Goal: Communication & Community: Share content

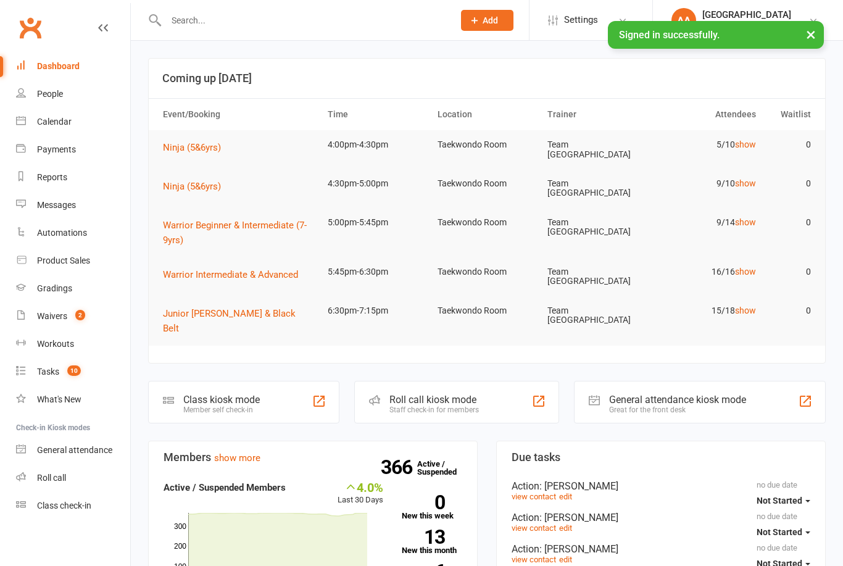
click at [56, 315] on div "Waivers" at bounding box center [52, 316] width 30 height 10
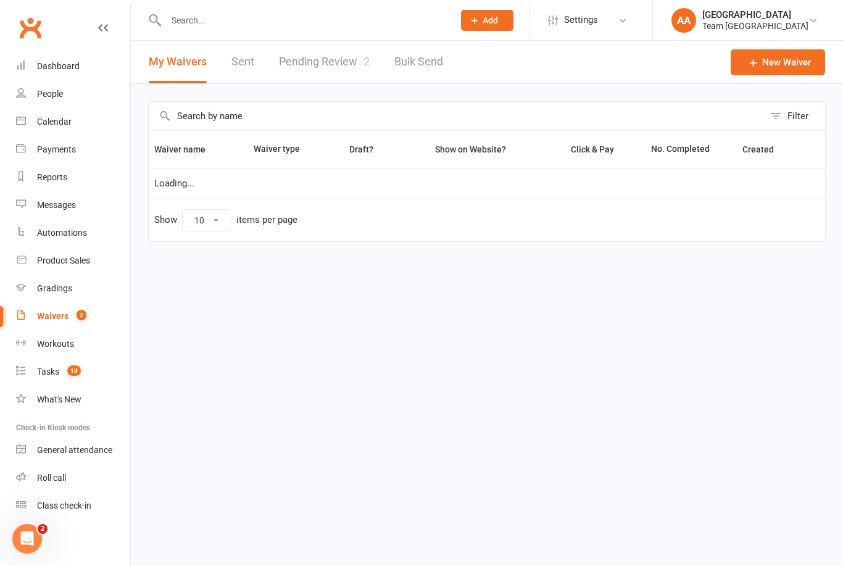
click at [322, 64] on link "Pending Review 2" at bounding box center [324, 62] width 91 height 43
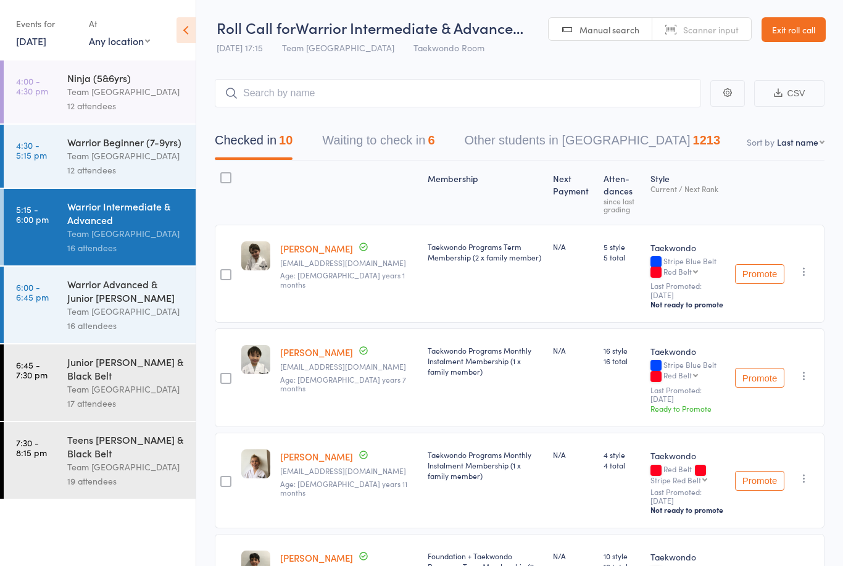
click at [800, 26] on link "Exit roll call" at bounding box center [794, 29] width 64 height 25
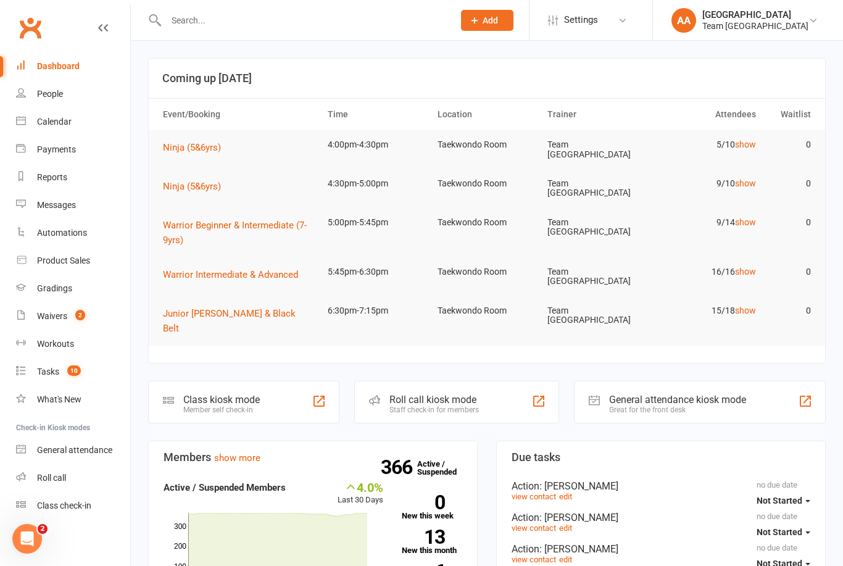
click at [61, 122] on div "Calendar" at bounding box center [54, 122] width 35 height 10
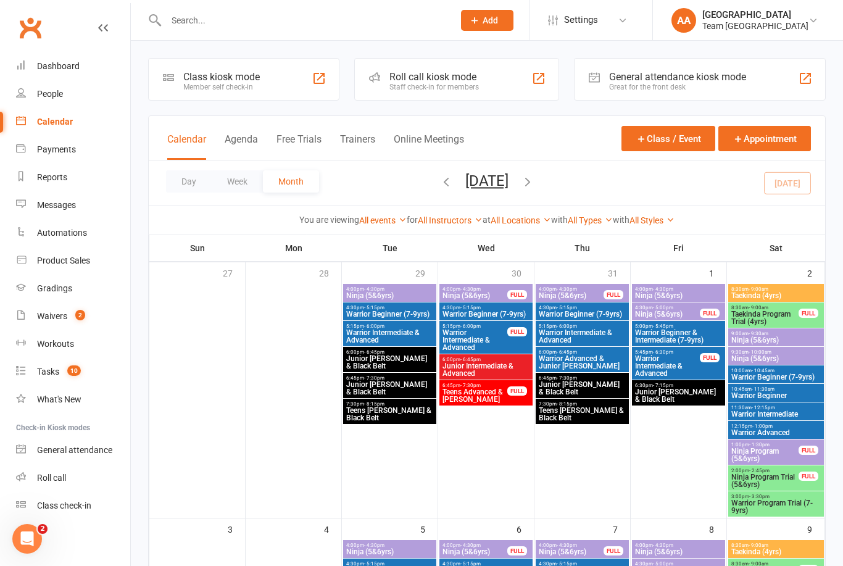
click at [186, 188] on button "Day" at bounding box center [189, 181] width 46 height 22
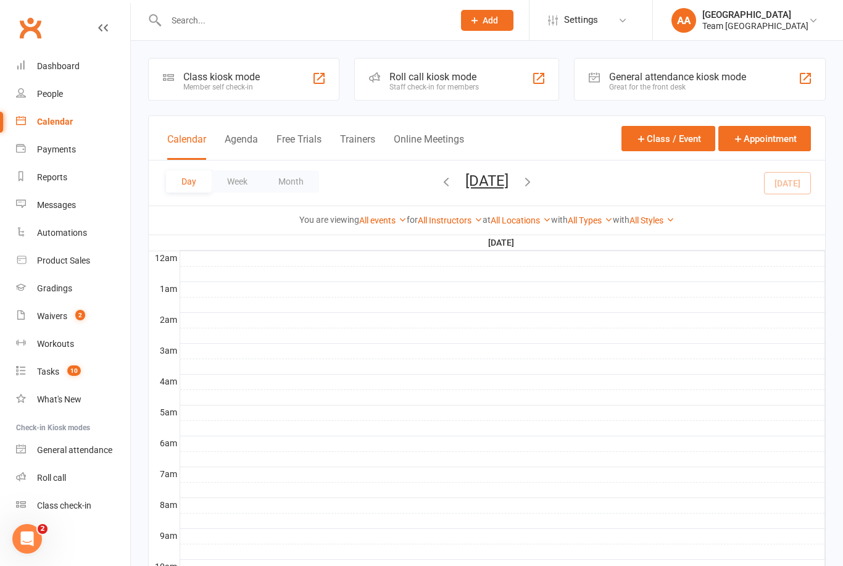
click at [509, 183] on button "Friday, Aug 15, 2025" at bounding box center [487, 180] width 43 height 17
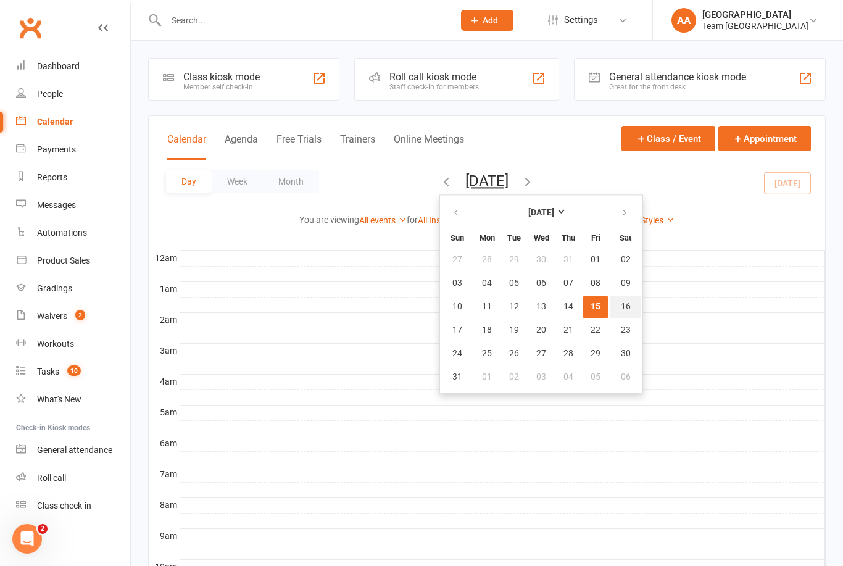
click at [610, 312] on button "16" at bounding box center [625, 307] width 31 height 22
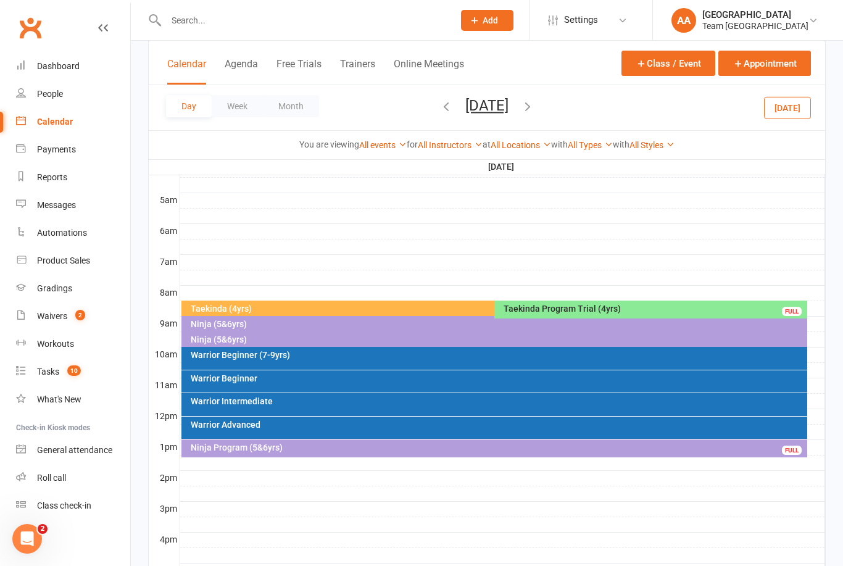
scroll to position [230, 0]
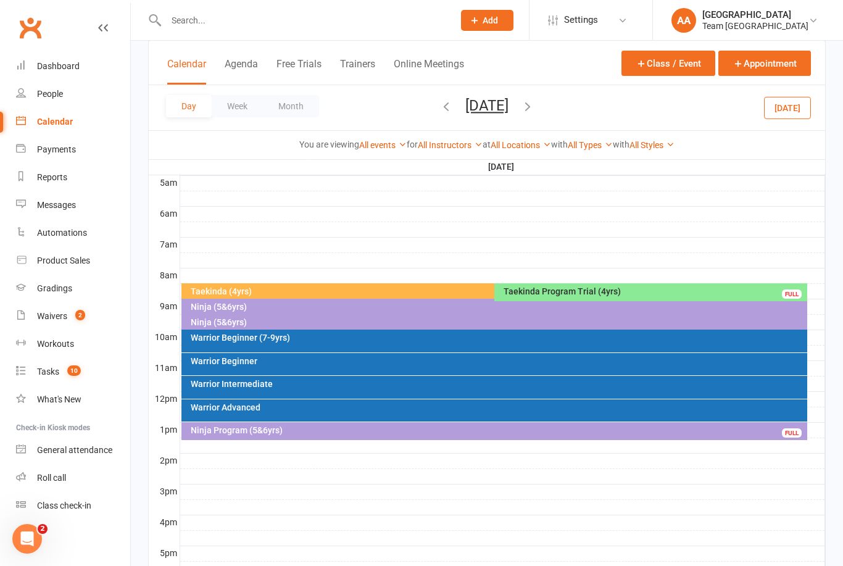
click at [235, 308] on div "Ninja (5&6yrs)" at bounding box center [498, 307] width 616 height 9
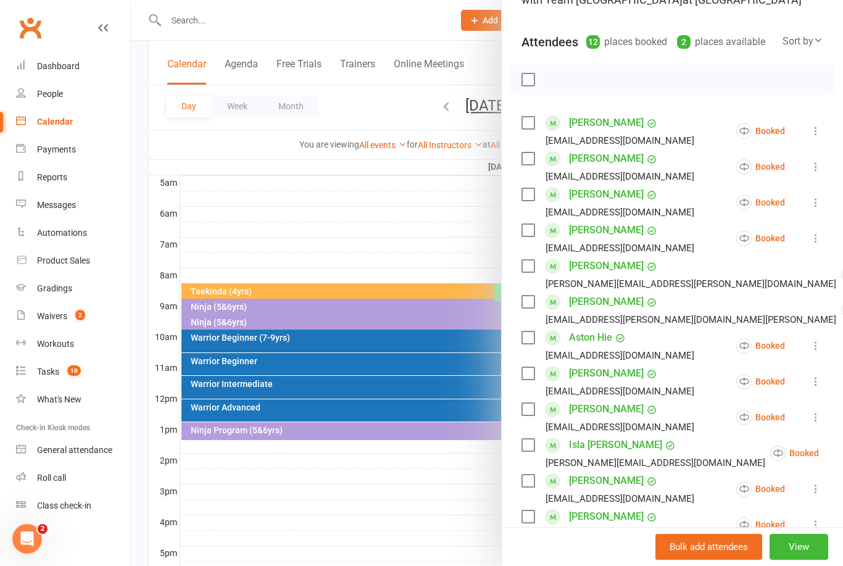
scroll to position [141, 0]
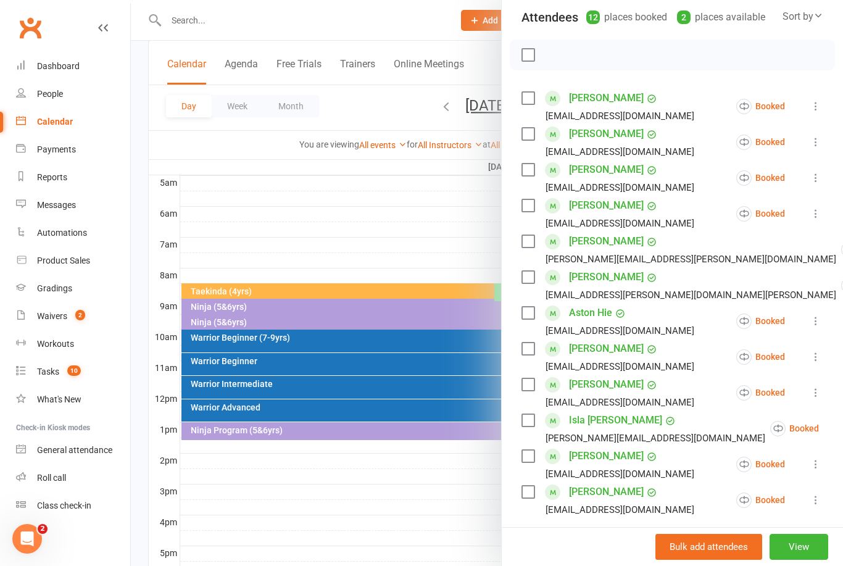
click at [802, 560] on button "View" at bounding box center [799, 547] width 59 height 26
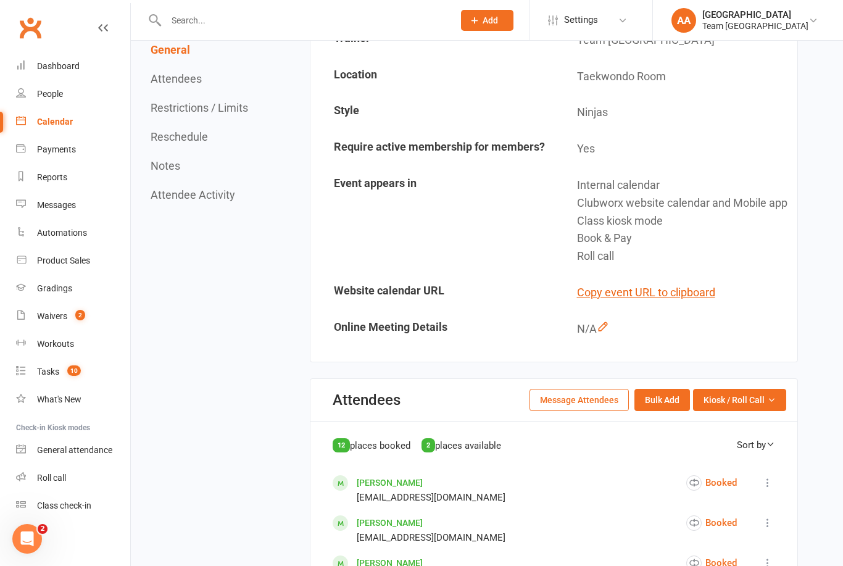
scroll to position [316, 0]
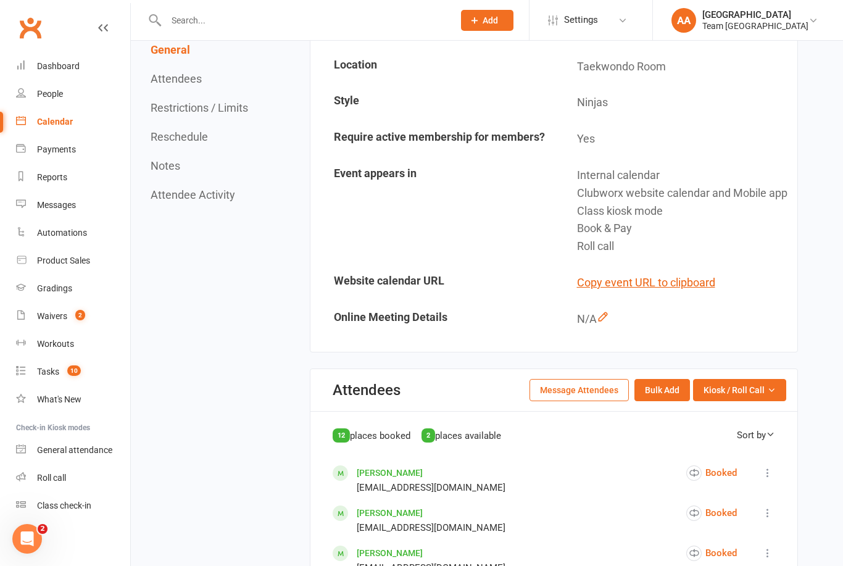
click at [764, 397] on span "Kiosk / Roll Call" at bounding box center [734, 390] width 61 height 14
click at [743, 455] on link "Enter Roll Call" at bounding box center [725, 442] width 122 height 25
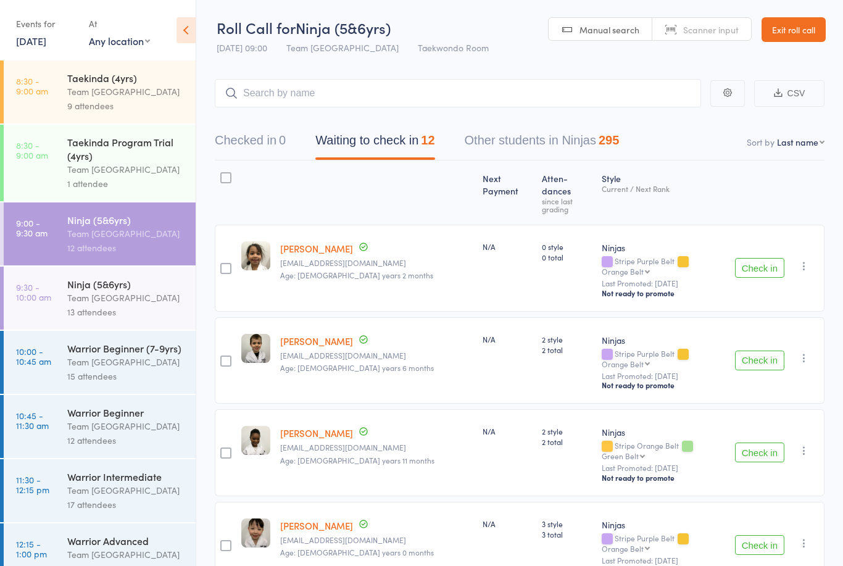
click at [812, 157] on nav "Checked in 0 Waiting to check in 12 Other students in Ninjas 295" at bounding box center [520, 143] width 640 height 33
click at [792, 153] on nav "Checked in 0 Waiting to check in 12 Other students in Ninjas 295" at bounding box center [520, 143] width 640 height 33
click at [807, 133] on nav "Checked in 0 Waiting to check in 12 Other students in Ninjas 295" at bounding box center [520, 143] width 640 height 33
click at [800, 155] on nav "Checked in 0 Waiting to check in 12 Other students in Ninjas 295" at bounding box center [520, 143] width 640 height 33
click at [805, 143] on select "First name Last name Birthday today? Behind on payments? Check in time Next pay…" at bounding box center [801, 142] width 48 height 12
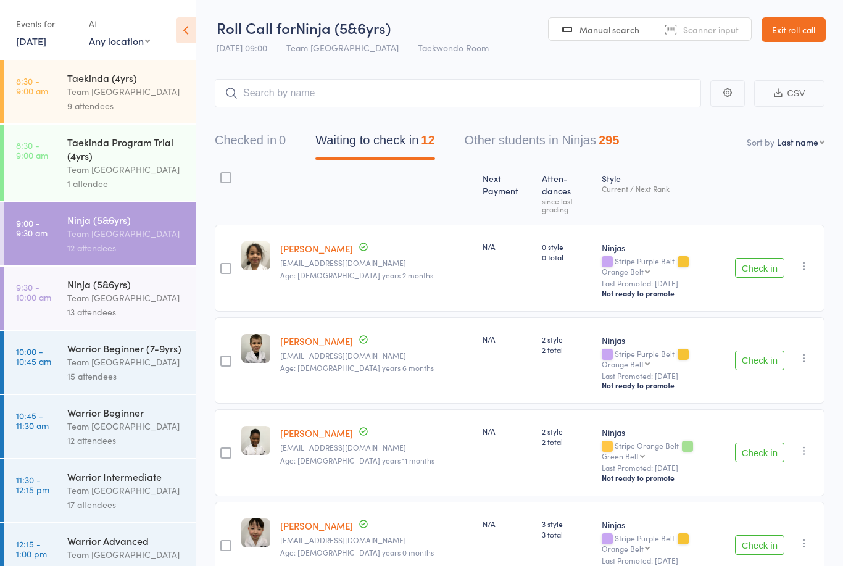
select select "10"
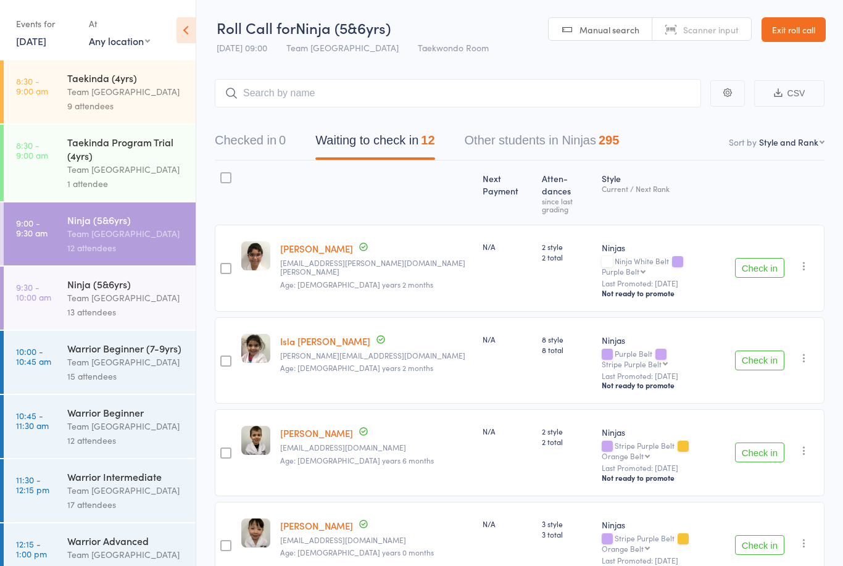
click at [111, 483] on div "Warrior Intermediate" at bounding box center [126, 477] width 118 height 14
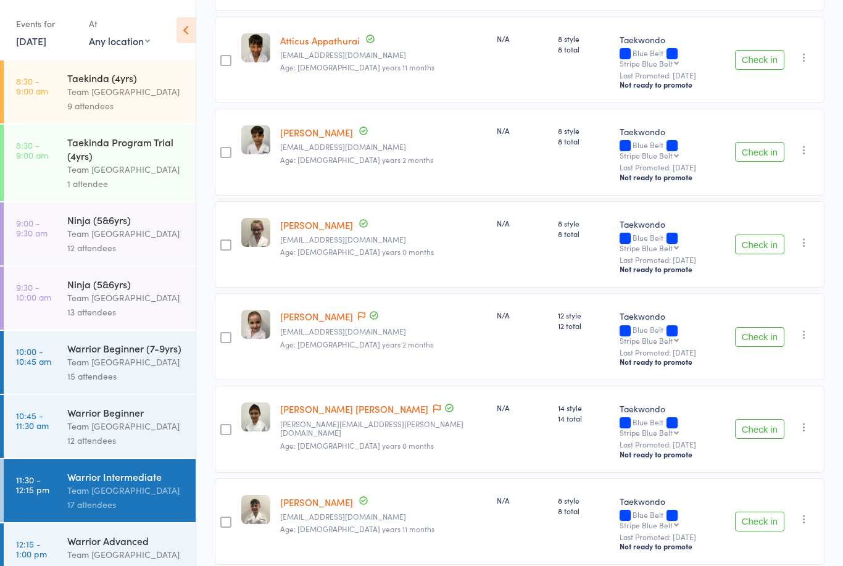
scroll to position [271, 0]
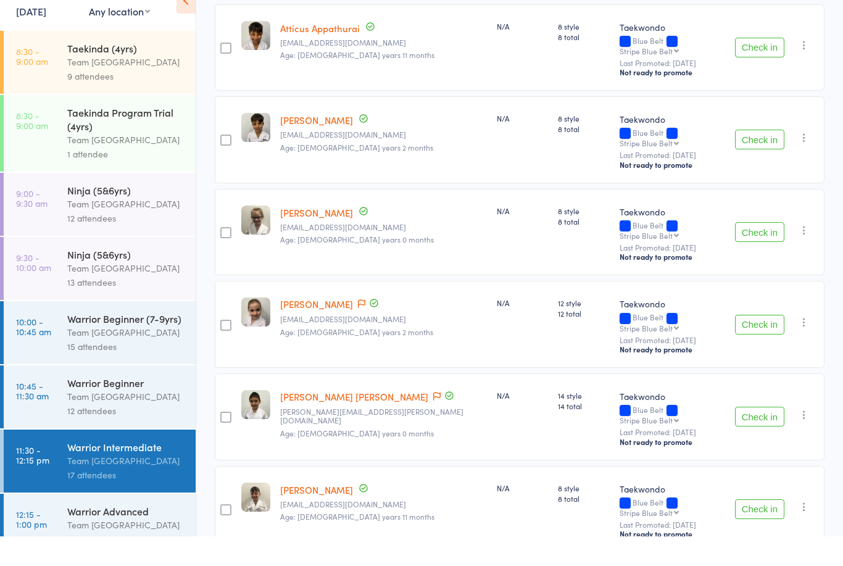
click at [98, 85] on div "Team [GEOGRAPHIC_DATA]" at bounding box center [126, 92] width 118 height 14
click at [101, 71] on div "Taekinda (4yrs)" at bounding box center [126, 78] width 118 height 14
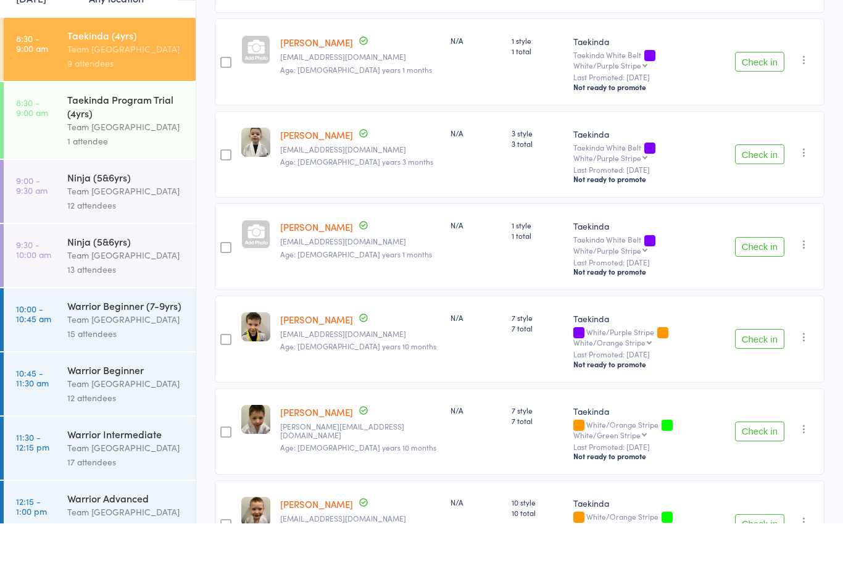
scroll to position [457, 0]
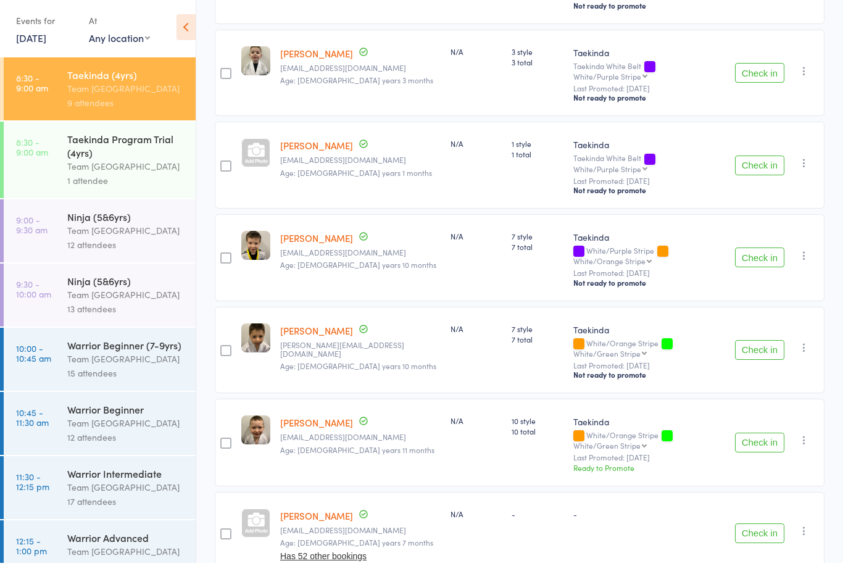
click at [187, 35] on icon at bounding box center [186, 30] width 19 height 26
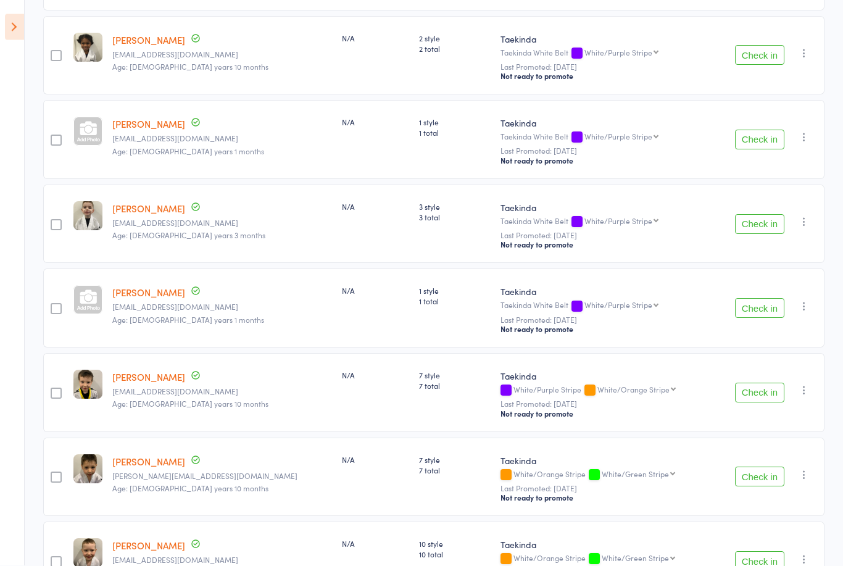
scroll to position [0, 0]
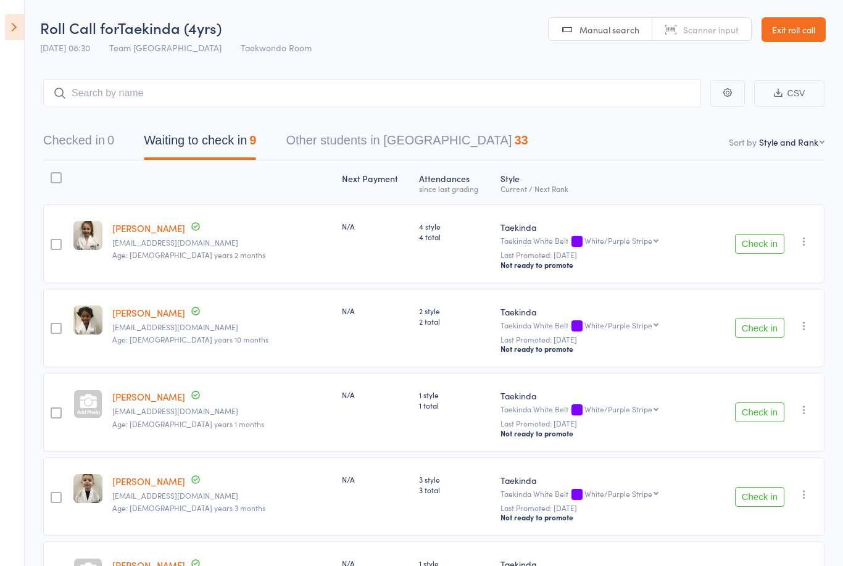
click at [793, 30] on link "Exit roll call" at bounding box center [794, 29] width 64 height 25
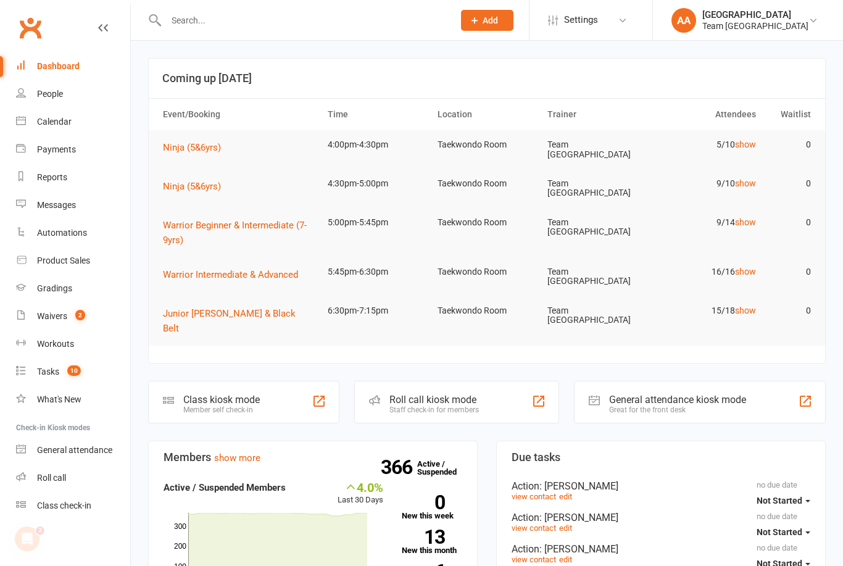
click at [59, 125] on div "Calendar" at bounding box center [54, 122] width 35 height 10
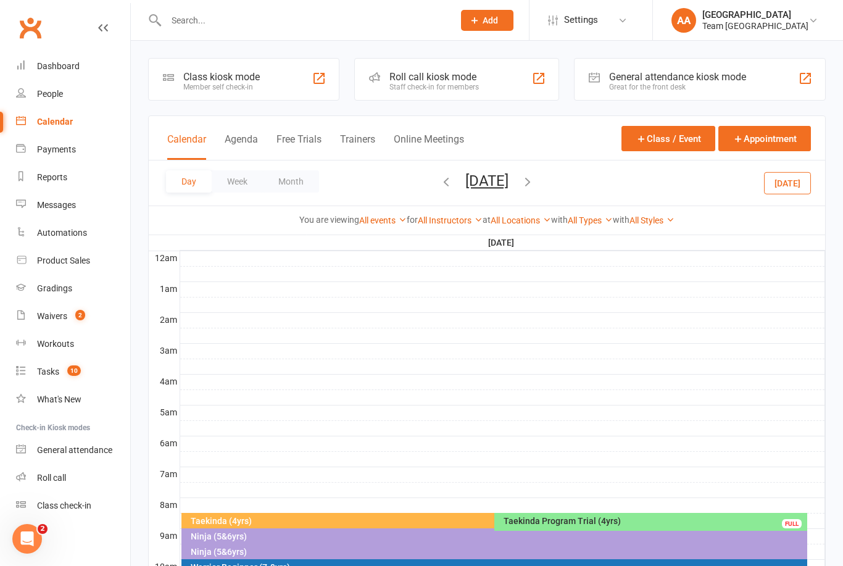
click at [509, 186] on button "[DATE]" at bounding box center [487, 180] width 43 height 17
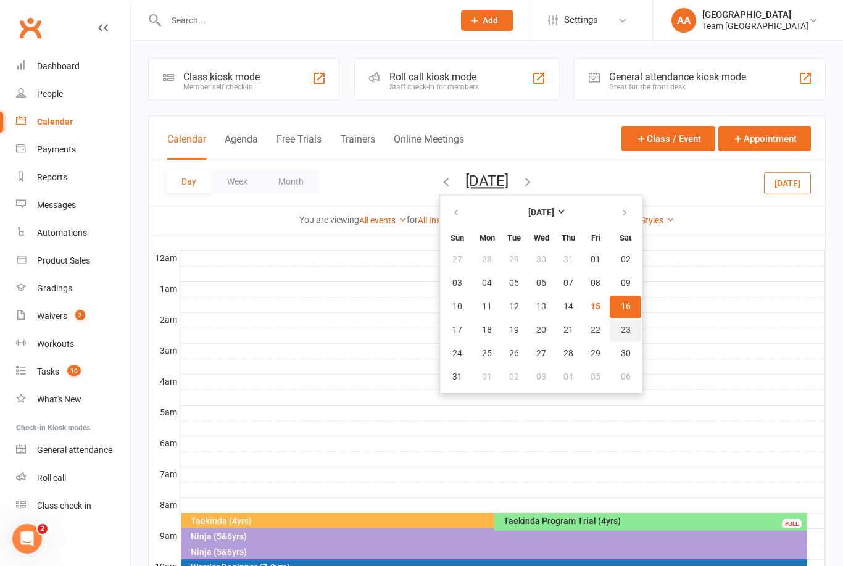
click at [621, 331] on span "23" at bounding box center [626, 330] width 10 height 10
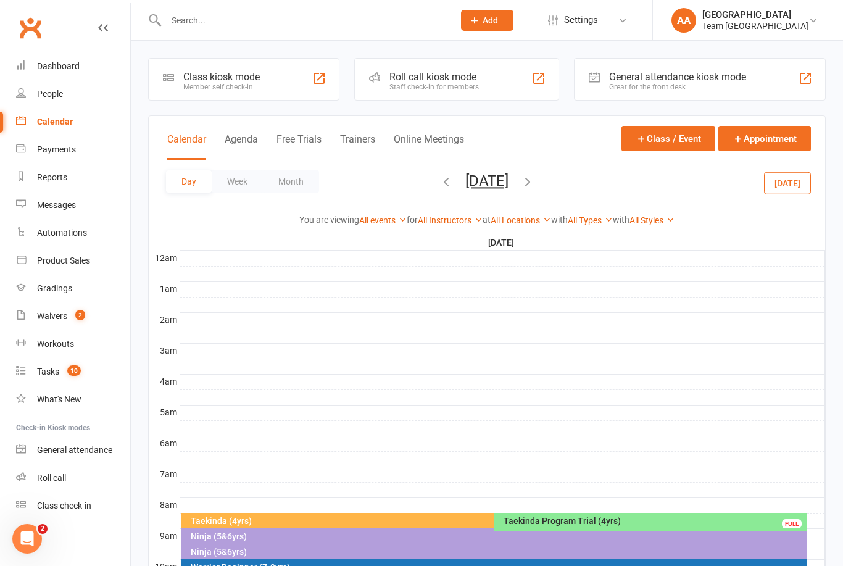
click at [509, 183] on button "[DATE]" at bounding box center [487, 180] width 43 height 17
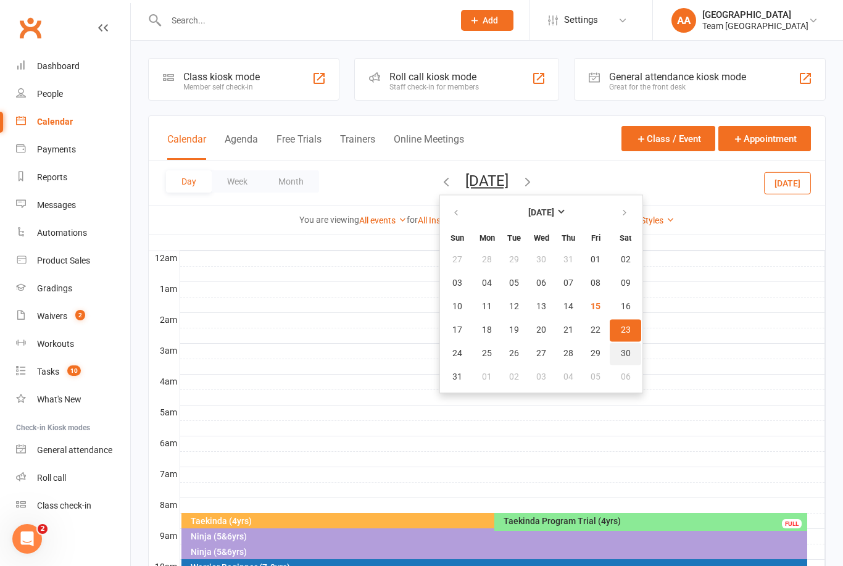
click at [621, 358] on span "30" at bounding box center [626, 354] width 10 height 10
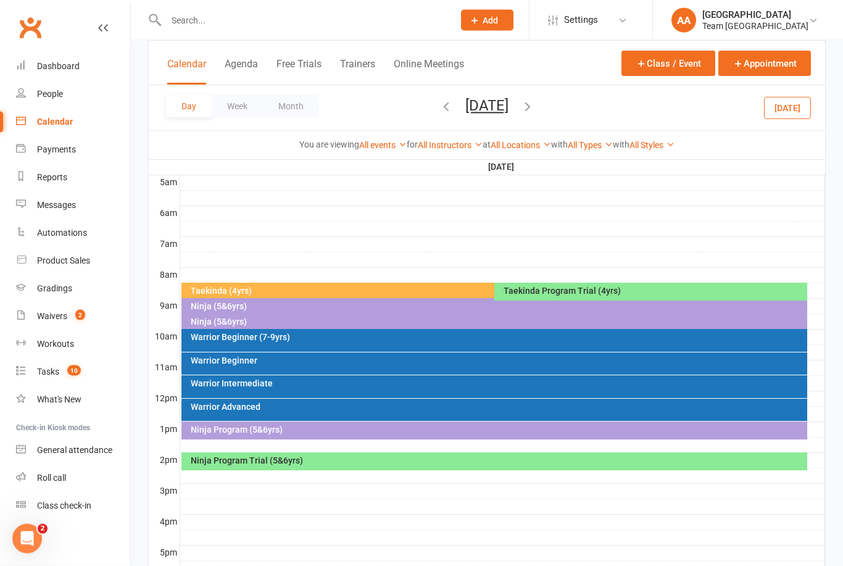
click at [517, 459] on div "Ninja Program Trial (5&6yrs)" at bounding box center [498, 461] width 616 height 9
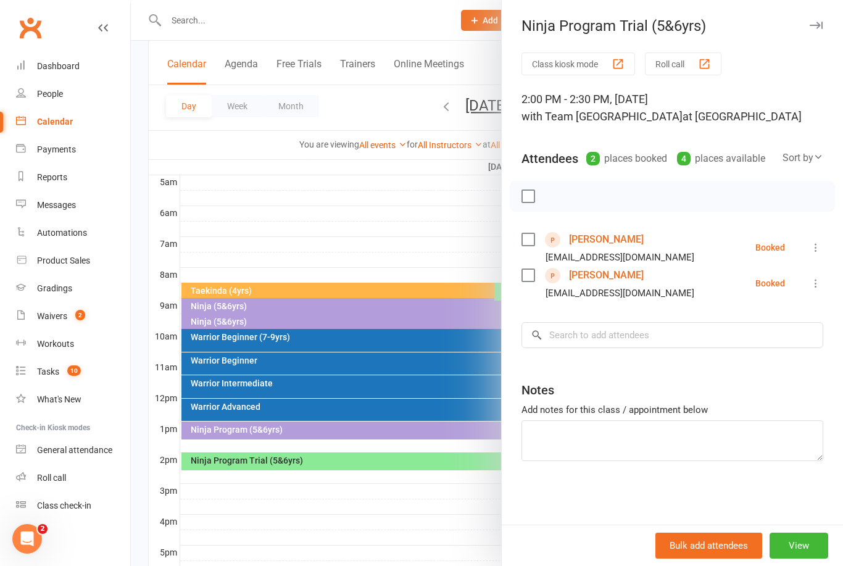
click at [608, 283] on link "[PERSON_NAME]" at bounding box center [606, 276] width 75 height 20
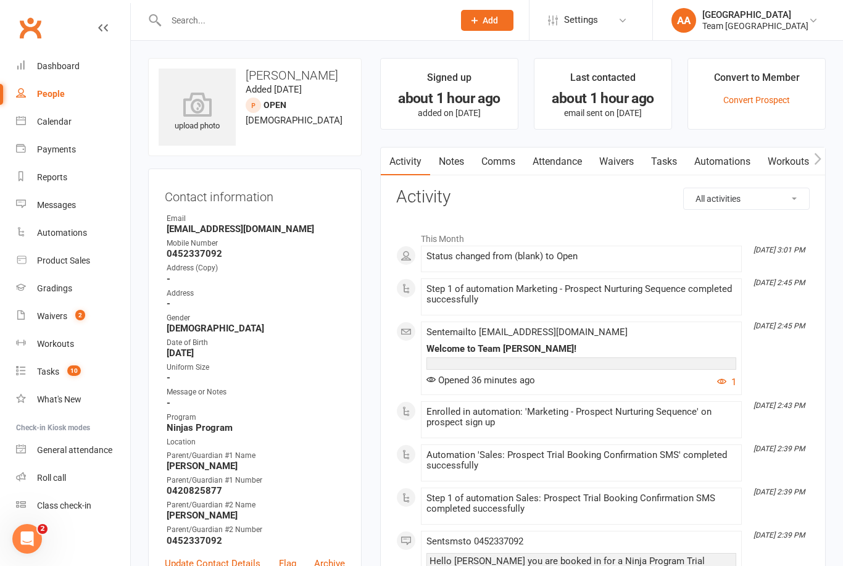
click at [454, 166] on link "Notes" at bounding box center [451, 162] width 43 height 28
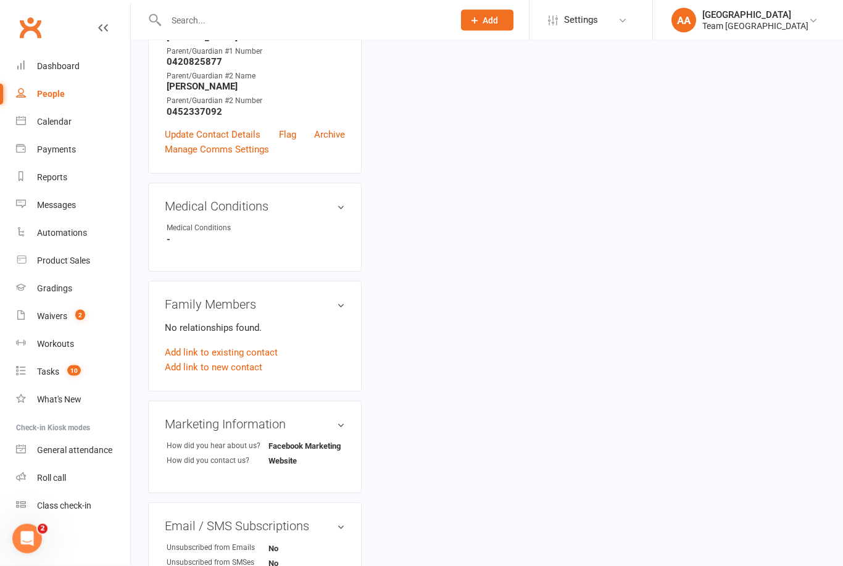
scroll to position [433, 0]
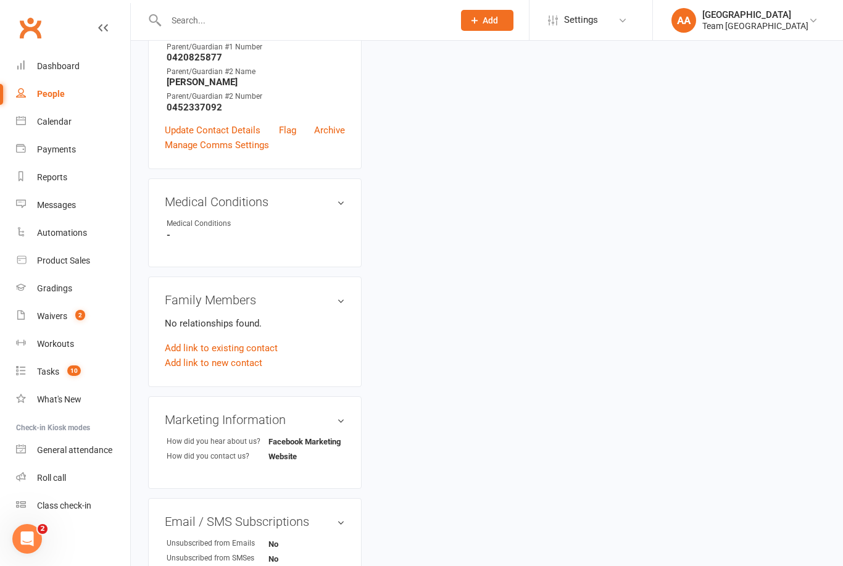
click at [226, 366] on link "Add link to new contact" at bounding box center [214, 363] width 98 height 15
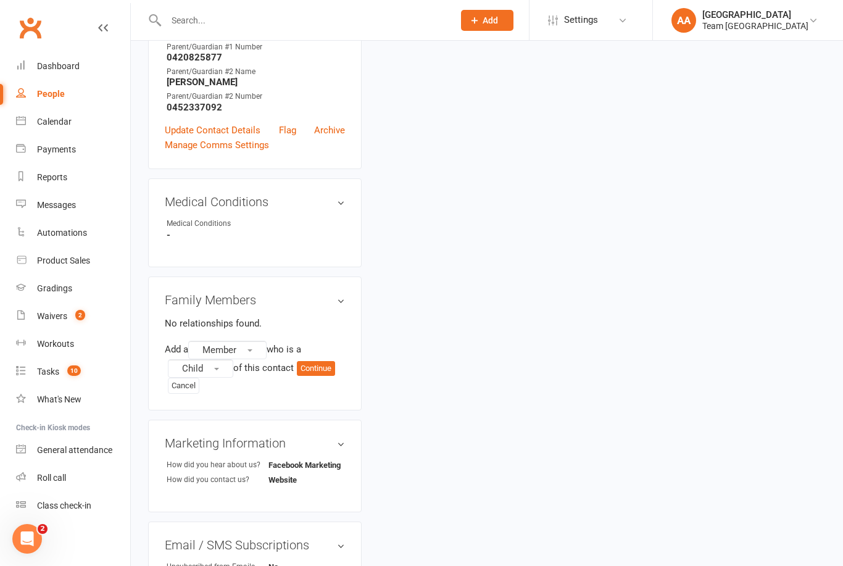
click at [256, 355] on button "Member" at bounding box center [227, 350] width 78 height 19
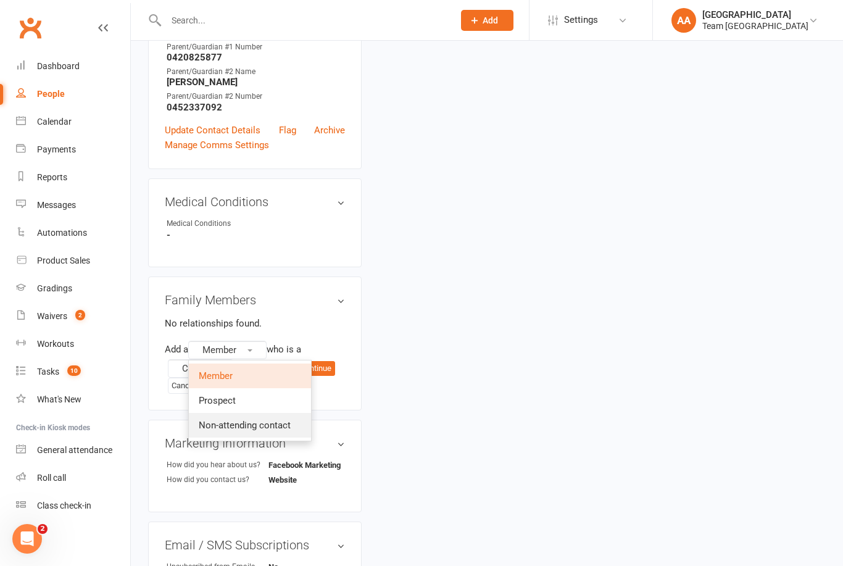
click at [282, 425] on span "Non-attending contact" at bounding box center [245, 425] width 92 height 11
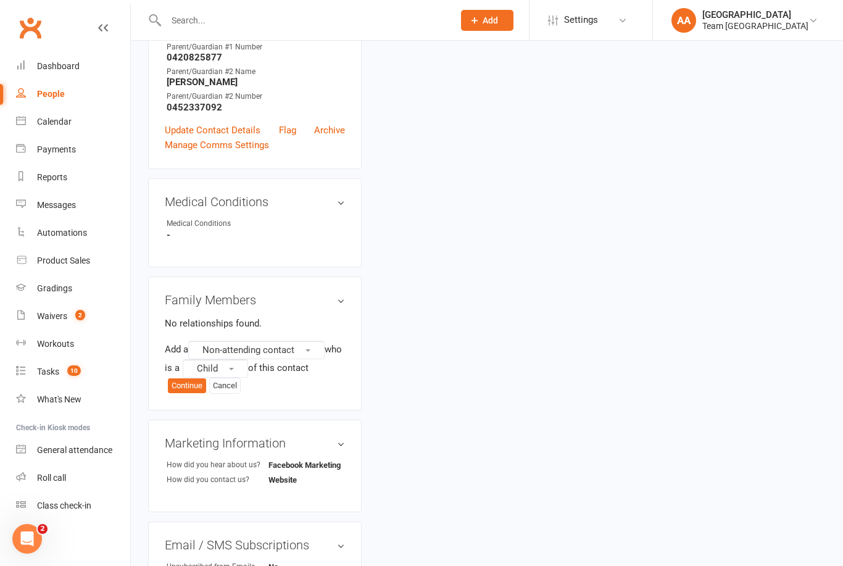
click at [248, 371] on button "Child" at bounding box center [215, 368] width 65 height 19
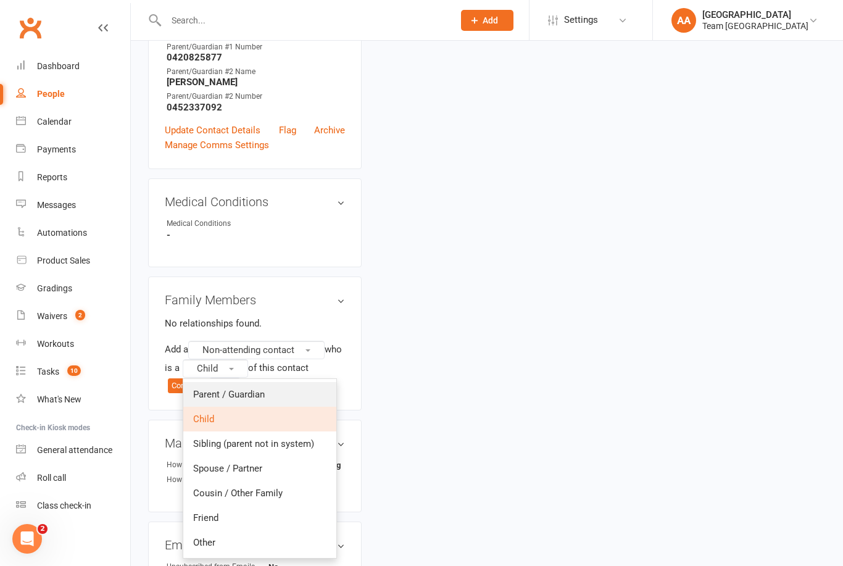
click at [265, 390] on span "Parent / Guardian" at bounding box center [229, 394] width 72 height 11
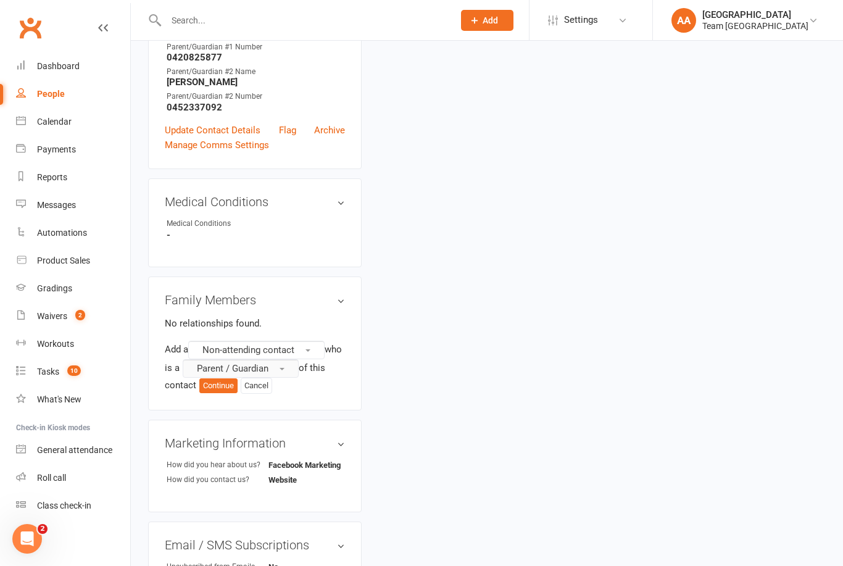
click at [236, 380] on button "Continue" at bounding box center [218, 386] width 38 height 15
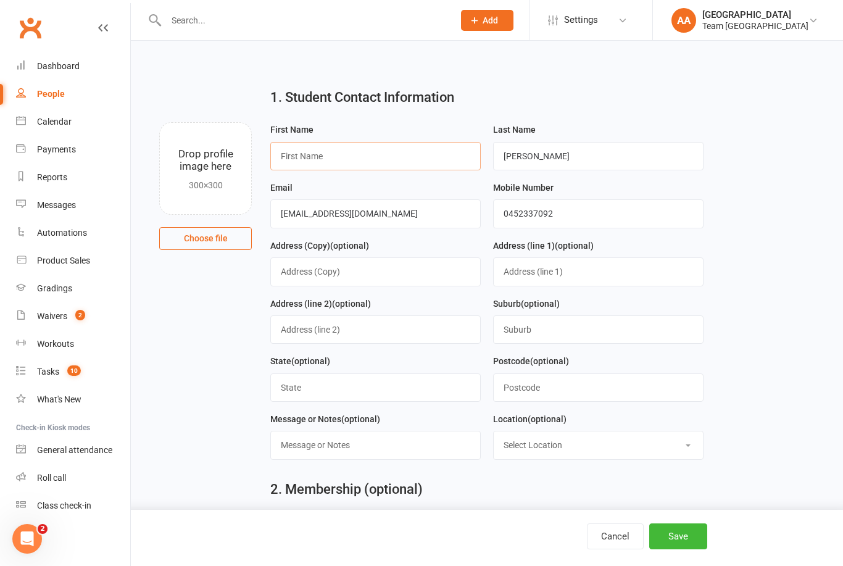
click at [338, 157] on input "text" at bounding box center [375, 156] width 211 height 28
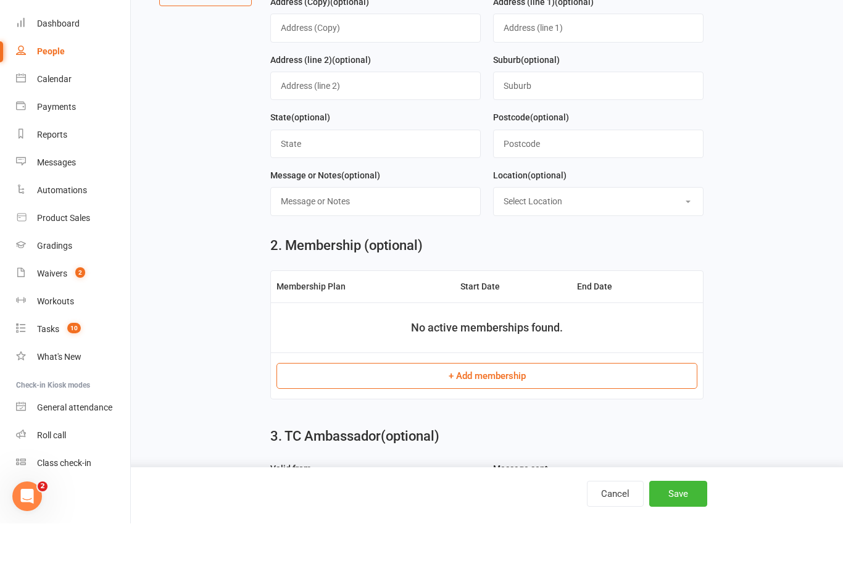
scroll to position [233, 0]
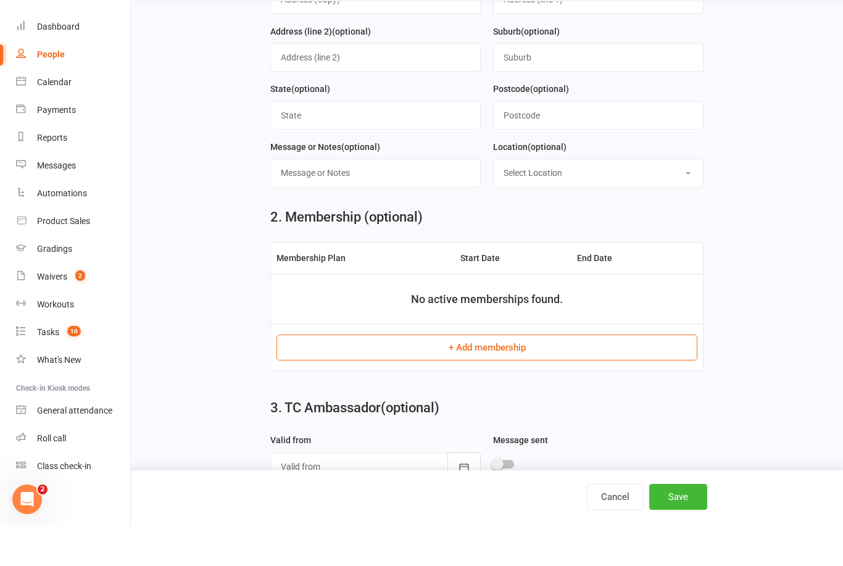
type input "Champion"
click at [682, 535] on button "Save" at bounding box center [679, 537] width 58 height 26
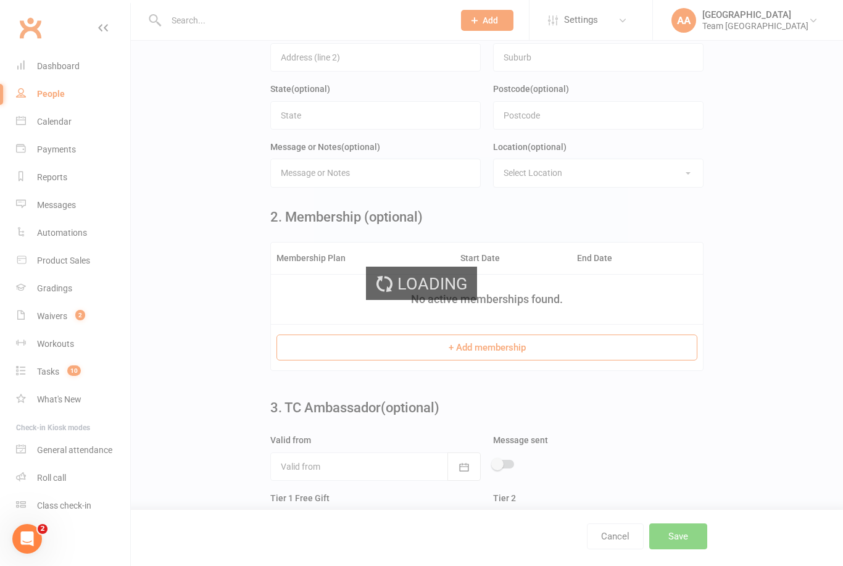
scroll to position [0, 0]
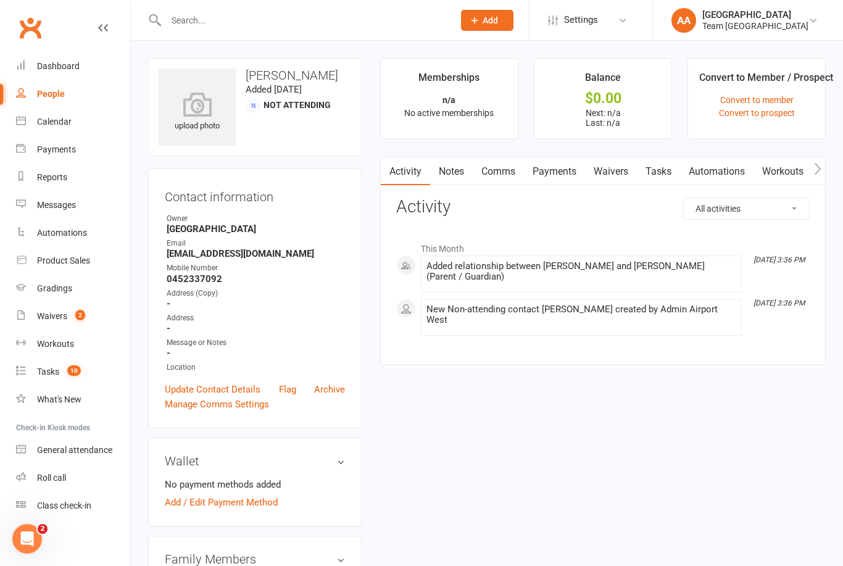
click at [58, 125] on div "Calendar" at bounding box center [54, 122] width 35 height 10
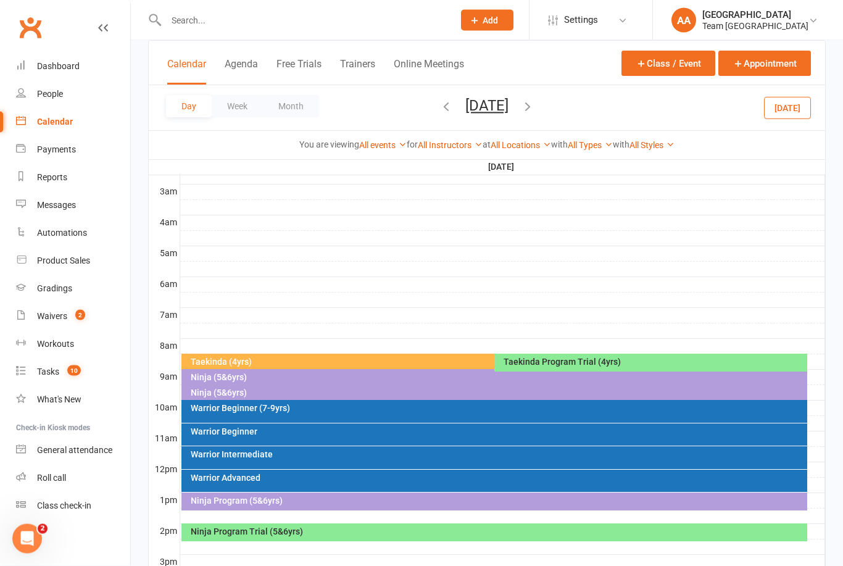
scroll to position [162, 0]
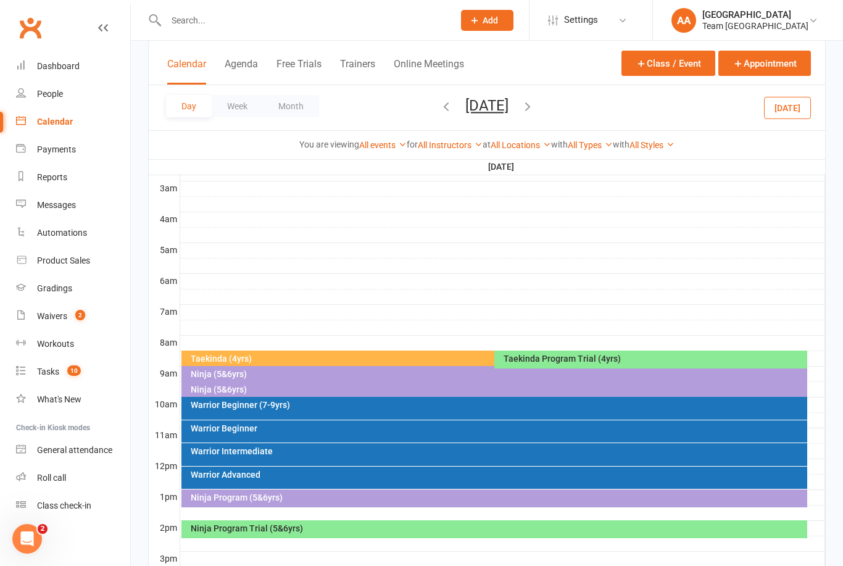
click at [487, 525] on div "Ninja Program Trial (5&6yrs)" at bounding box center [498, 528] width 616 height 9
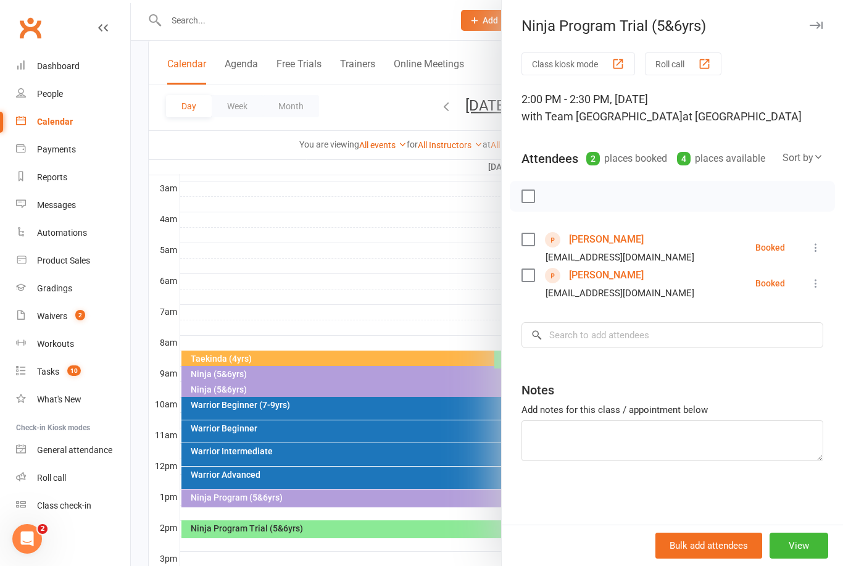
click at [596, 277] on link "[PERSON_NAME]" at bounding box center [606, 276] width 75 height 20
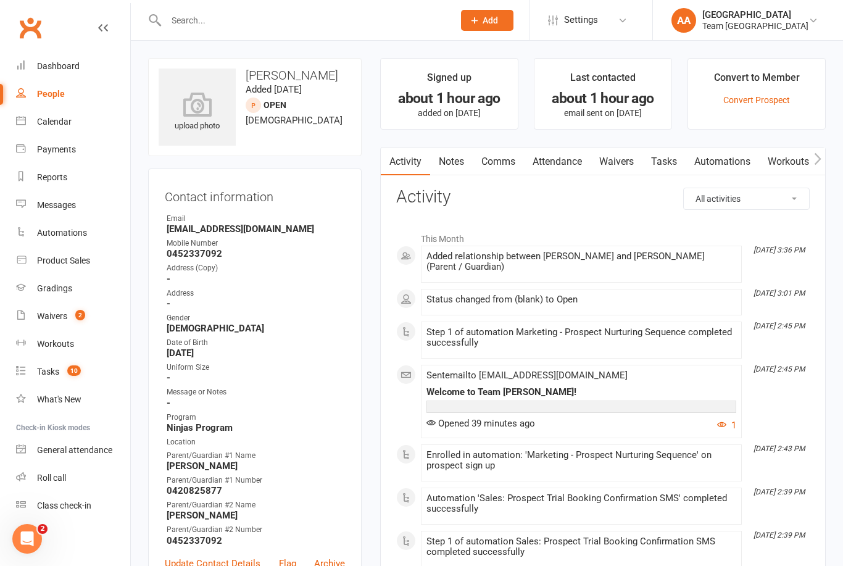
click at [64, 120] on div "Calendar" at bounding box center [54, 122] width 35 height 10
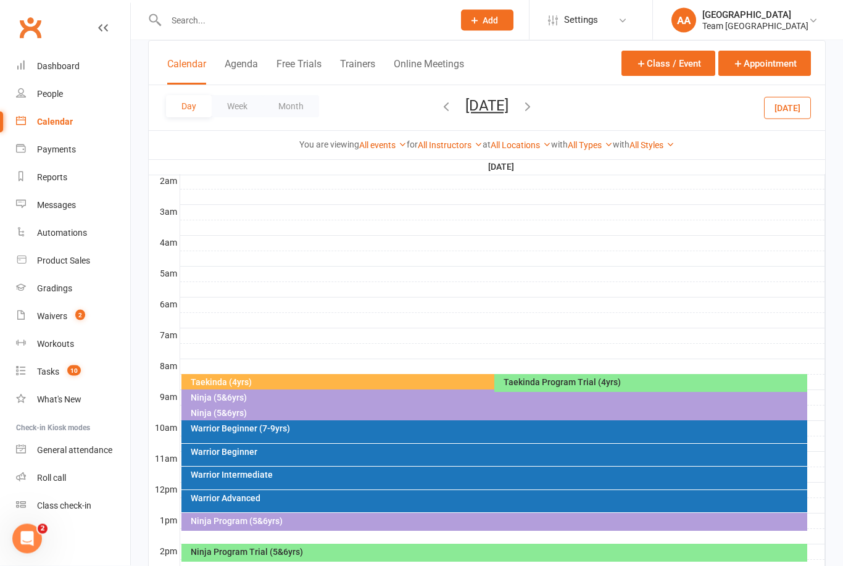
click at [514, 551] on div "Ninja Program Trial (5&6yrs)" at bounding box center [498, 552] width 616 height 9
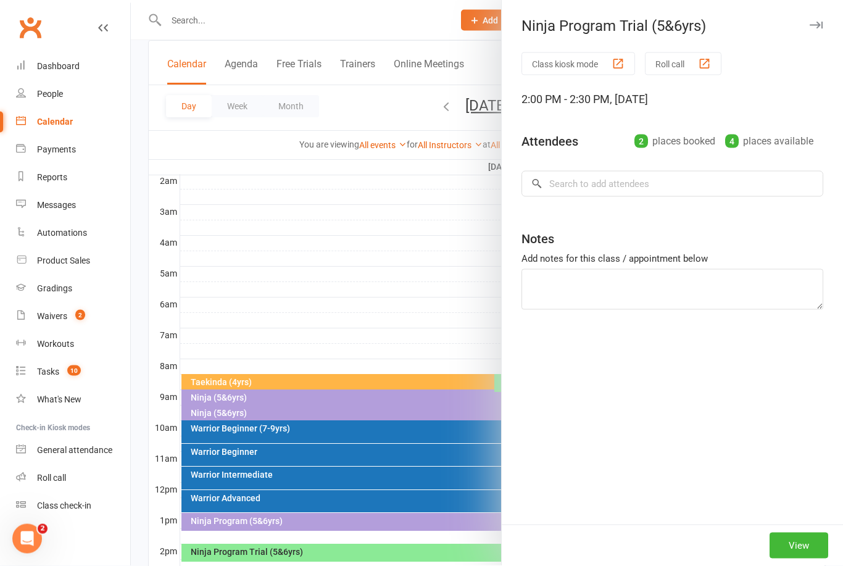
scroll to position [139, 0]
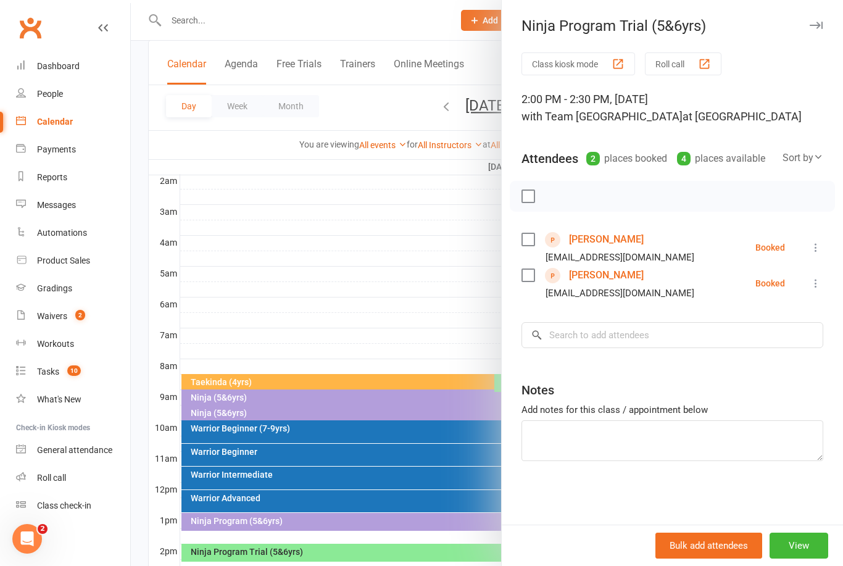
click at [609, 236] on link "Hurya Rashid" at bounding box center [606, 240] width 75 height 20
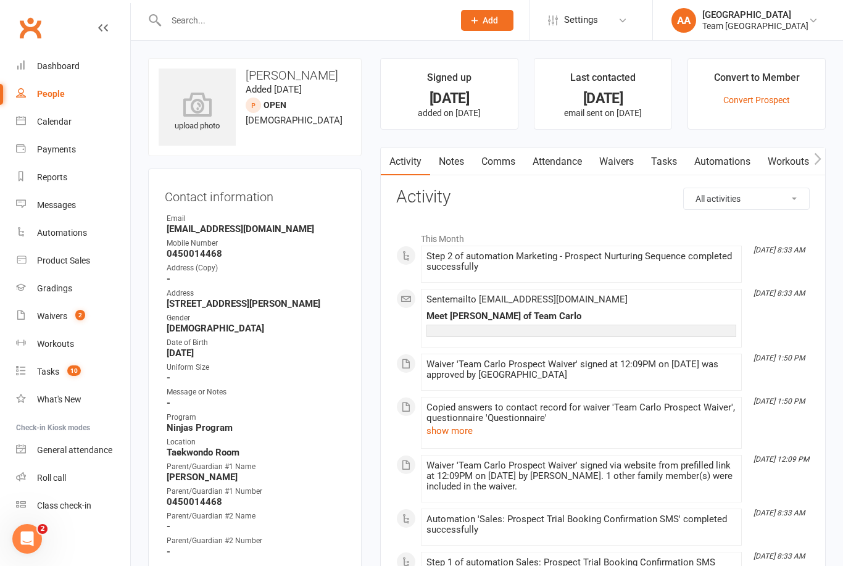
click at [453, 166] on link "Notes" at bounding box center [451, 162] width 43 height 28
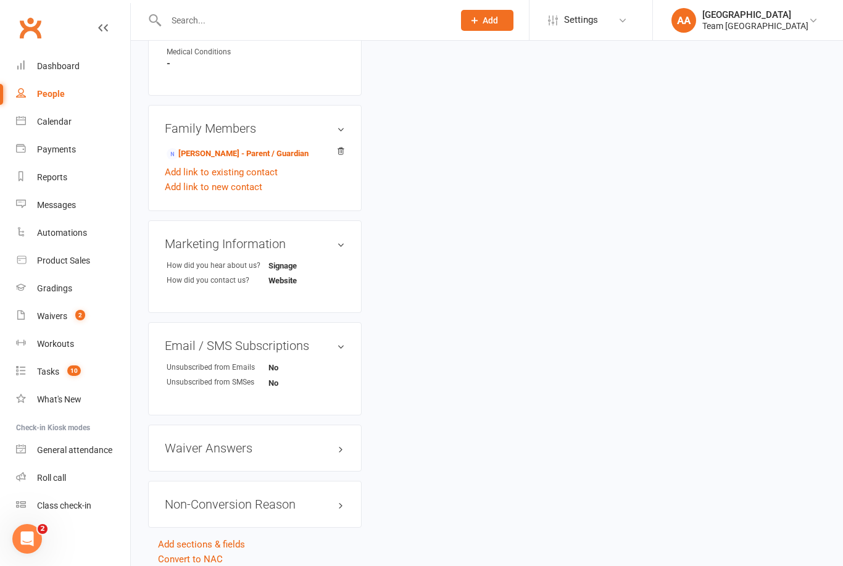
scroll to position [635, 0]
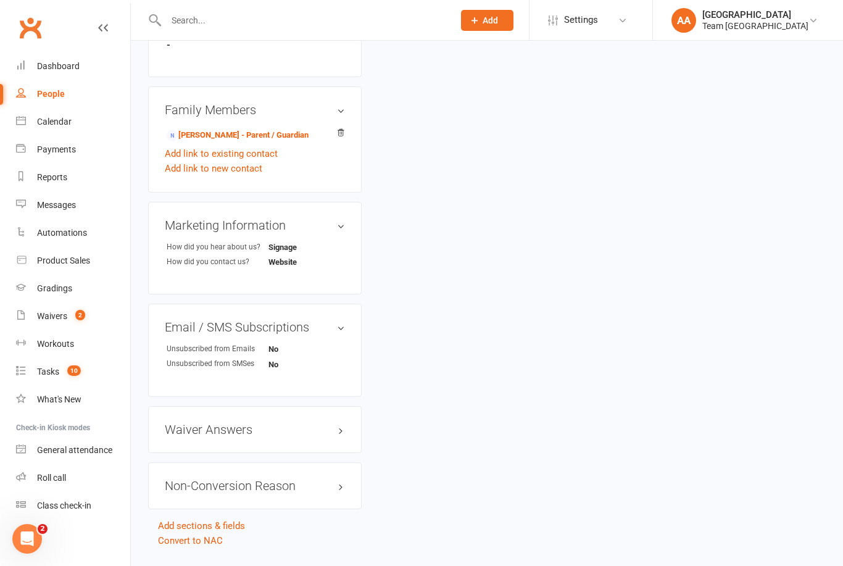
click at [280, 430] on h3 "Waiver Answers edit" at bounding box center [255, 430] width 180 height 14
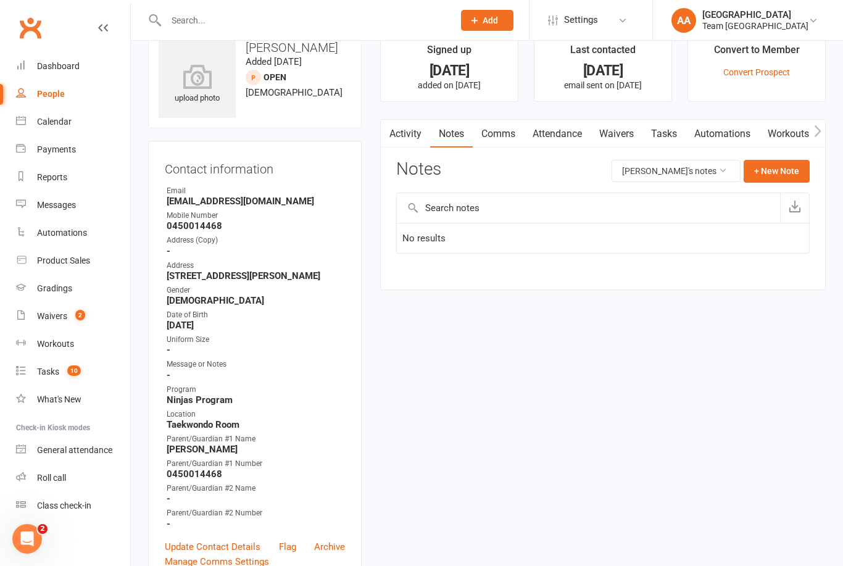
scroll to position [0, 0]
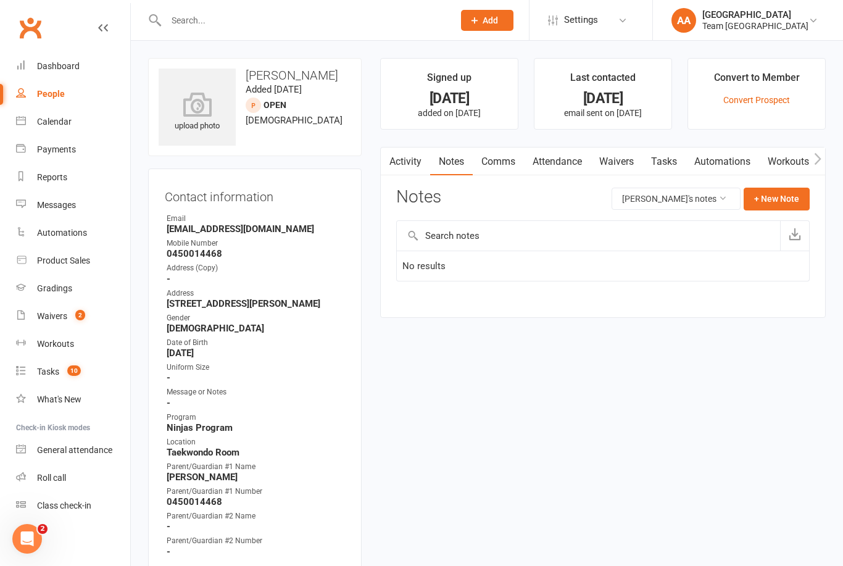
click at [67, 119] on div "Calendar" at bounding box center [54, 122] width 35 height 10
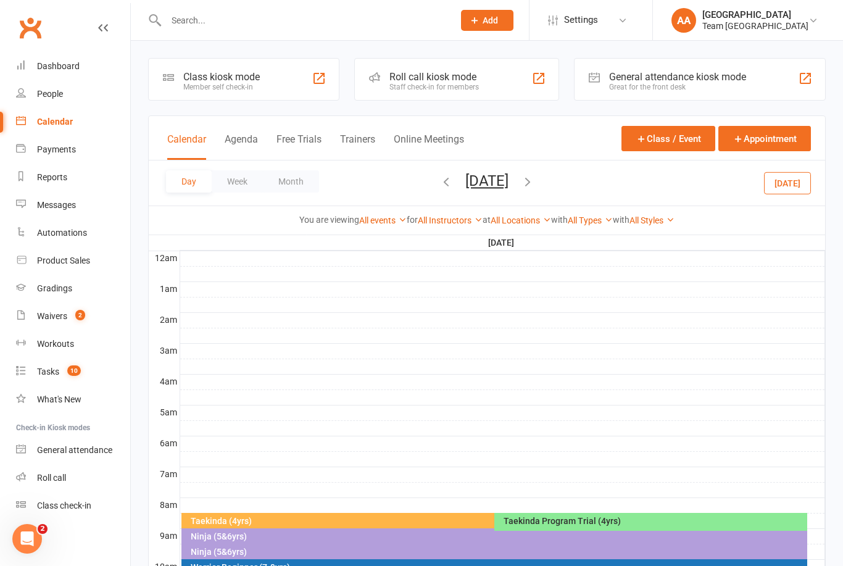
click at [509, 184] on button "Saturday, Aug 30, 2025" at bounding box center [487, 180] width 43 height 17
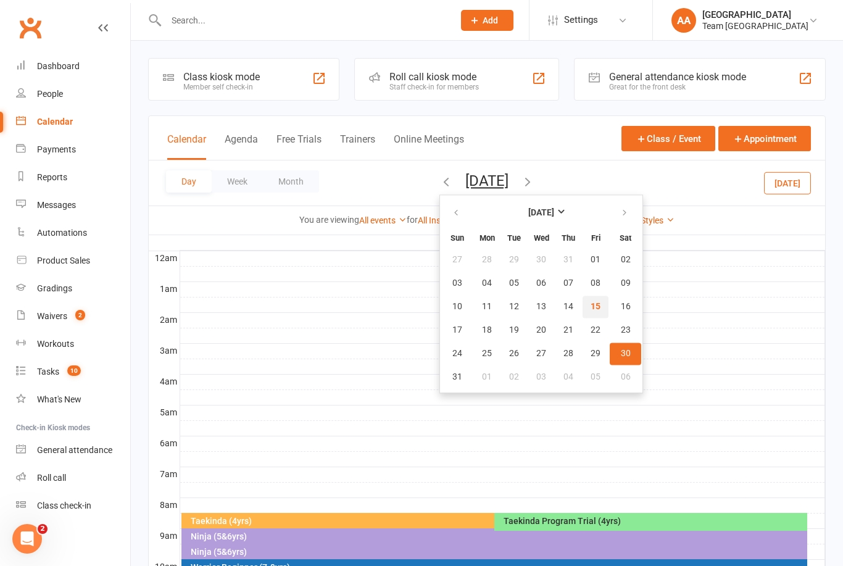
click at [583, 304] on button "15" at bounding box center [596, 307] width 26 height 22
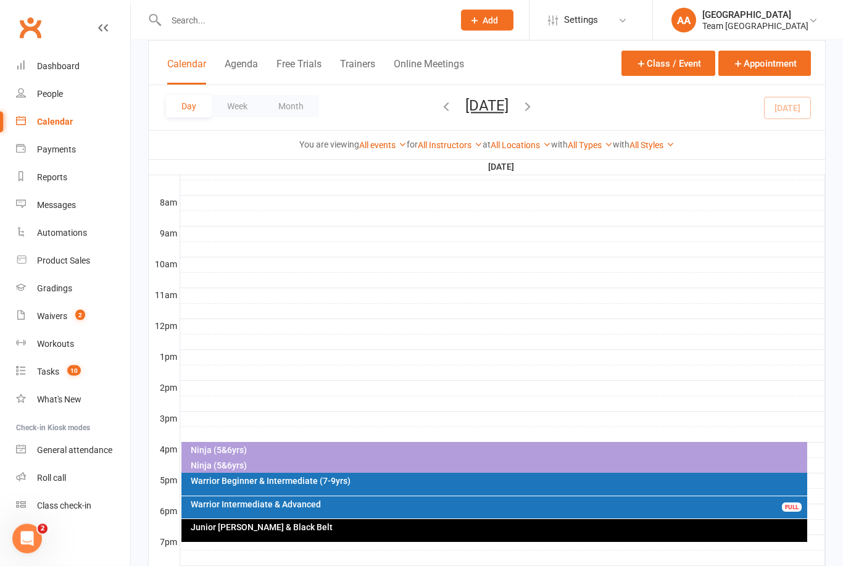
scroll to position [304, 0]
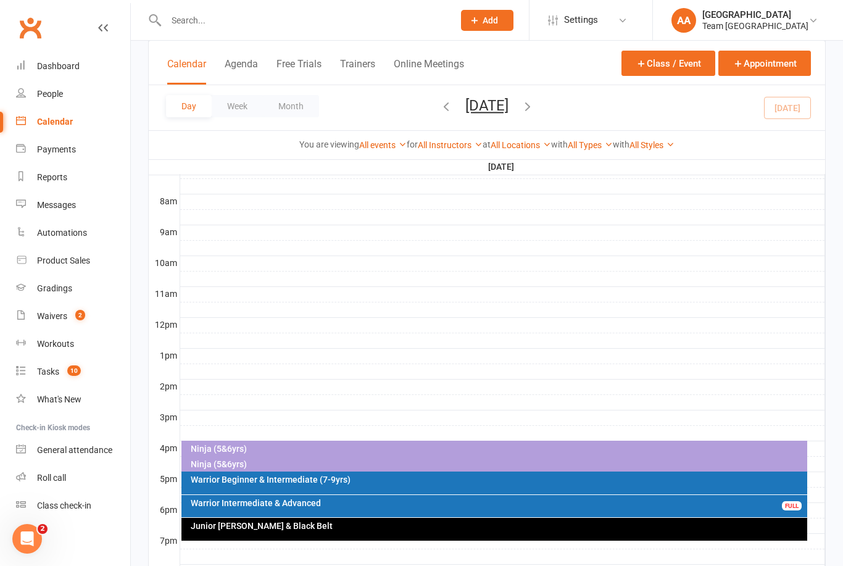
click at [338, 445] on div "Ninja (5&6yrs)" at bounding box center [498, 449] width 616 height 9
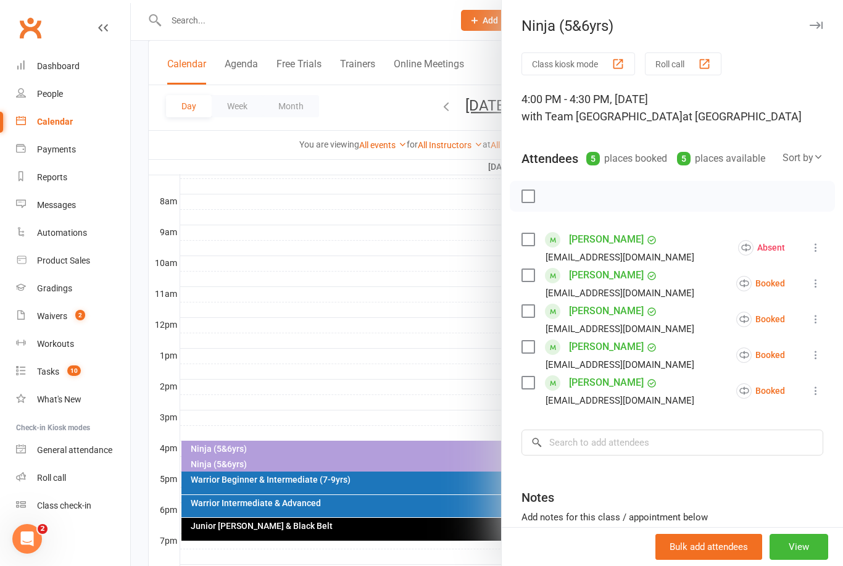
click at [614, 389] on link "Enid Sunderland" at bounding box center [606, 383] width 75 height 20
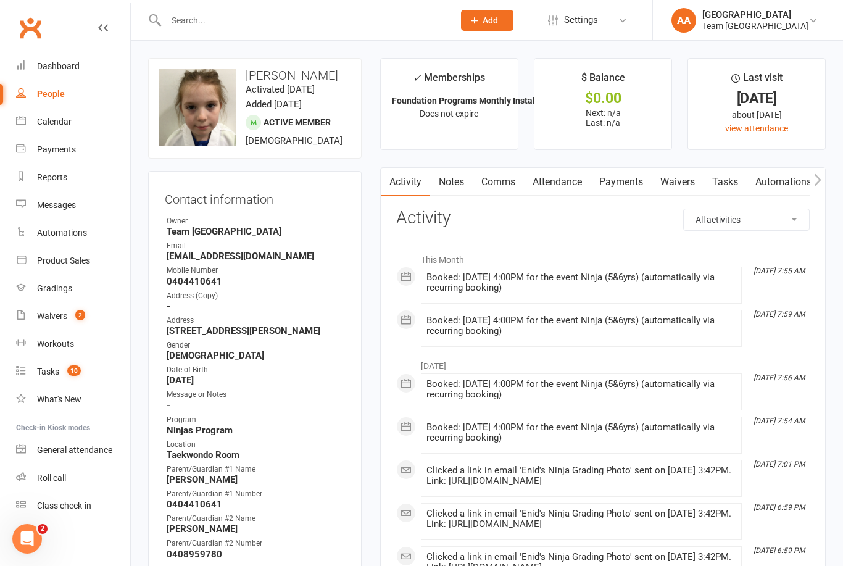
click at [193, 1] on div at bounding box center [296, 20] width 297 height 40
click at [206, 12] on input "text" at bounding box center [303, 20] width 283 height 17
click at [197, 15] on input "text" at bounding box center [303, 20] width 283 height 17
click at [201, 24] on input "text" at bounding box center [303, 20] width 283 height 17
click at [202, 17] on input "text" at bounding box center [303, 20] width 283 height 17
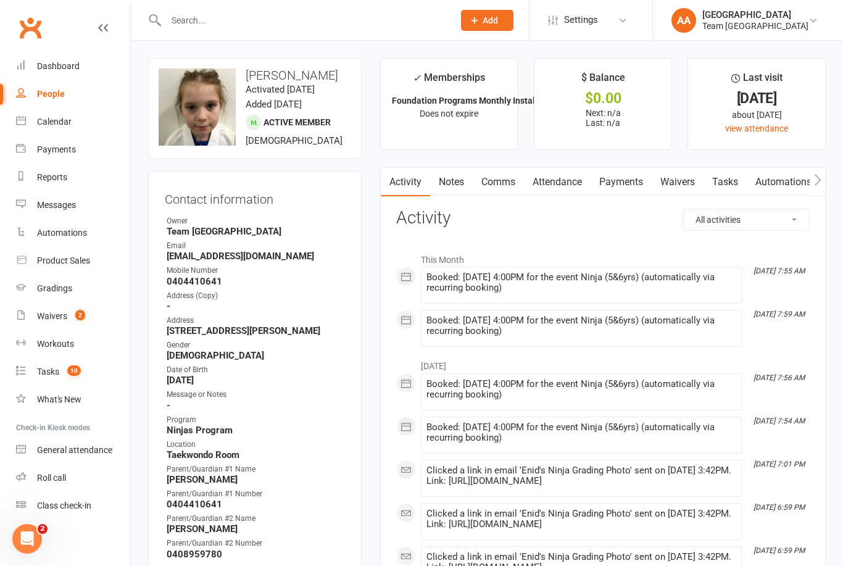
click at [185, 19] on input "text" at bounding box center [303, 20] width 283 height 17
click at [184, 25] on input "text" at bounding box center [303, 20] width 283 height 17
click at [185, 21] on input "text" at bounding box center [303, 20] width 283 height 17
click at [179, 19] on input "text" at bounding box center [303, 20] width 283 height 17
click at [185, 12] on input "text" at bounding box center [303, 20] width 283 height 17
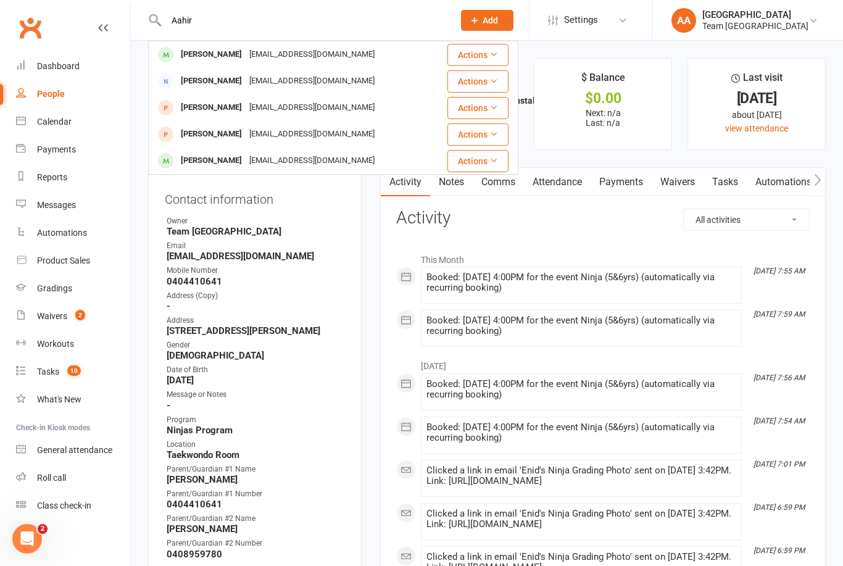
type input "Aahir"
click at [215, 56] on div "Aahir Kumar" at bounding box center [211, 55] width 69 height 18
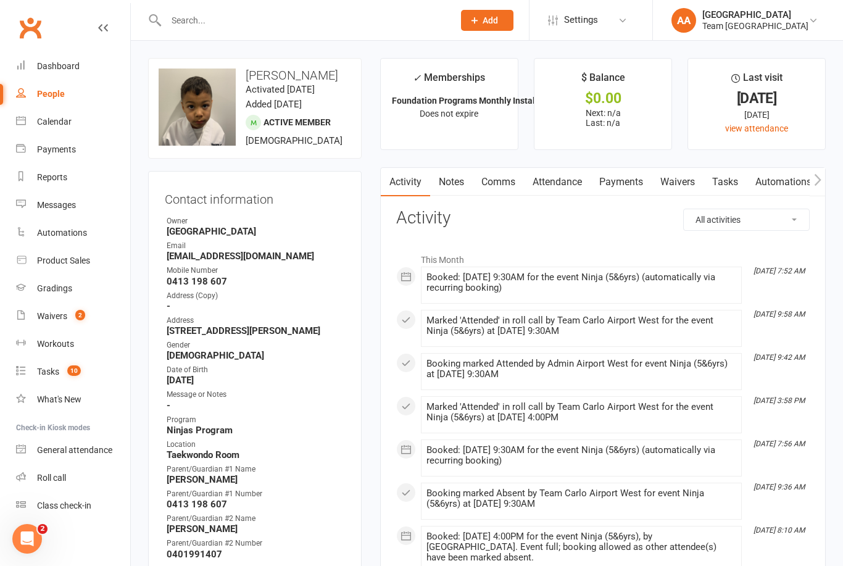
click at [52, 124] on div "Calendar" at bounding box center [54, 122] width 35 height 10
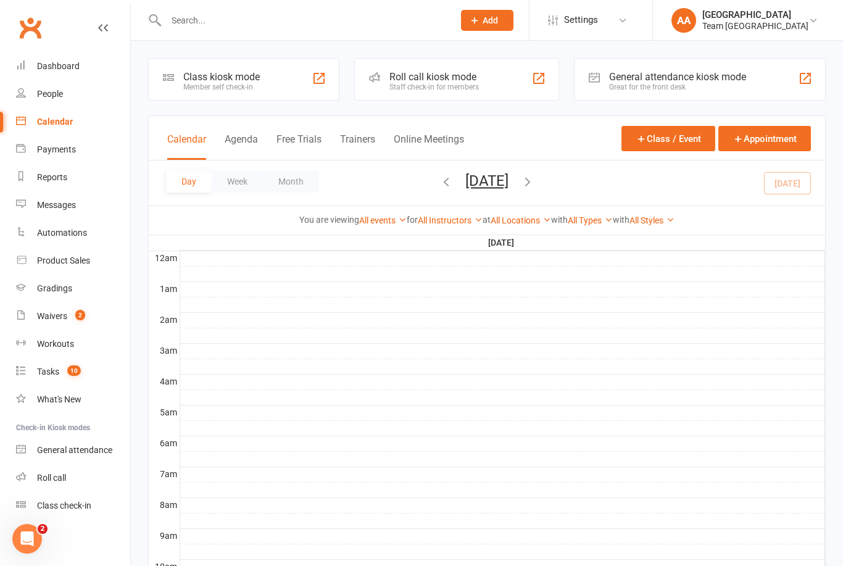
click at [75, 122] on link "Calendar" at bounding box center [73, 122] width 114 height 28
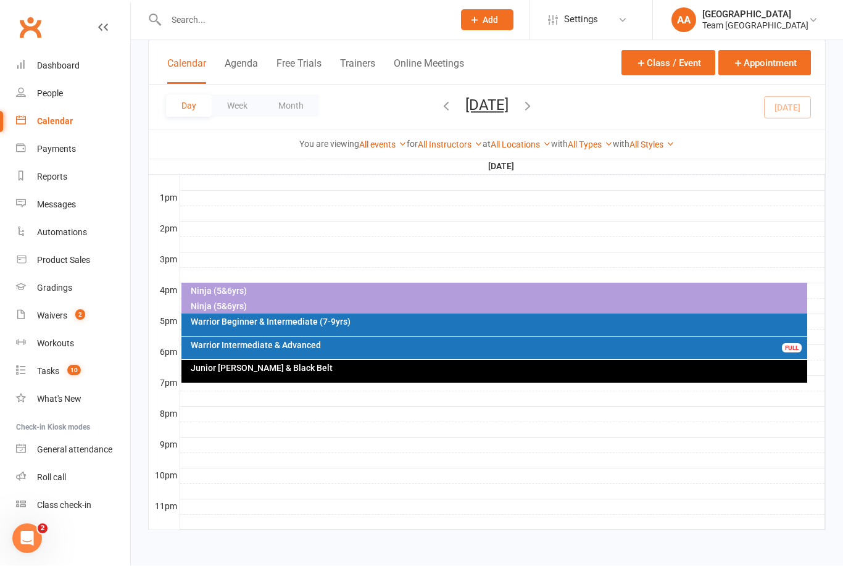
scroll to position [472, 0]
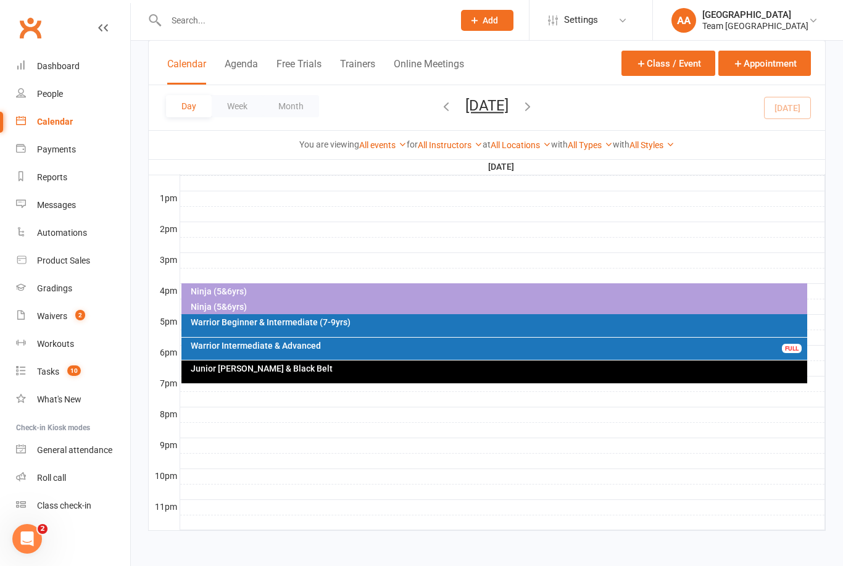
click at [504, 112] on button "Friday, Aug 15, 2025" at bounding box center [487, 105] width 43 height 17
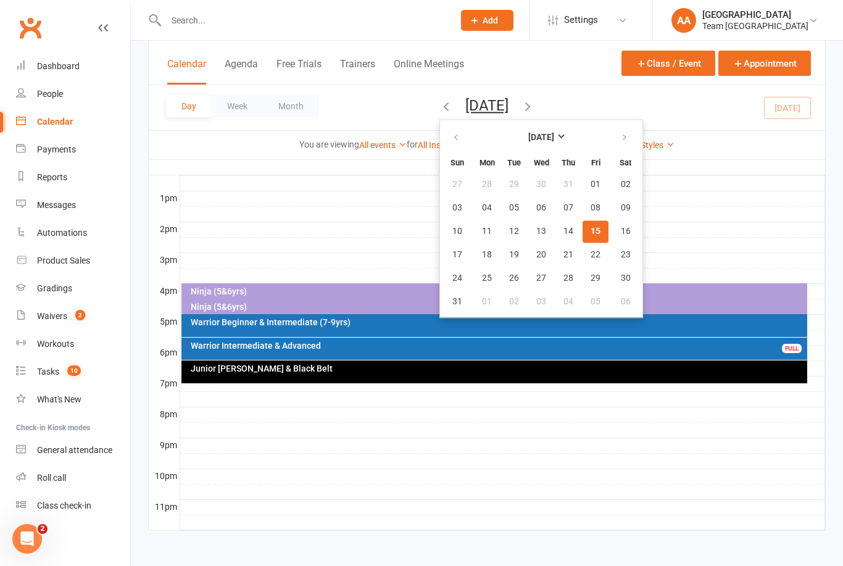
click at [591, 232] on span "15" at bounding box center [596, 232] width 10 height 10
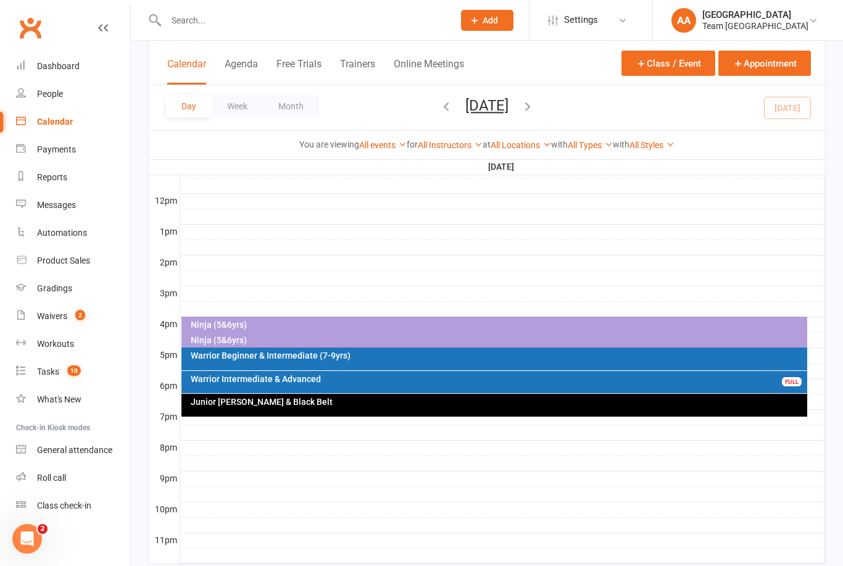
scroll to position [427, 0]
click at [234, 345] on div "Ninja (5&6yrs)" at bounding box center [495, 342] width 627 height 18
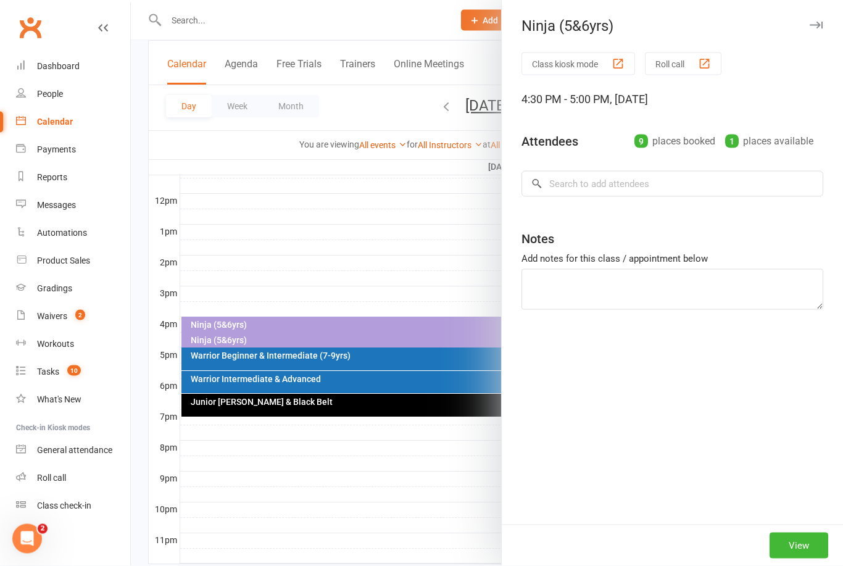
scroll to position [428, 0]
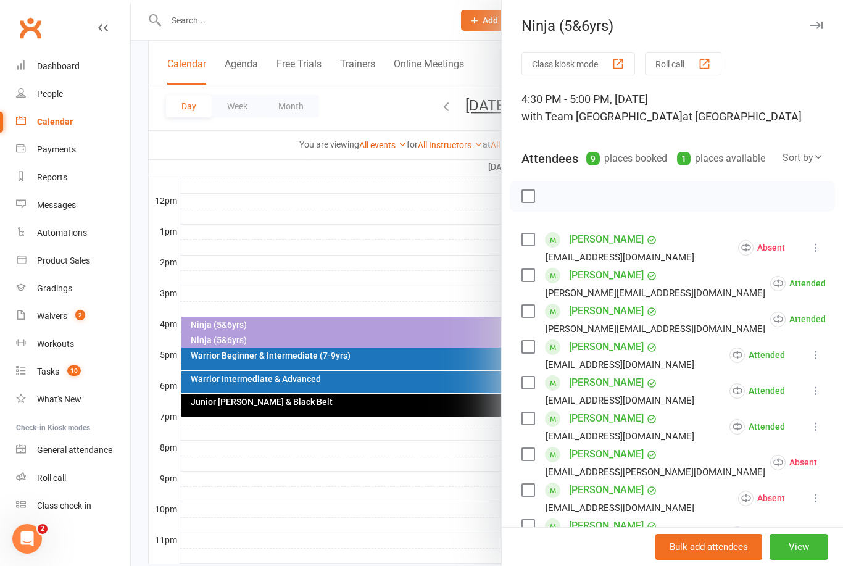
click at [395, 273] on div at bounding box center [487, 283] width 713 height 566
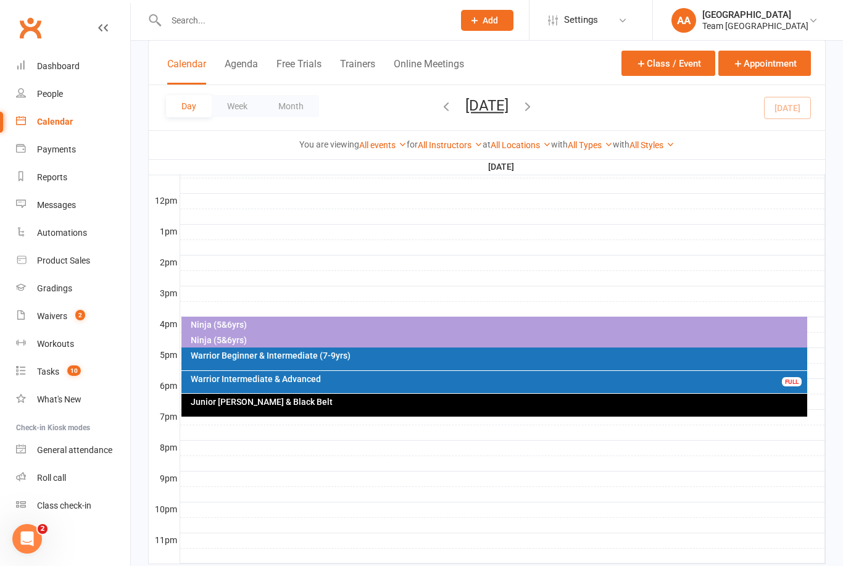
click at [340, 358] on div "Warrior Beginner & Intermediate (7-9yrs)" at bounding box center [498, 355] width 616 height 9
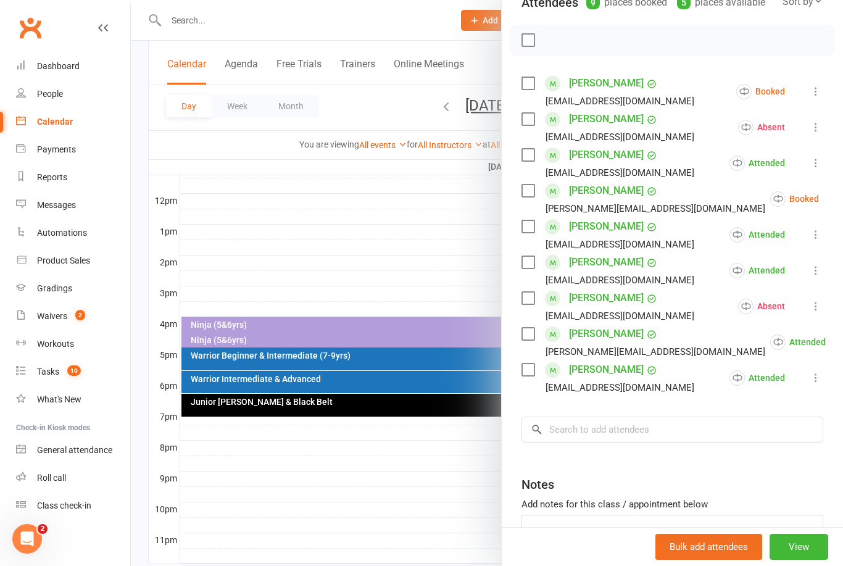
scroll to position [159, 0]
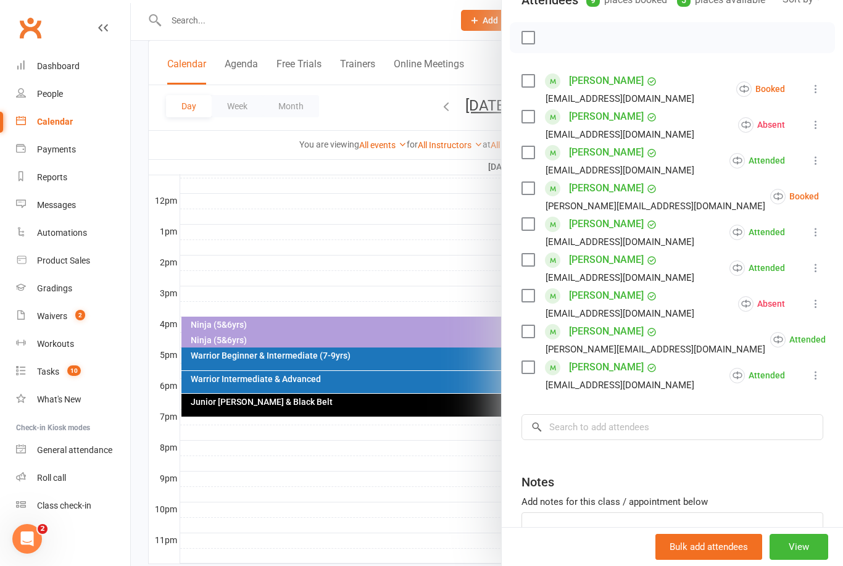
click at [821, 88] on icon at bounding box center [816, 89] width 12 height 12
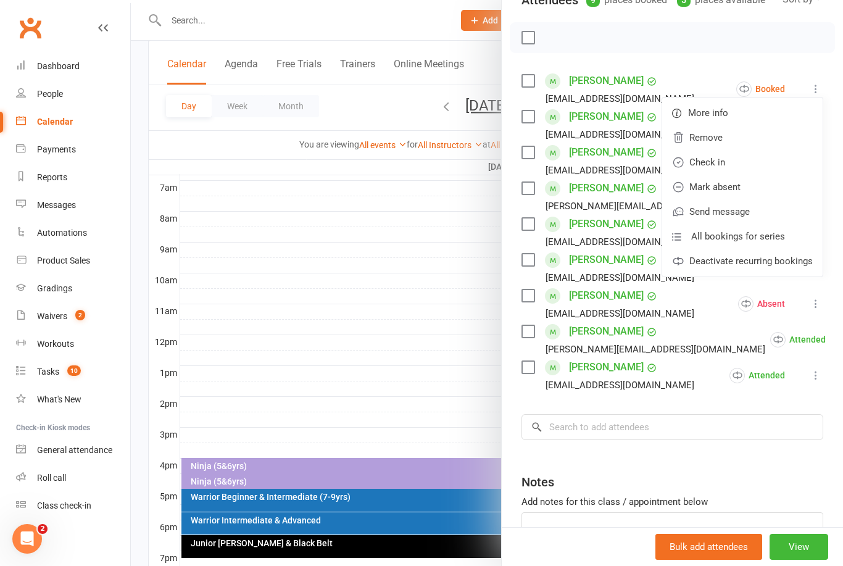
scroll to position [287, 0]
click at [394, 249] on div at bounding box center [487, 283] width 713 height 566
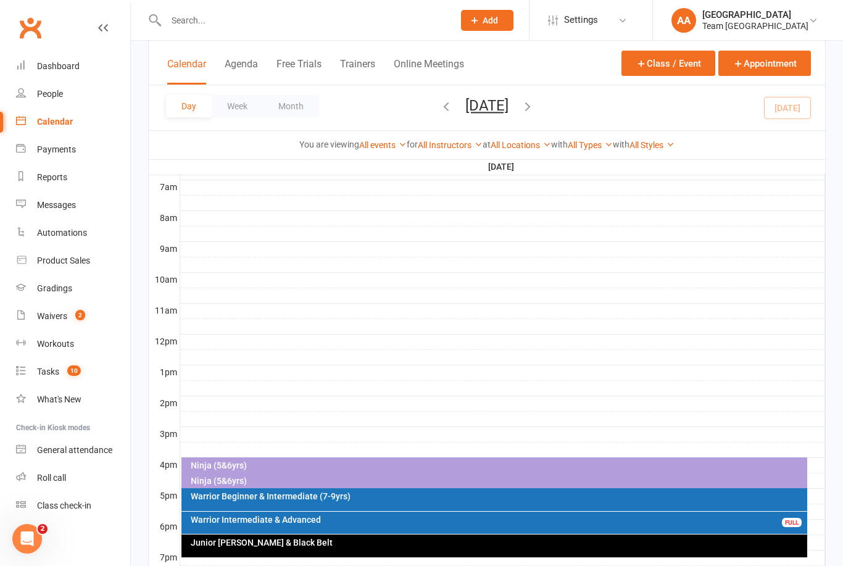
click at [509, 111] on button "Friday, Aug 15, 2025" at bounding box center [487, 105] width 43 height 17
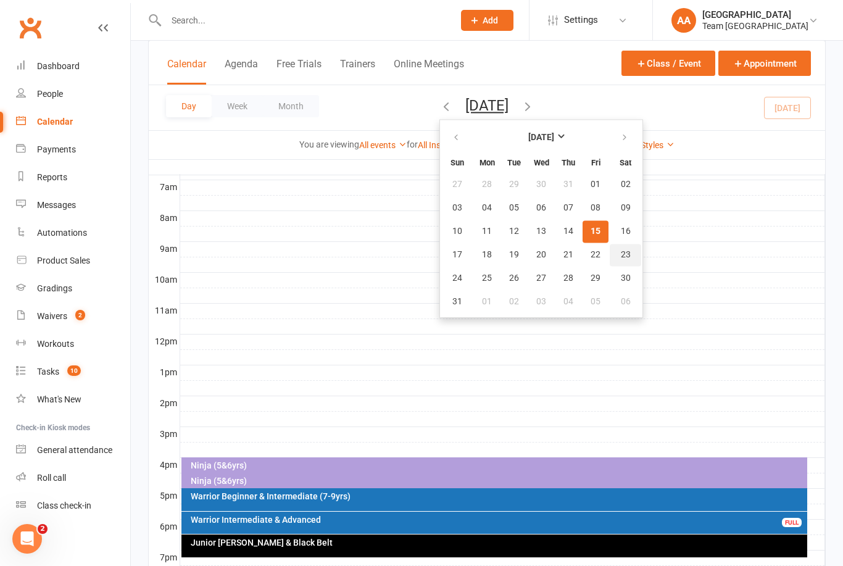
click at [621, 255] on span "23" at bounding box center [626, 255] width 10 height 10
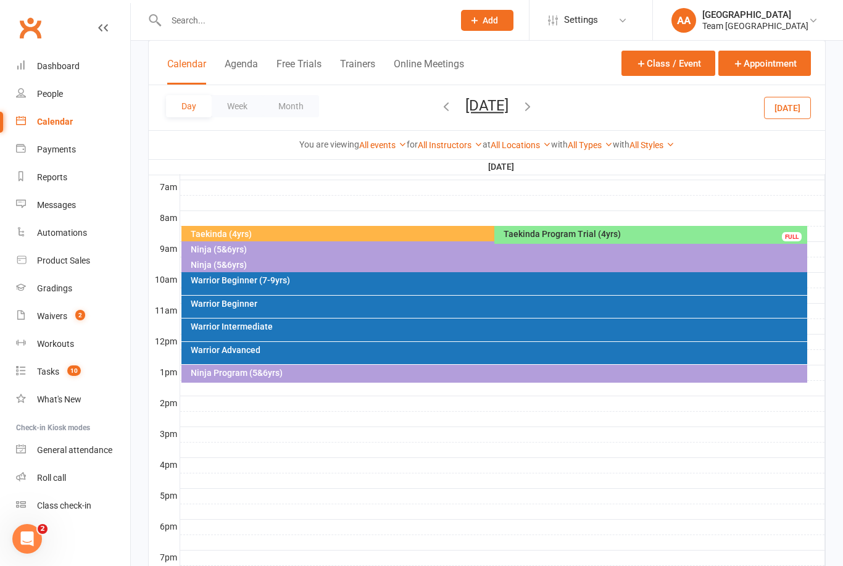
click at [501, 109] on button "Saturday, Aug 23, 2025" at bounding box center [487, 105] width 43 height 17
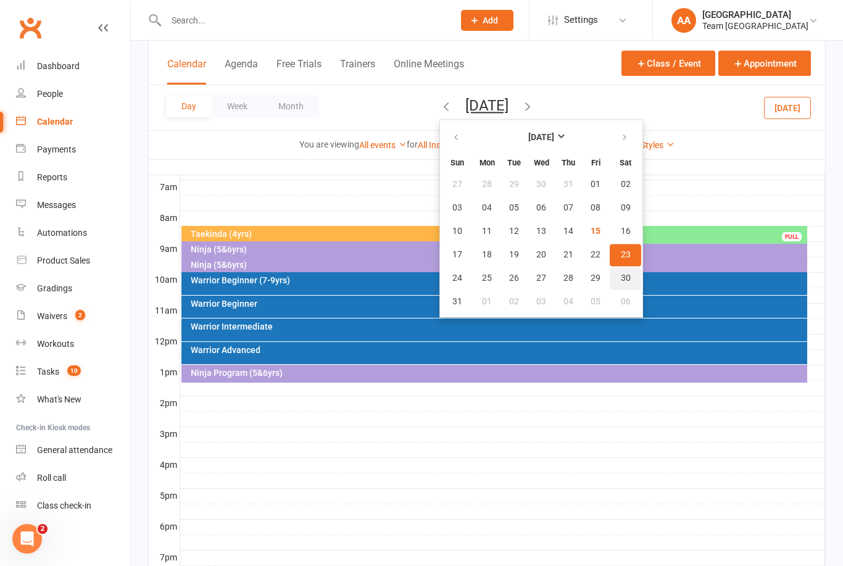
click at [610, 286] on button "30" at bounding box center [625, 278] width 31 height 22
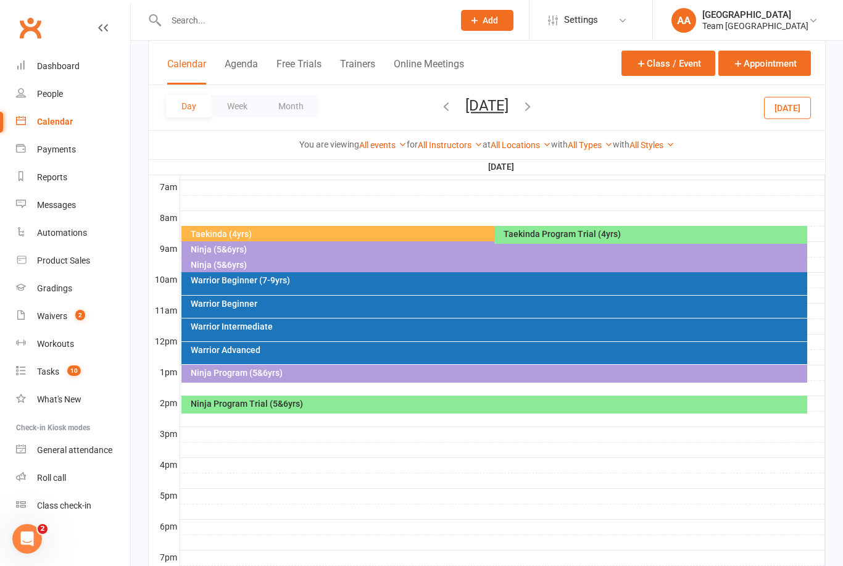
click at [338, 401] on div "Ninja Program Trial (5&6yrs)" at bounding box center [498, 404] width 616 height 9
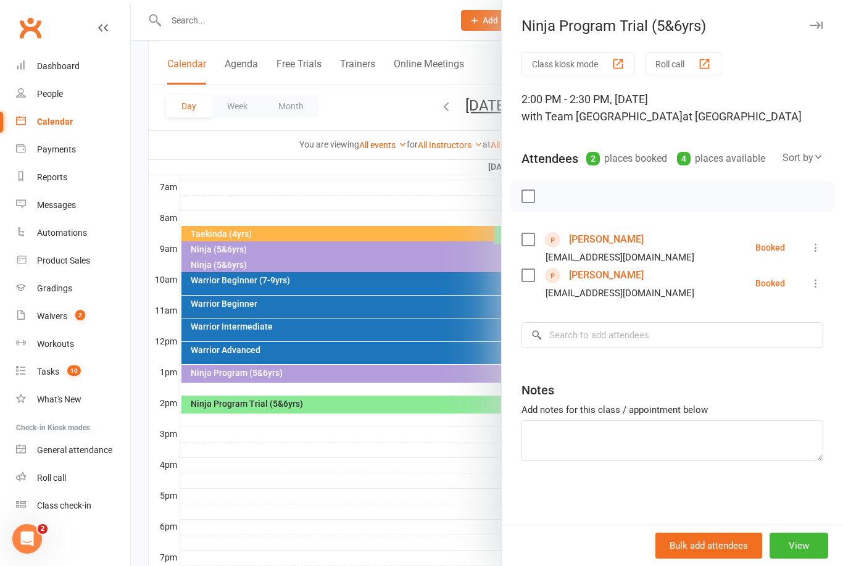
click at [594, 274] on link "[PERSON_NAME]" at bounding box center [606, 276] width 75 height 20
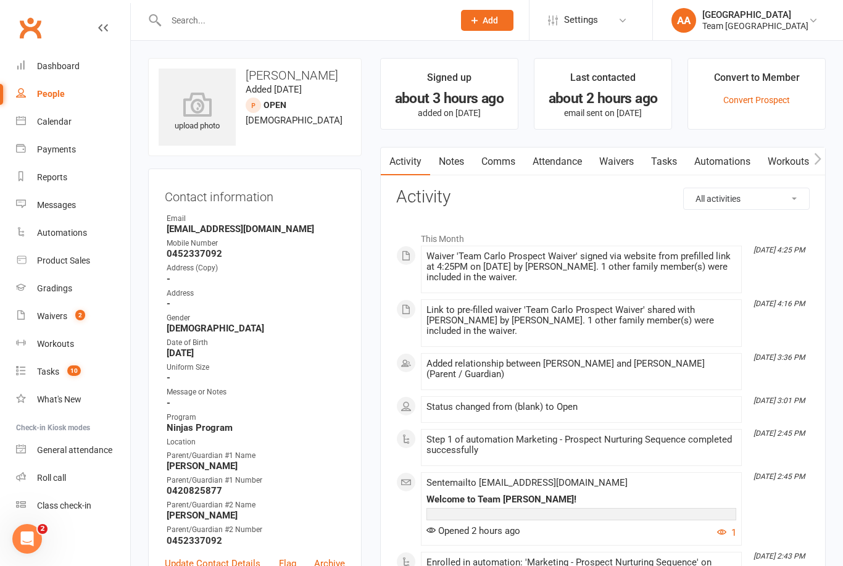
click at [67, 125] on div "Calendar" at bounding box center [54, 122] width 35 height 10
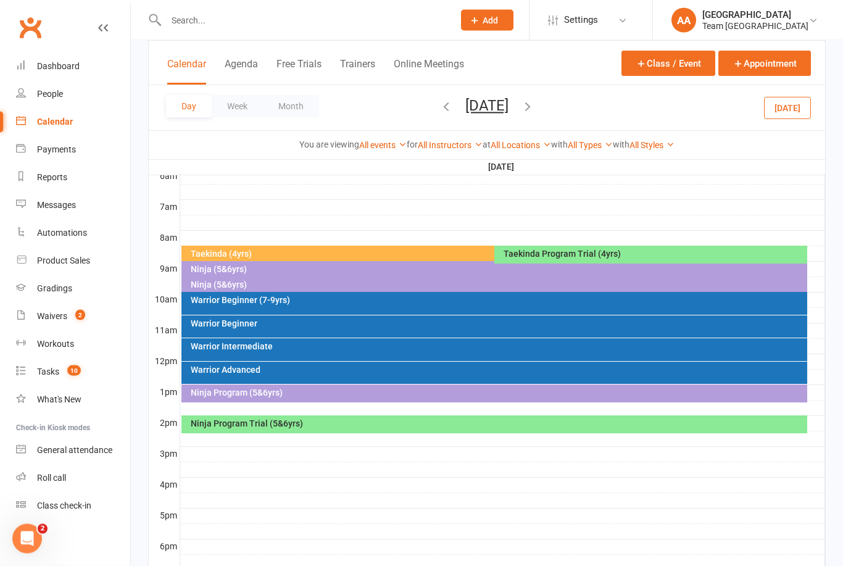
scroll to position [276, 0]
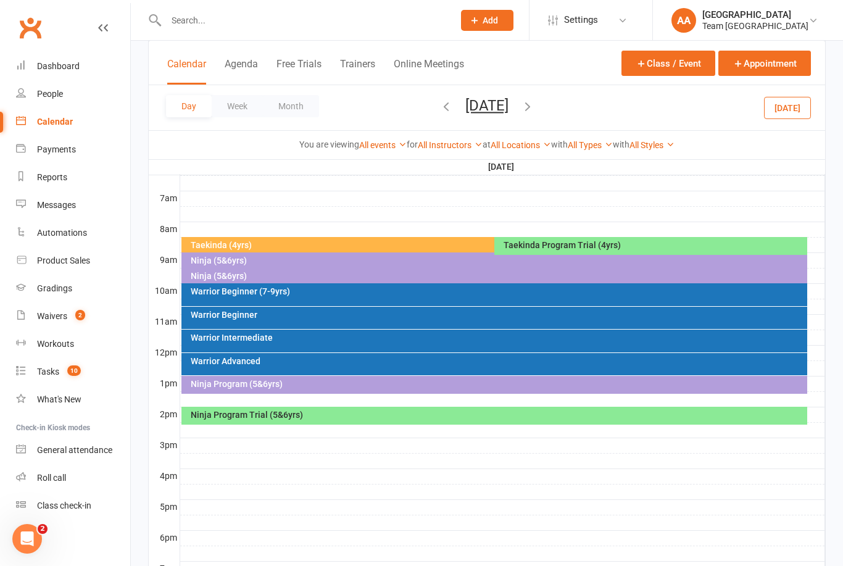
click at [496, 112] on button "Saturday, Aug 30, 2025" at bounding box center [487, 105] width 43 height 17
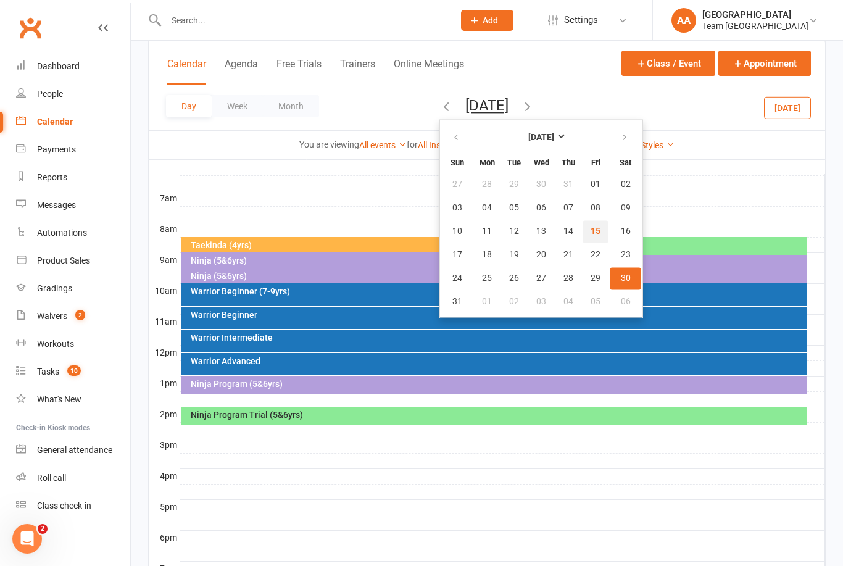
click at [583, 236] on button "15" at bounding box center [596, 231] width 26 height 22
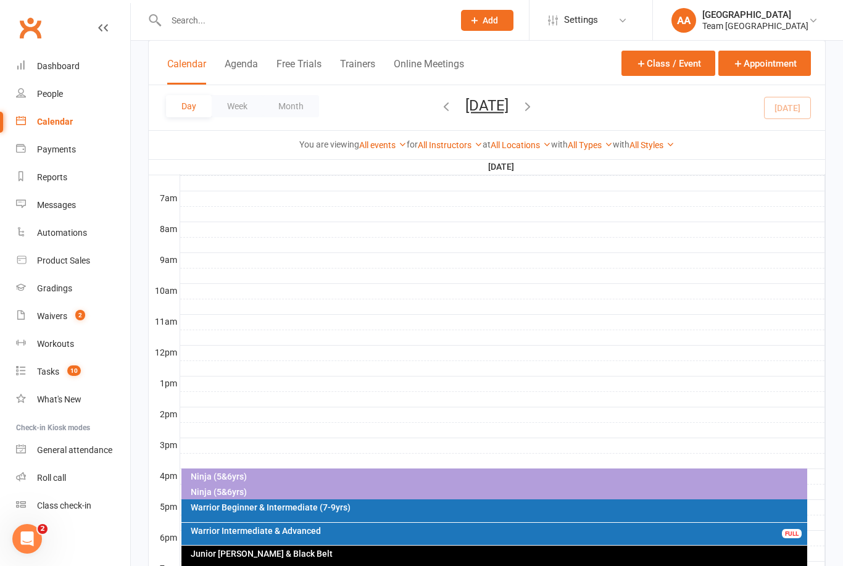
click at [509, 114] on button "Friday, Aug 15, 2025" at bounding box center [487, 105] width 43 height 17
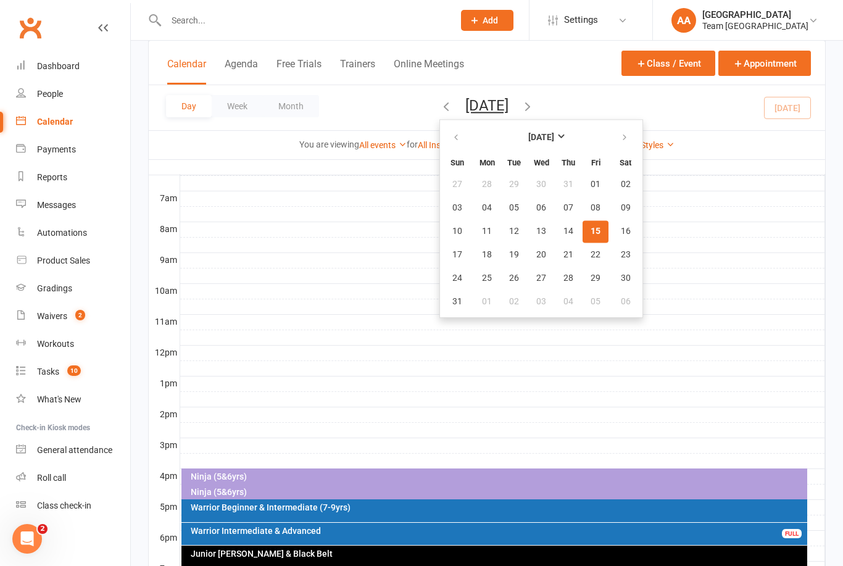
click at [621, 233] on span "16" at bounding box center [626, 232] width 10 height 10
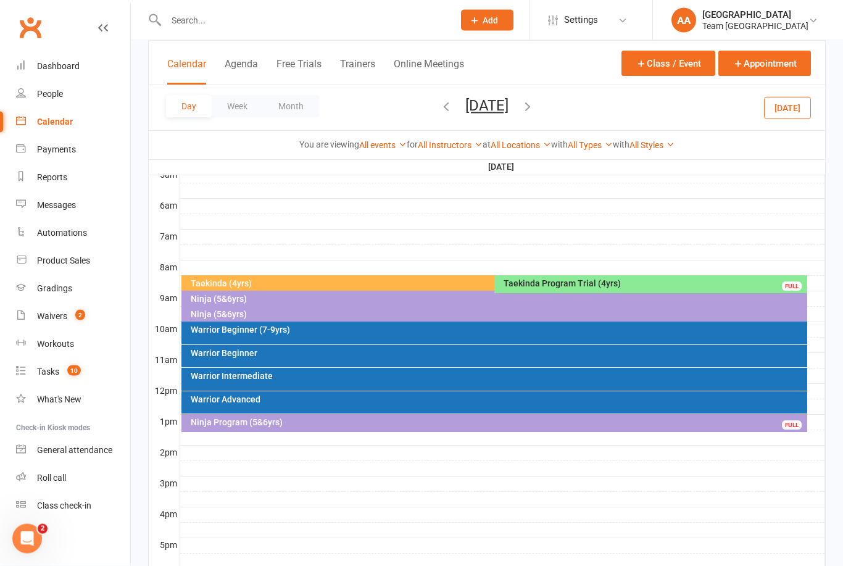
scroll to position [232, 0]
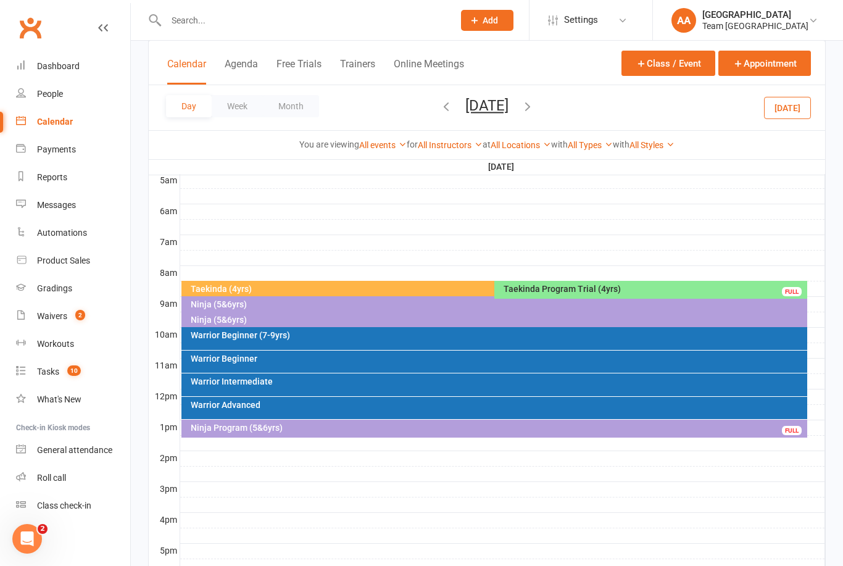
click at [243, 319] on div "Ninja (5&6yrs)" at bounding box center [498, 320] width 616 height 9
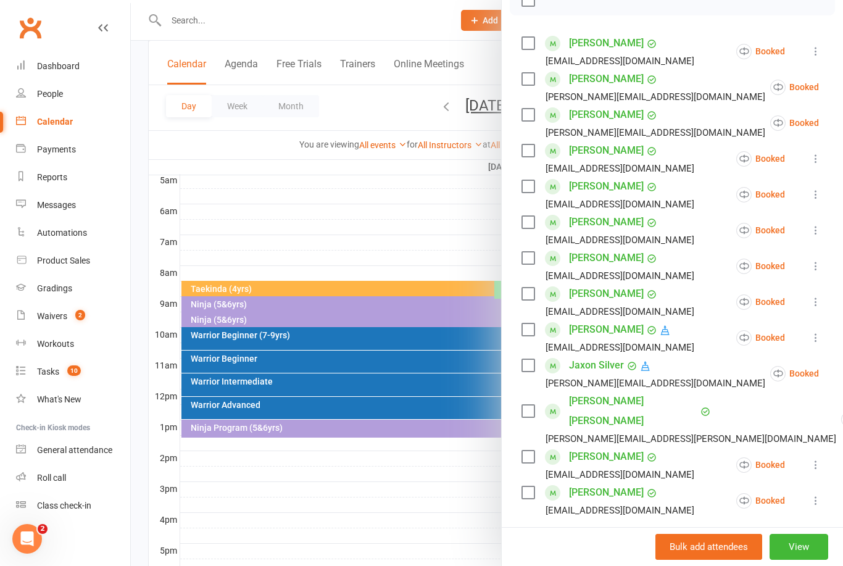
scroll to position [207, 0]
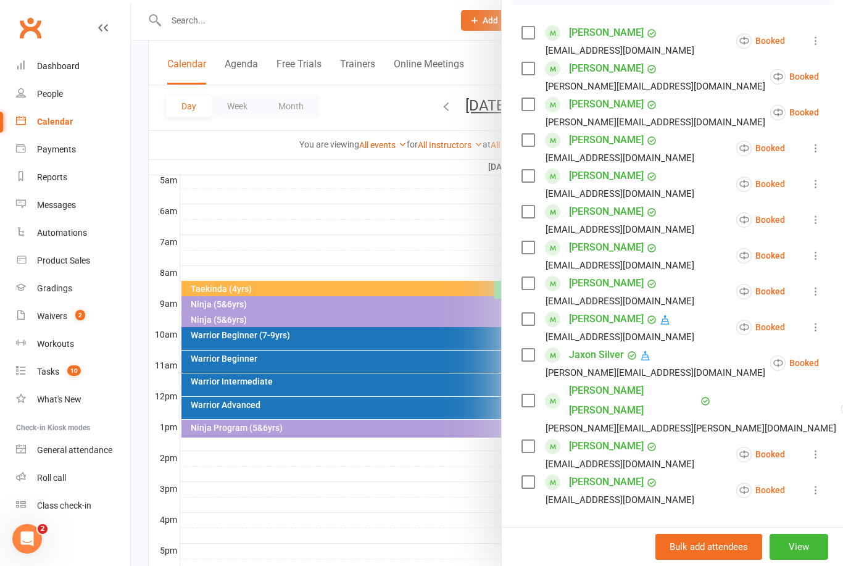
click at [607, 249] on link "Benjamin Lolis" at bounding box center [606, 248] width 75 height 20
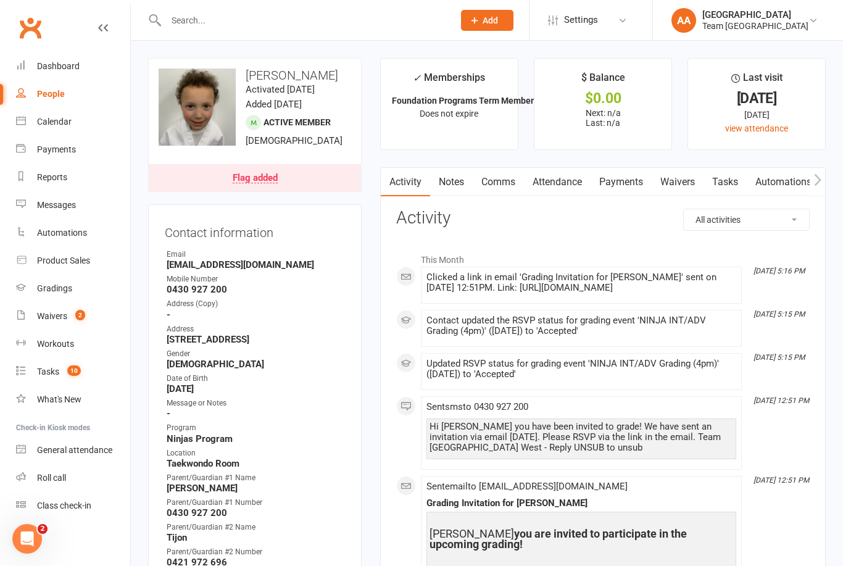
click at [54, 122] on div "Calendar" at bounding box center [54, 122] width 35 height 10
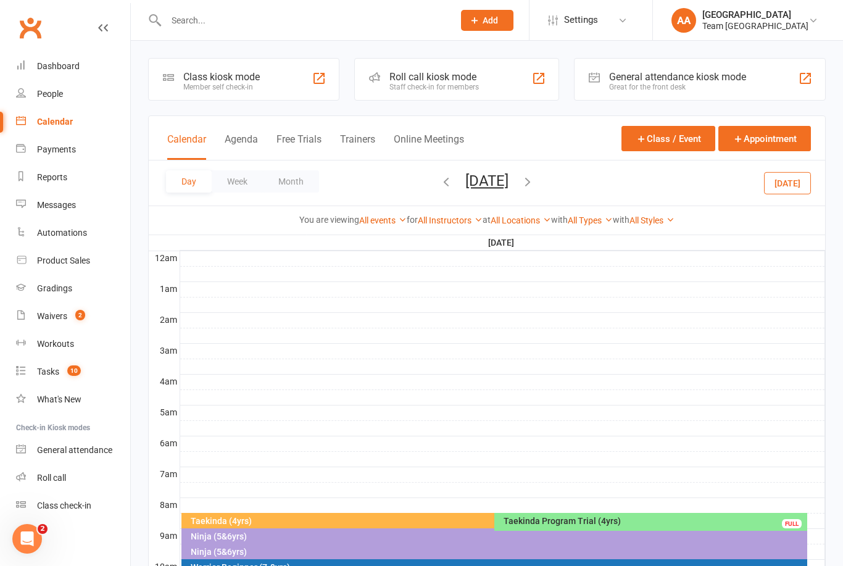
click at [509, 186] on button "Saturday, Aug 16, 2025" at bounding box center [487, 180] width 43 height 17
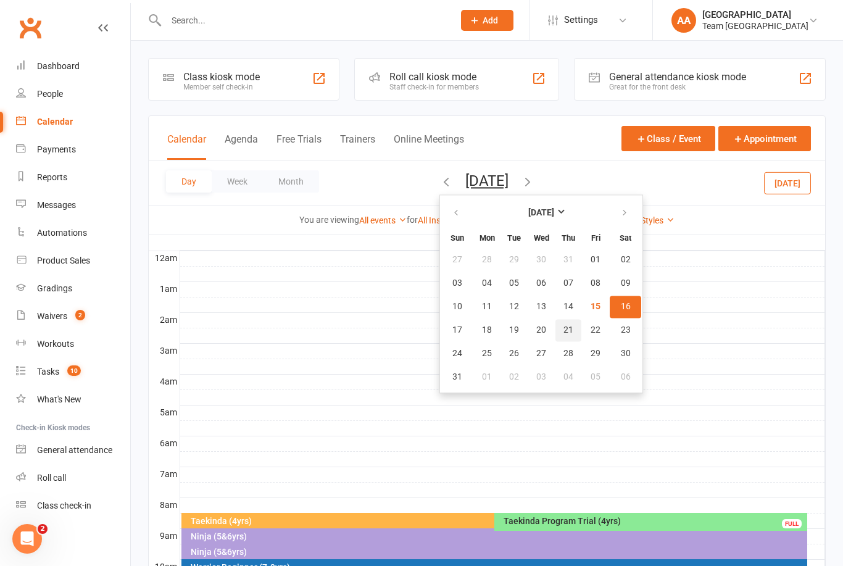
click at [556, 334] on button "21" at bounding box center [569, 330] width 26 height 22
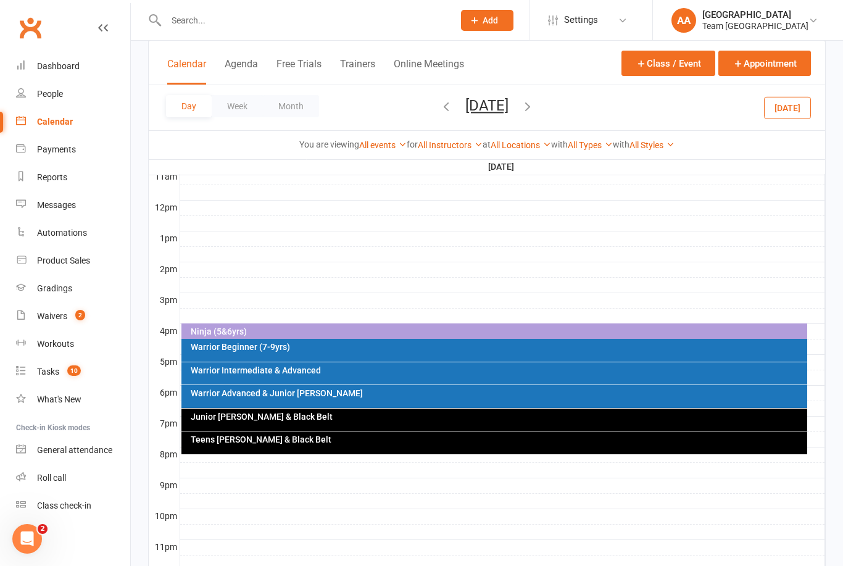
scroll to position [432, 0]
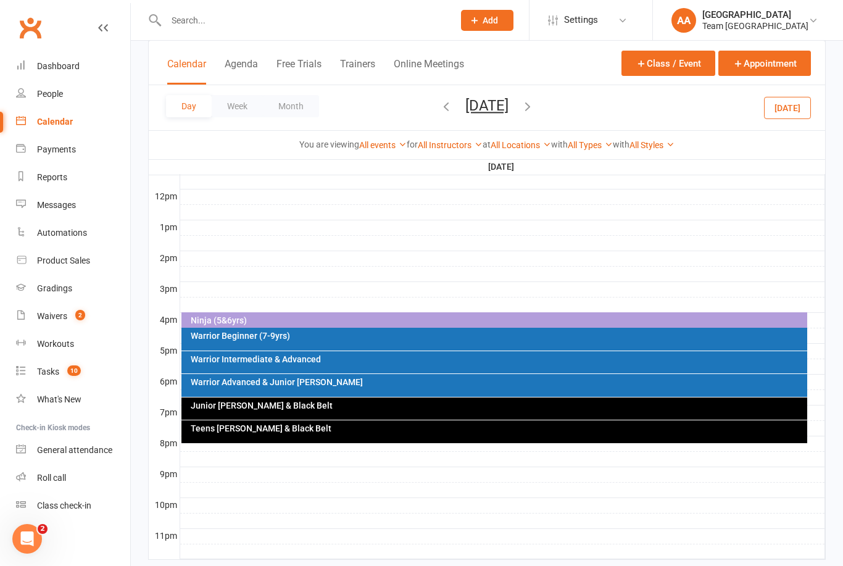
click at [324, 361] on div "Warrior Intermediate & Advanced" at bounding box center [498, 359] width 616 height 9
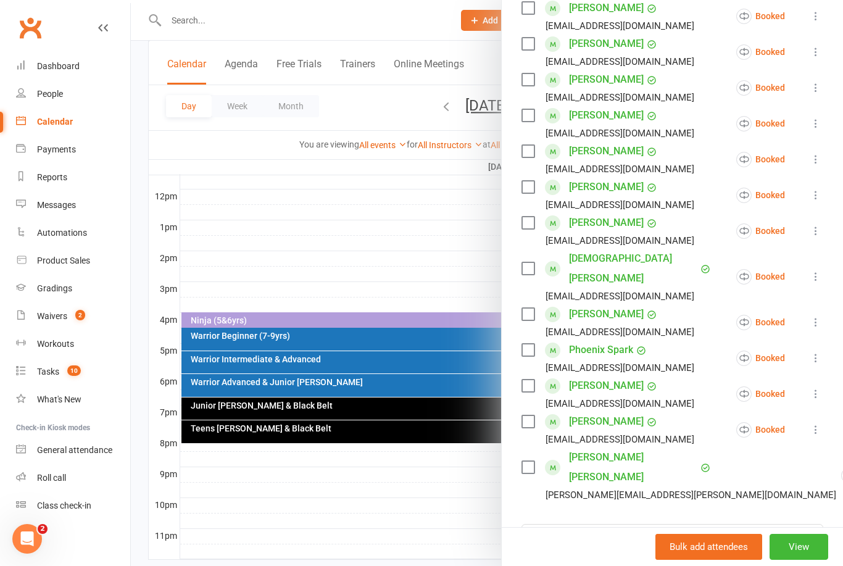
scroll to position [421, 0]
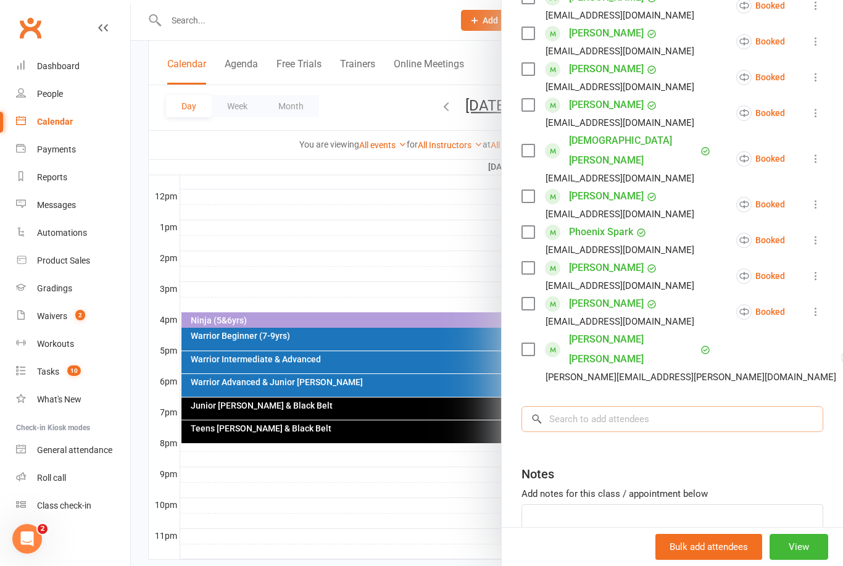
click at [585, 406] on input "search" at bounding box center [673, 419] width 302 height 26
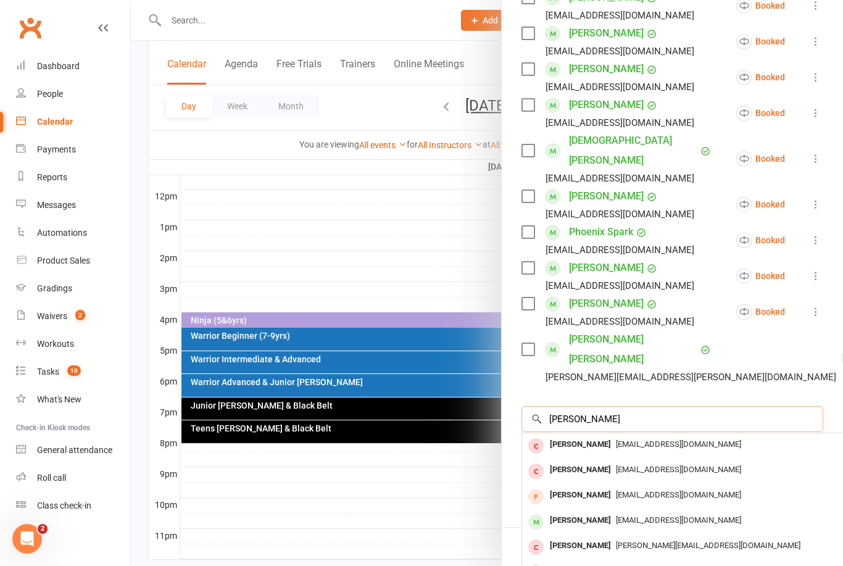
type input "Benjamin"
click at [602, 512] on div "[PERSON_NAME]" at bounding box center [580, 521] width 71 height 18
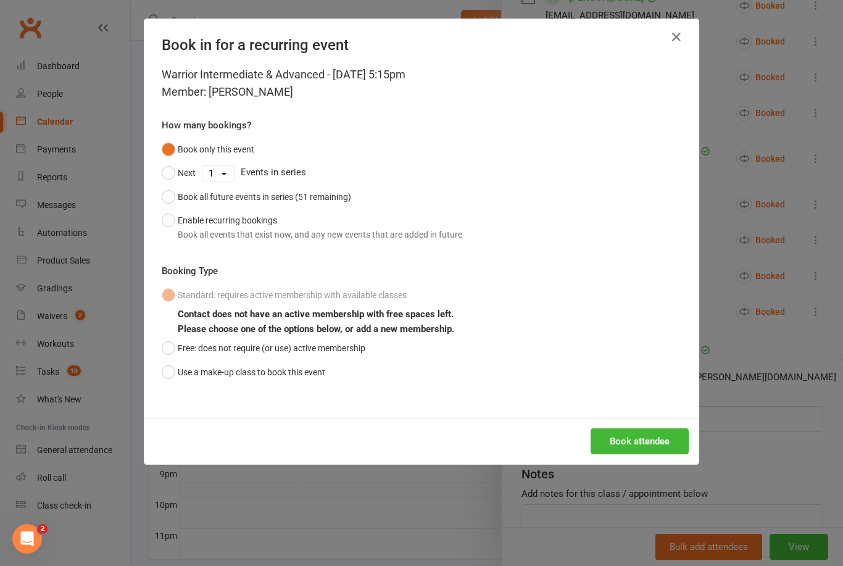
click at [169, 371] on button "Use a make-up class to book this event" at bounding box center [244, 372] width 164 height 23
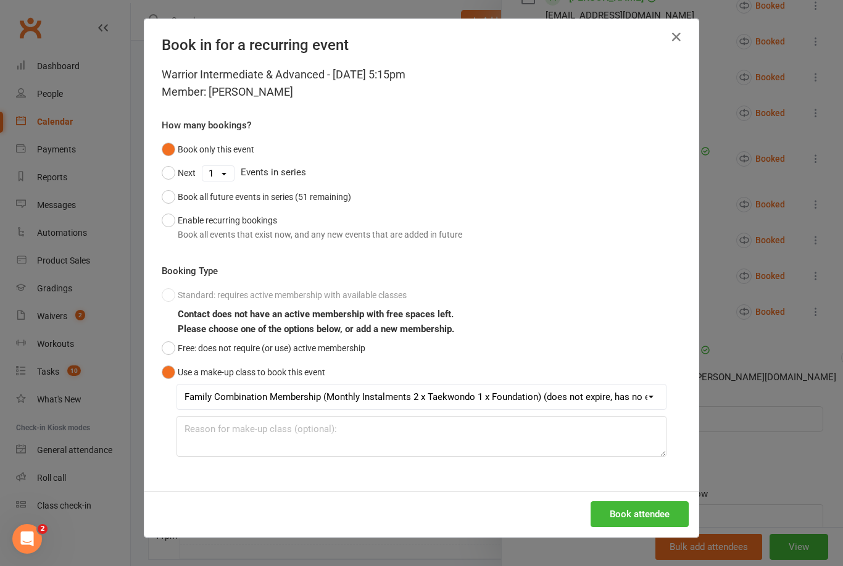
click at [615, 513] on button "Book attendee" at bounding box center [640, 514] width 98 height 26
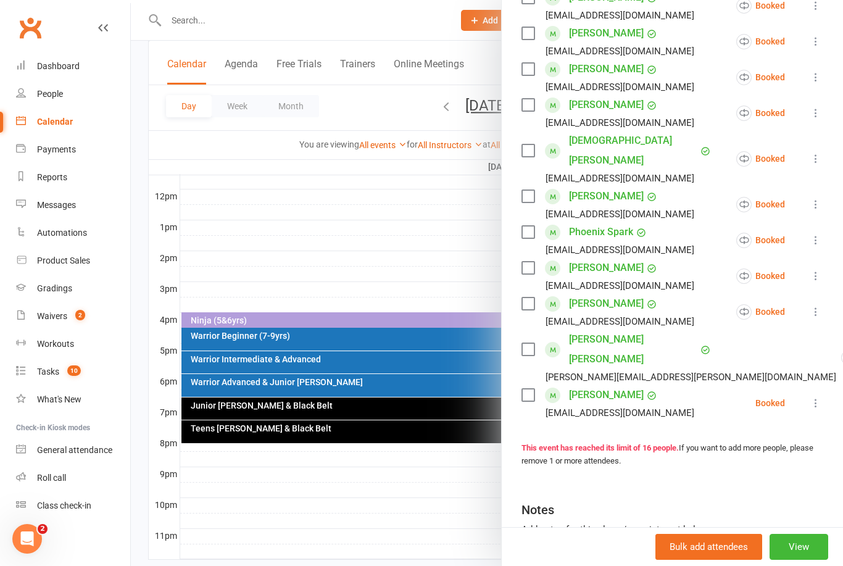
click at [351, 219] on div at bounding box center [487, 283] width 713 height 566
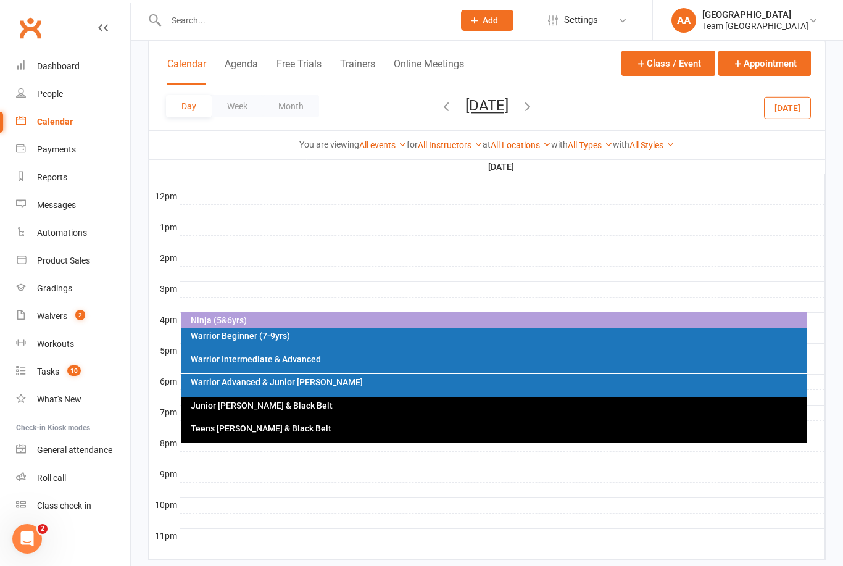
click at [509, 112] on button "Thursday, Aug 21, 2025" at bounding box center [487, 105] width 43 height 17
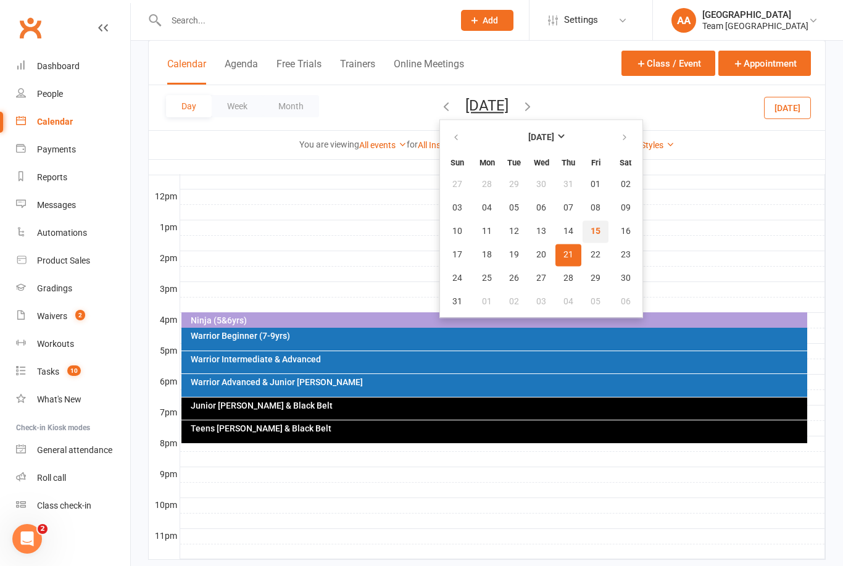
click at [583, 236] on button "15" at bounding box center [596, 231] width 26 height 22
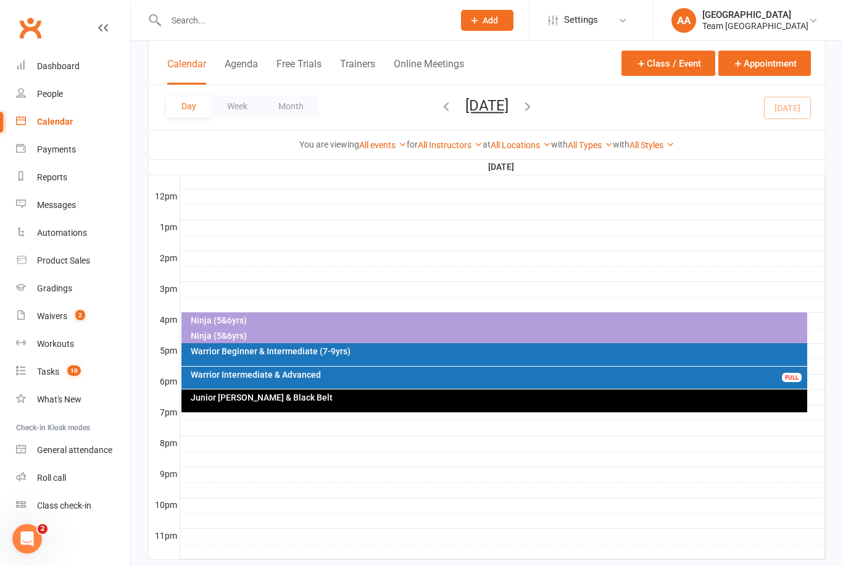
click at [321, 376] on div "Warrior Intermediate & Advanced" at bounding box center [498, 374] width 616 height 9
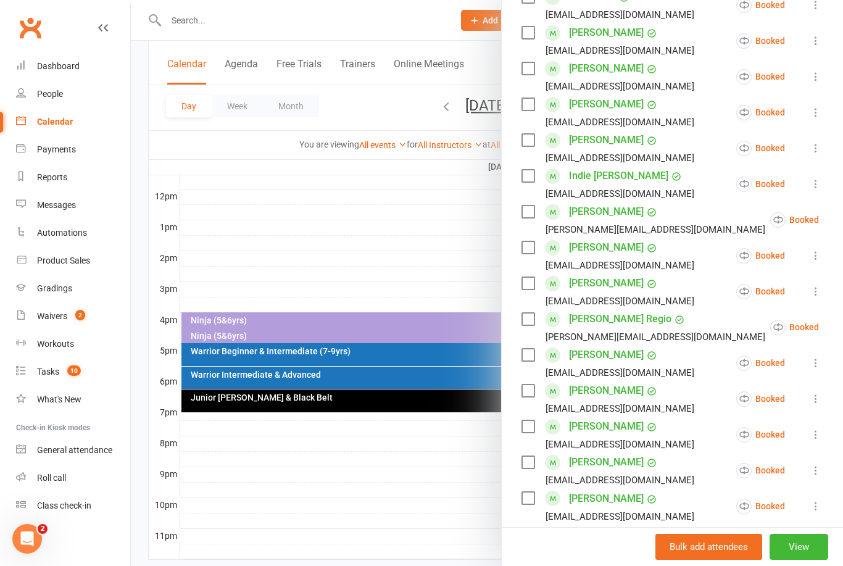
scroll to position [356, 0]
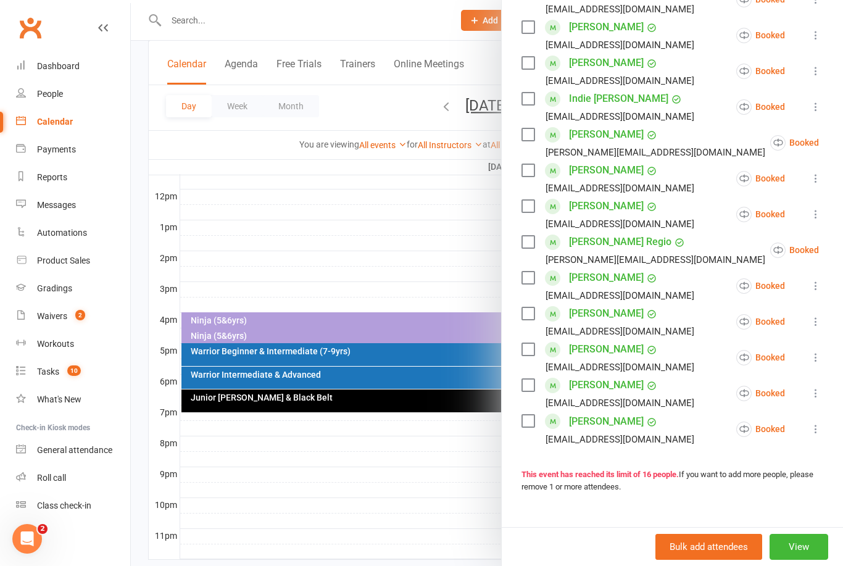
click at [821, 432] on icon at bounding box center [816, 429] width 12 height 12
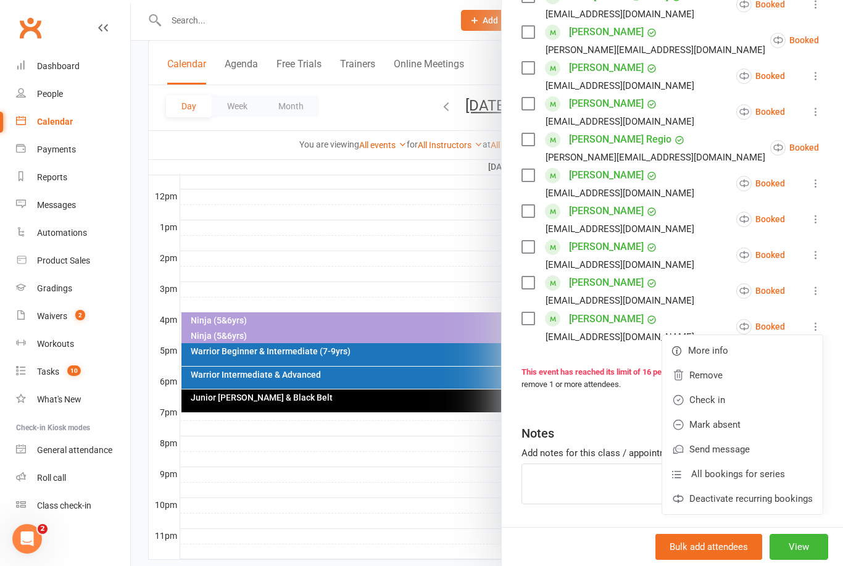
scroll to position [457, 0]
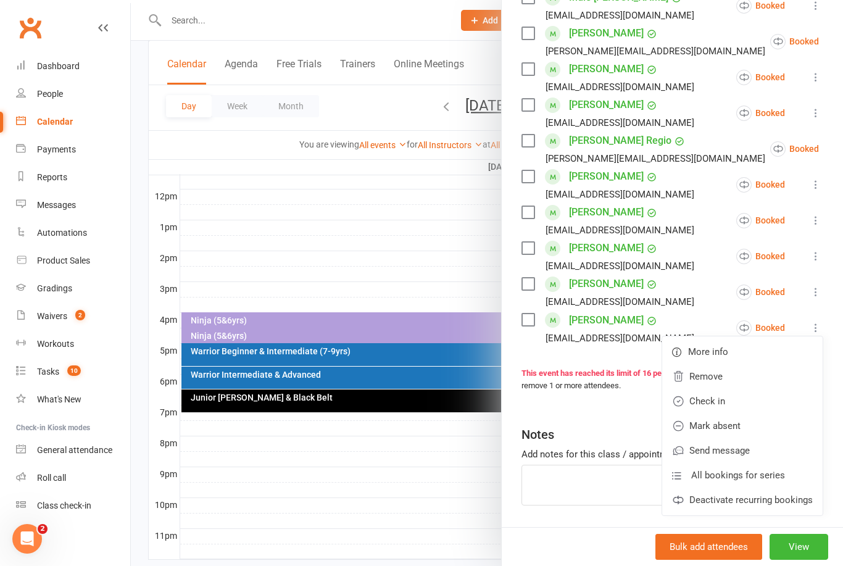
click at [740, 427] on link "Mark absent" at bounding box center [743, 426] width 161 height 25
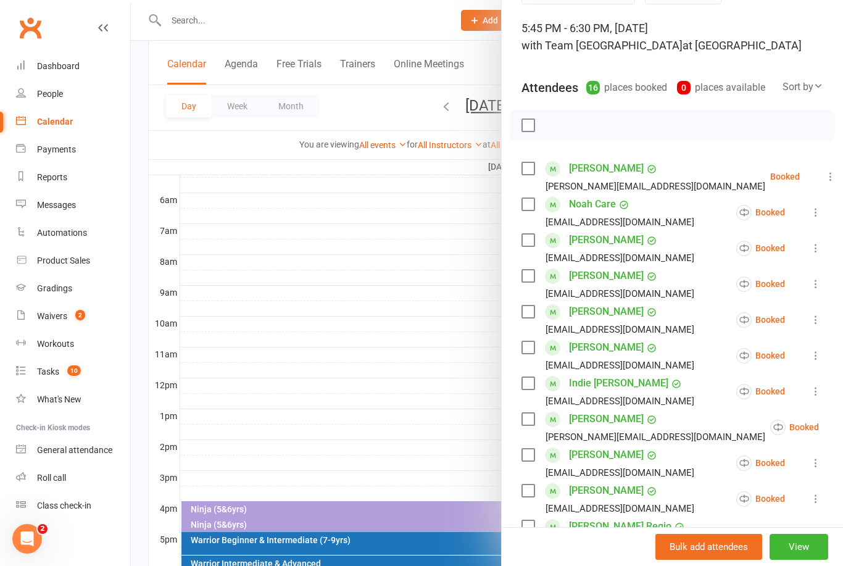
scroll to position [73, 0]
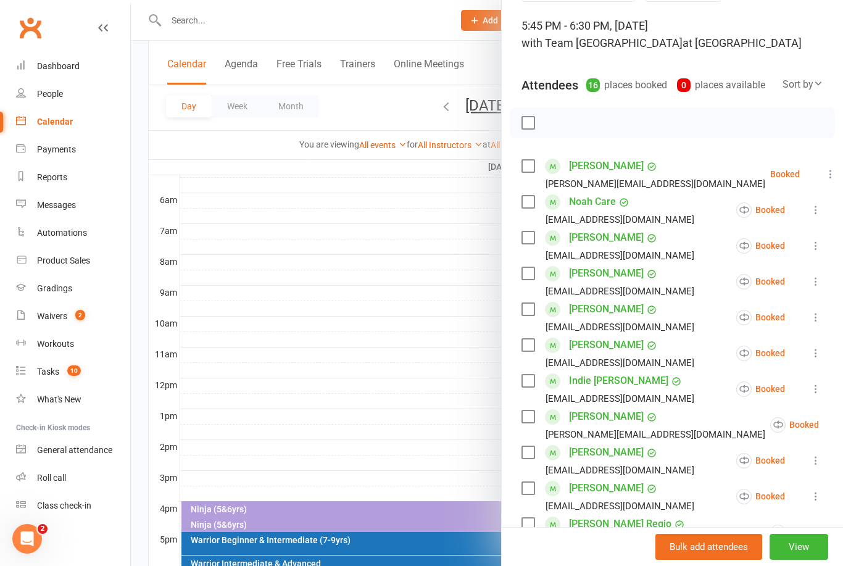
click at [445, 280] on div at bounding box center [487, 283] width 713 height 566
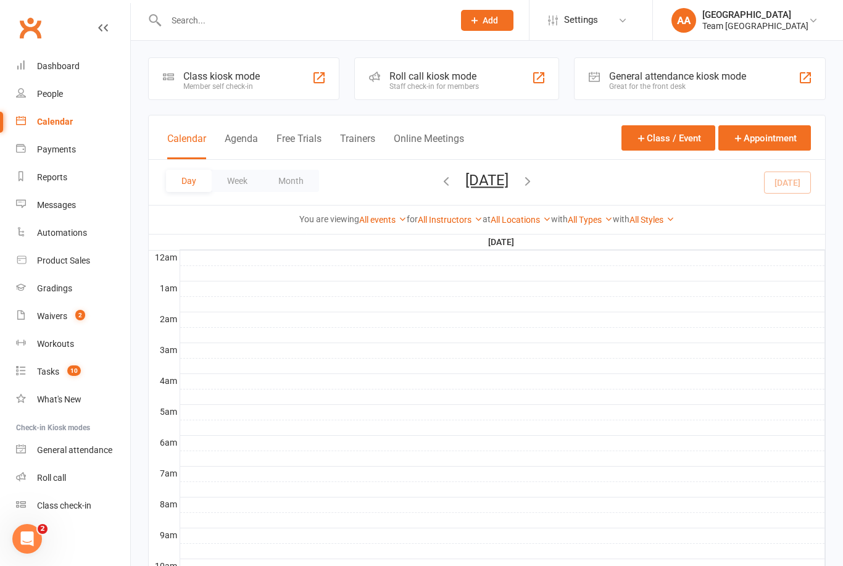
scroll to position [0, 0]
click at [521, 301] on div at bounding box center [502, 305] width 645 height 15
click at [497, 179] on button "Friday, Aug 15, 2025" at bounding box center [487, 180] width 43 height 17
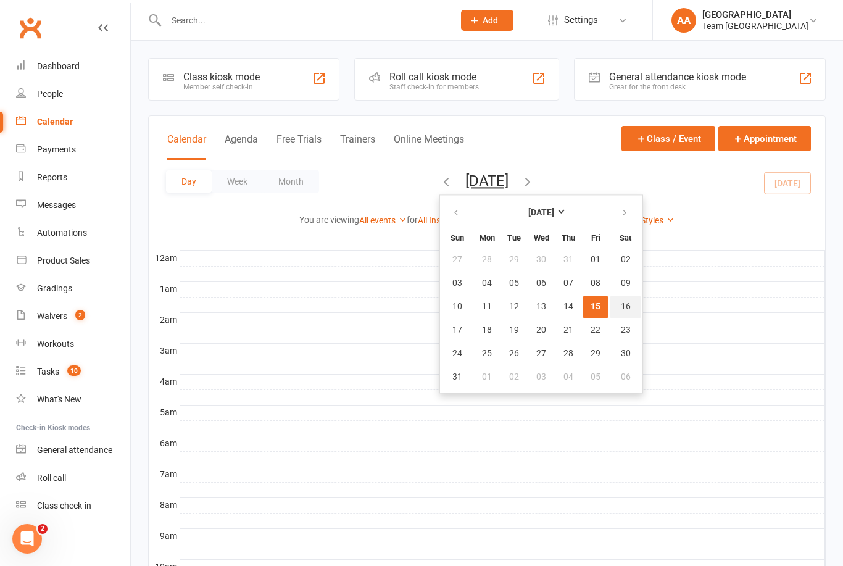
click at [610, 316] on button "16" at bounding box center [625, 307] width 31 height 22
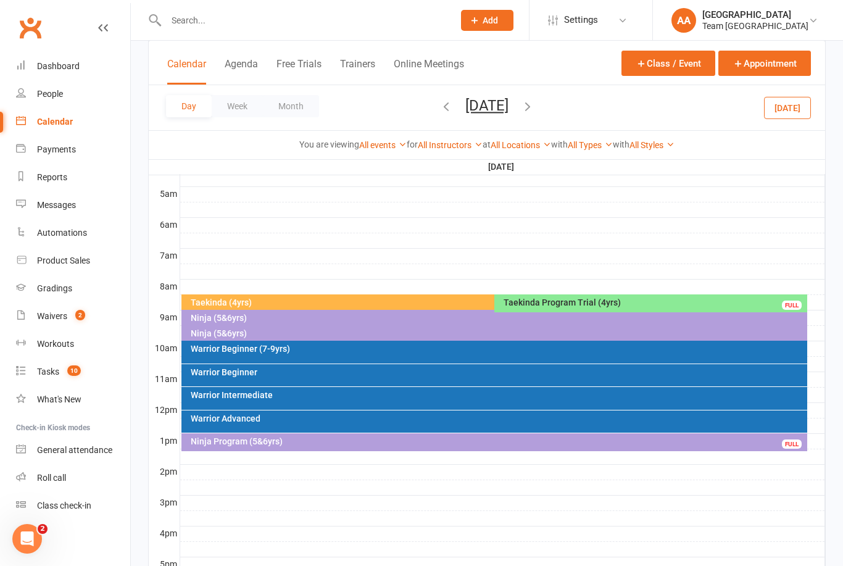
scroll to position [216, 0]
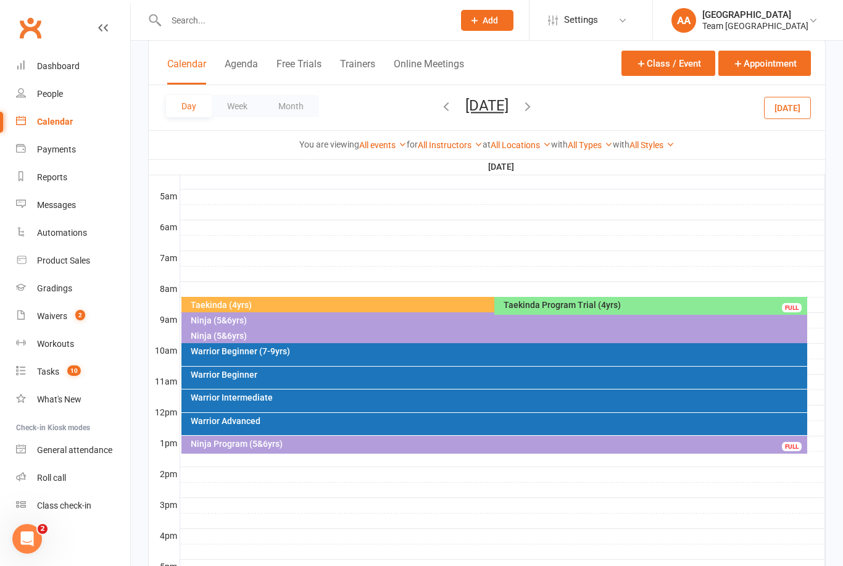
click at [366, 421] on div "Warrior Advanced" at bounding box center [498, 421] width 616 height 9
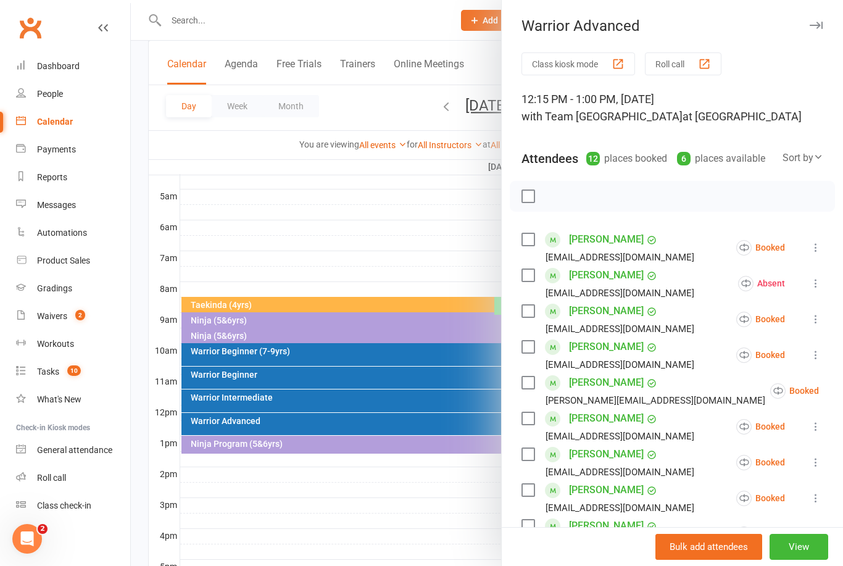
click at [410, 214] on div at bounding box center [487, 283] width 713 height 566
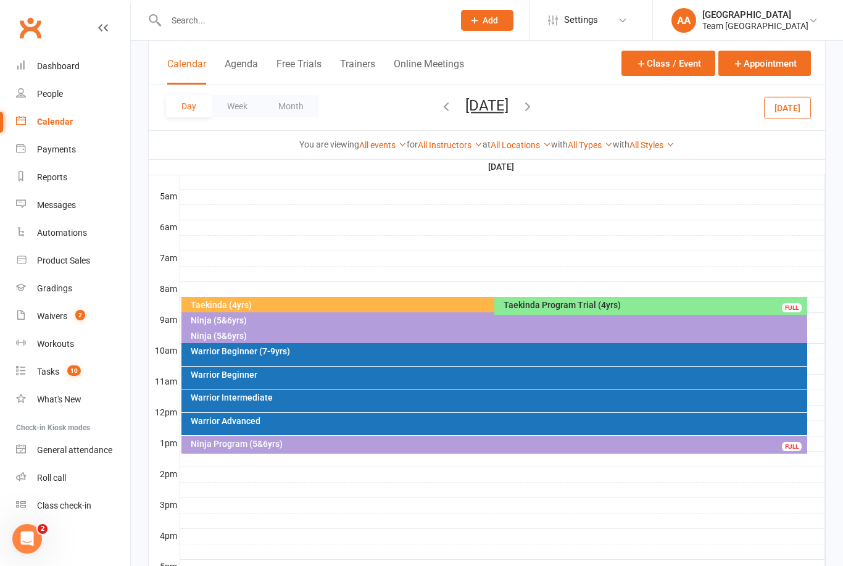
click at [498, 106] on button "Saturday, Aug 16, 2025" at bounding box center [487, 105] width 43 height 17
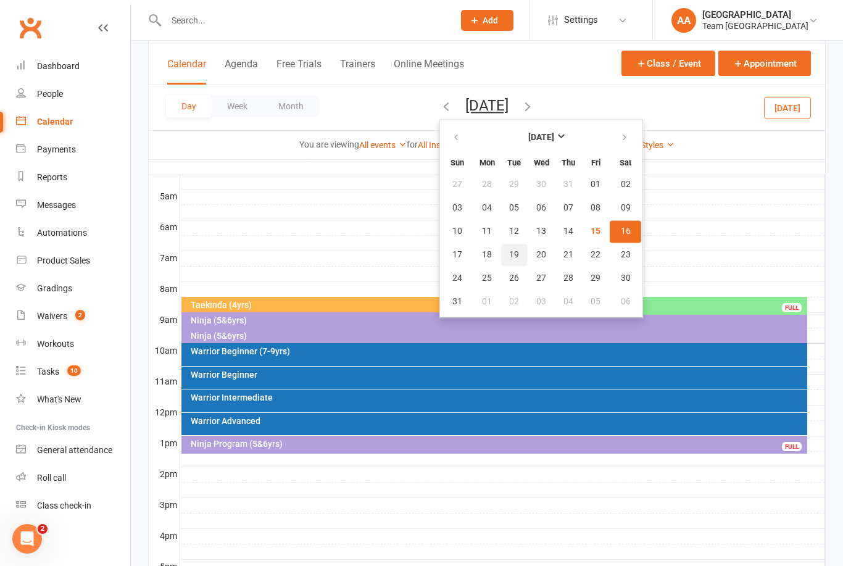
click at [509, 259] on span "19" at bounding box center [514, 255] width 10 height 10
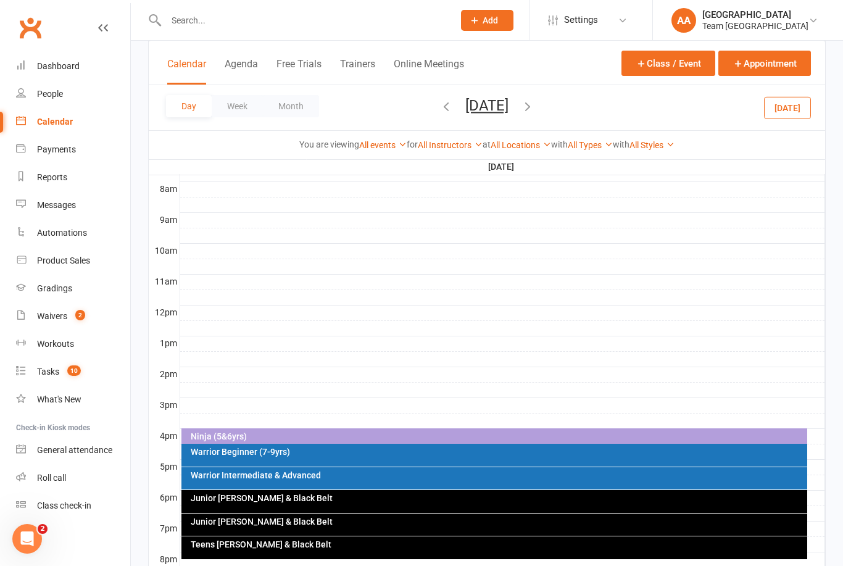
scroll to position [432, 0]
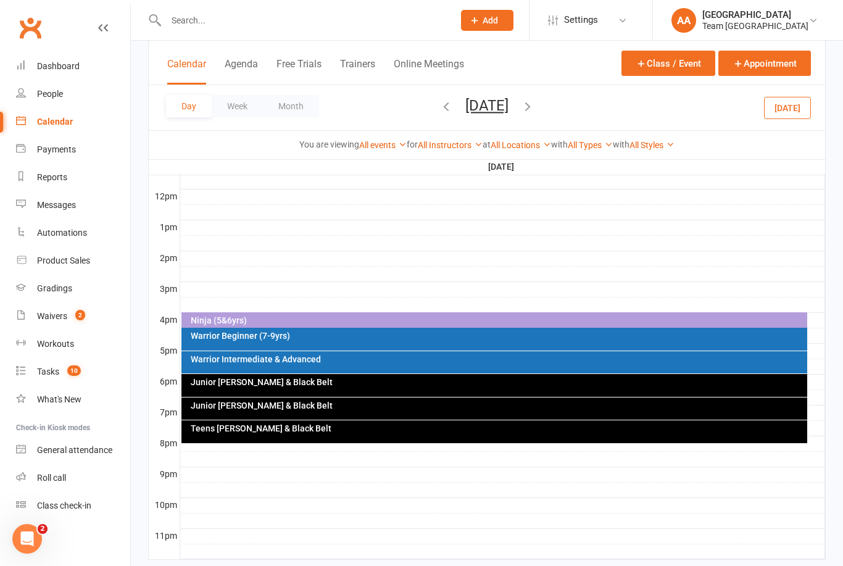
click at [294, 361] on div "Warrior Intermediate & Advanced" at bounding box center [498, 359] width 616 height 9
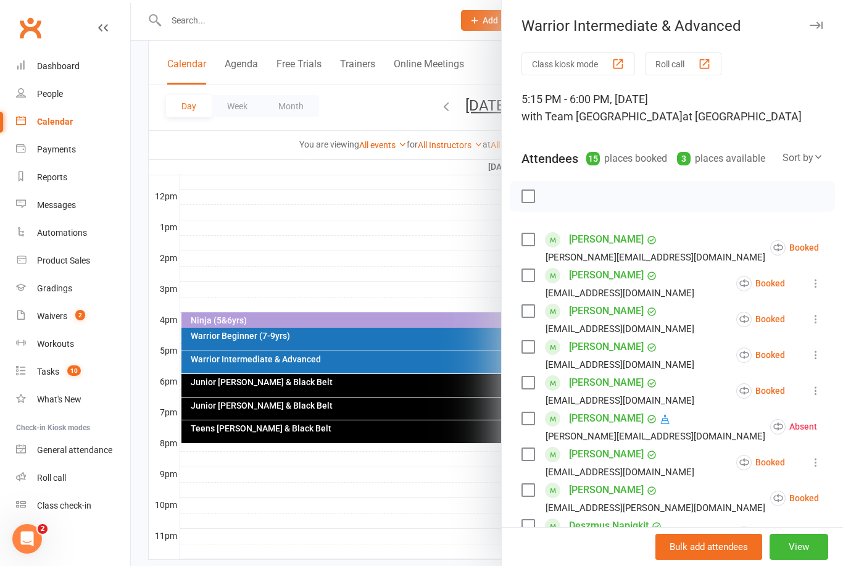
click at [367, 188] on div at bounding box center [487, 283] width 713 height 566
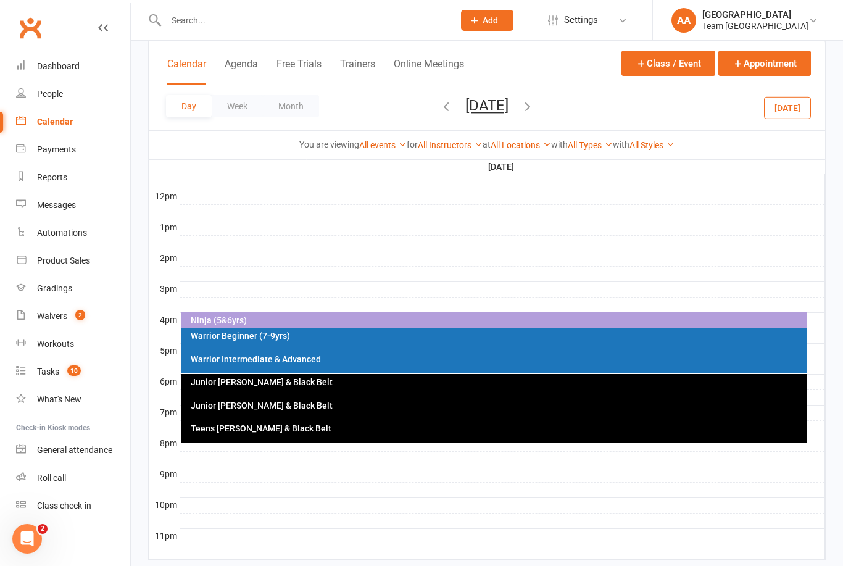
click at [301, 337] on div "Warrior Beginner (7-9yrs)" at bounding box center [498, 336] width 616 height 9
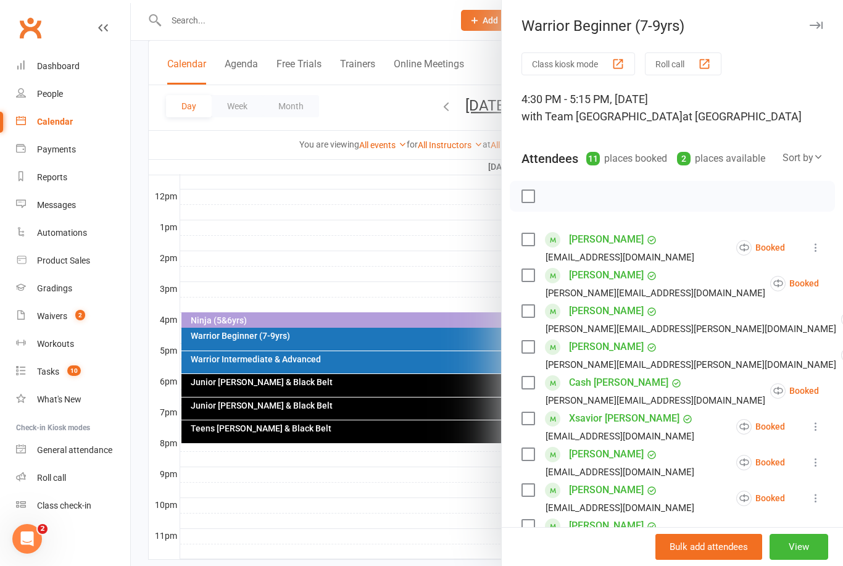
click at [317, 203] on div at bounding box center [487, 283] width 713 height 566
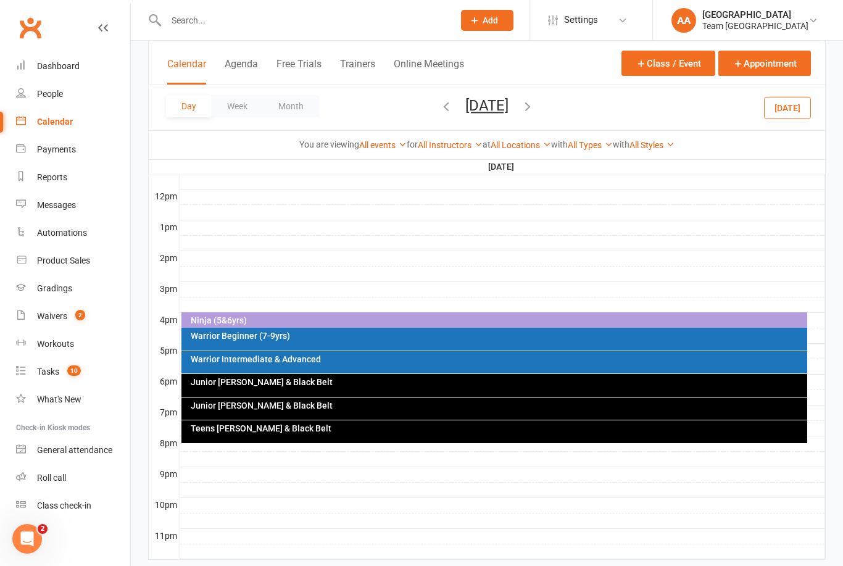
click at [535, 112] on icon "button" at bounding box center [528, 106] width 14 height 14
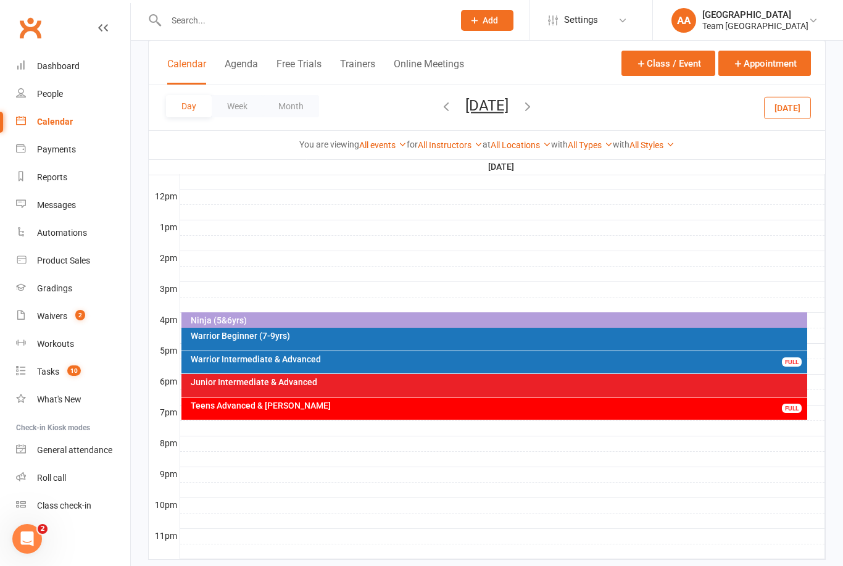
click at [343, 362] on div "Warrior Intermediate & Advanced" at bounding box center [498, 359] width 616 height 9
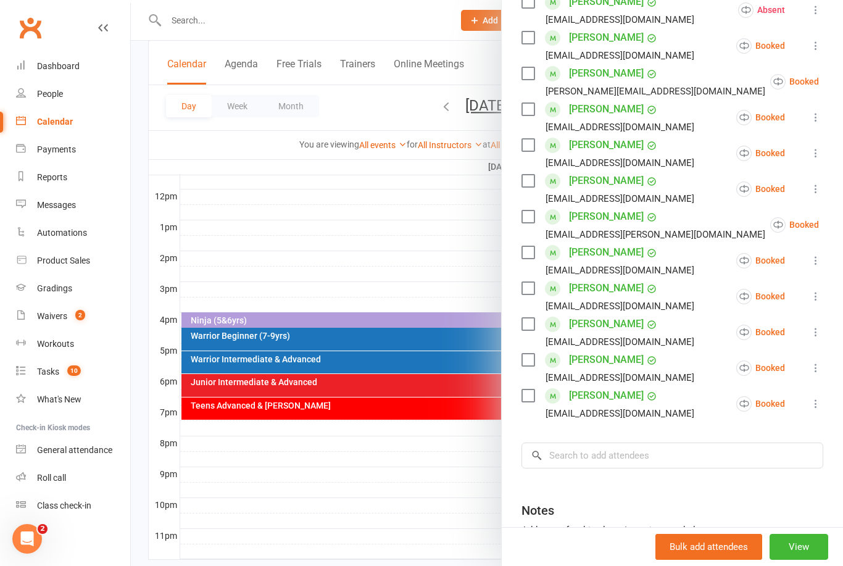
scroll to position [246, 0]
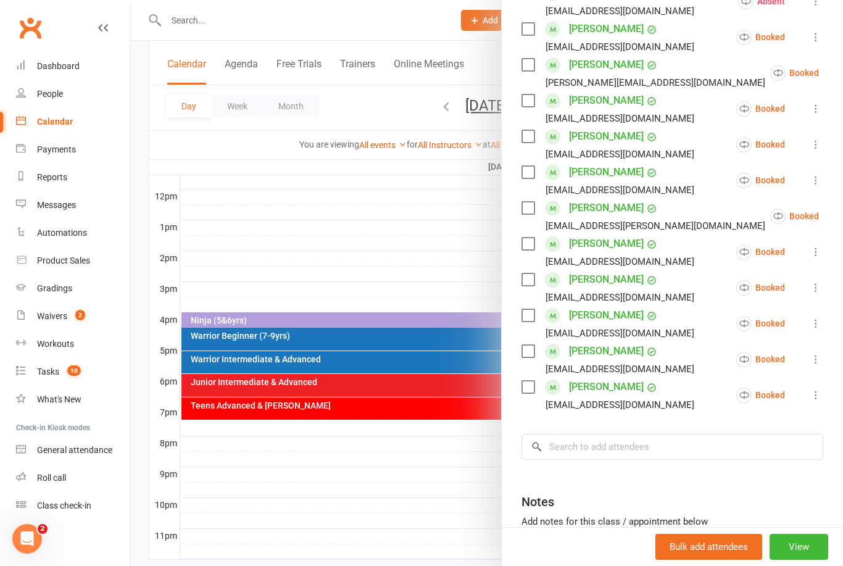
click at [422, 264] on div at bounding box center [487, 283] width 713 height 566
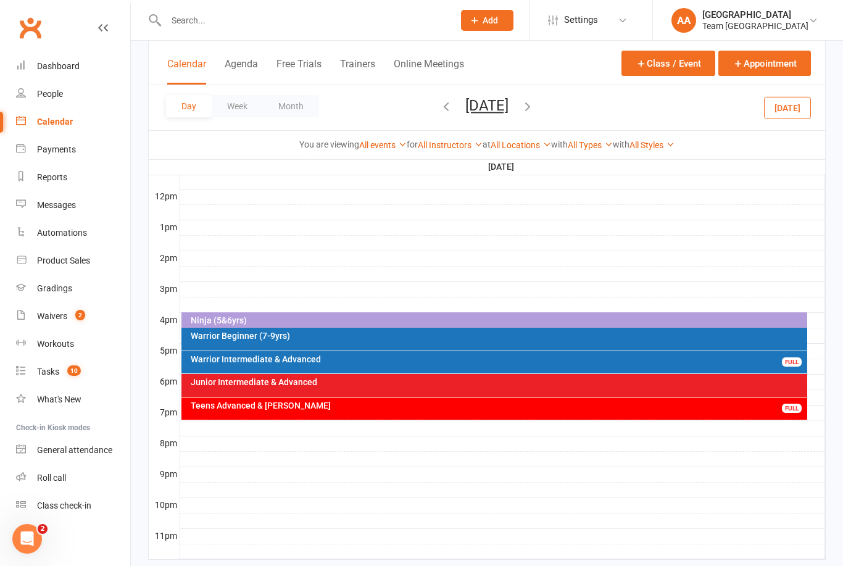
click at [504, 106] on button "Wednesday, Aug 20, 2025" at bounding box center [487, 105] width 43 height 17
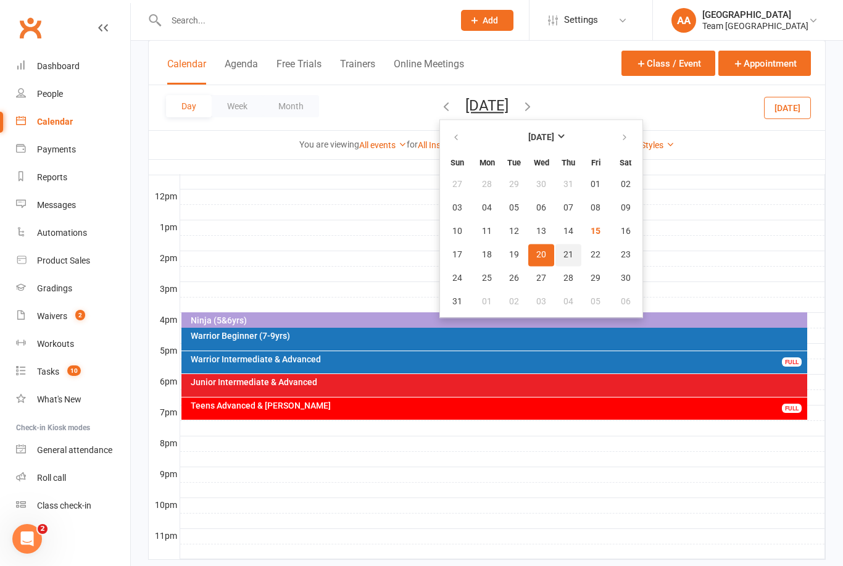
click at [564, 255] on span "21" at bounding box center [569, 255] width 10 height 10
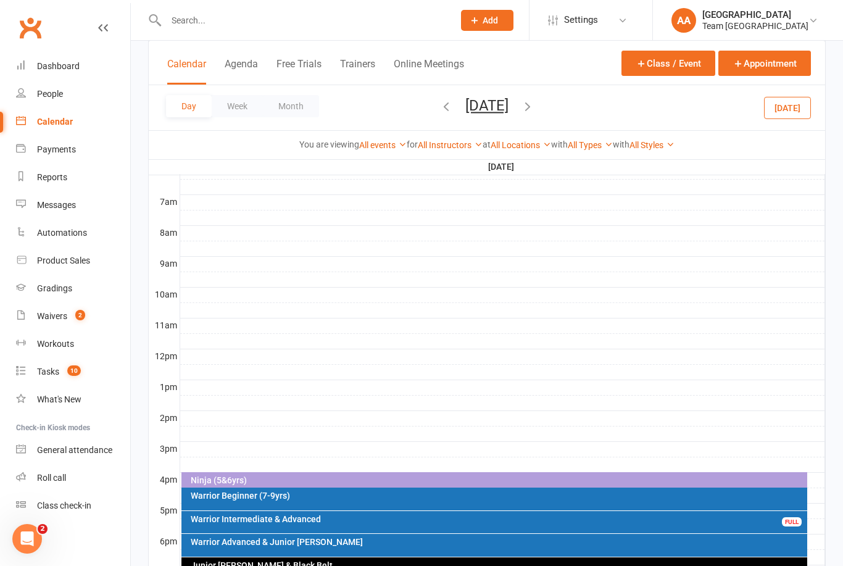
scroll to position [273, 0]
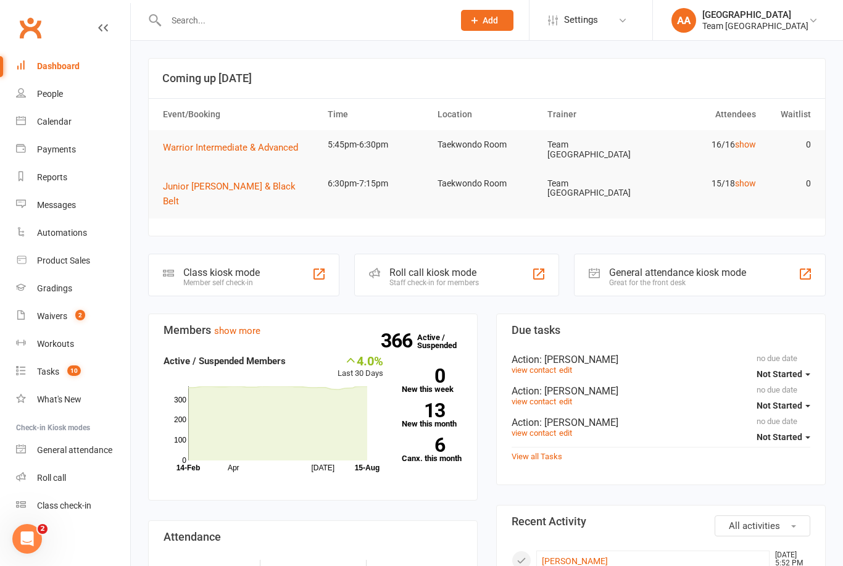
click at [51, 322] on link "Waivers 2" at bounding box center [73, 317] width 114 height 28
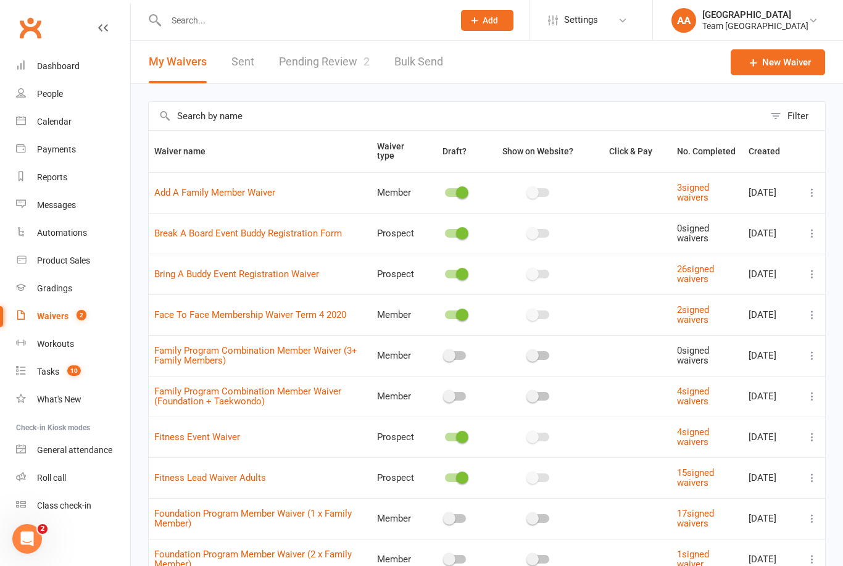
click at [316, 61] on link "Pending Review 2" at bounding box center [324, 62] width 91 height 43
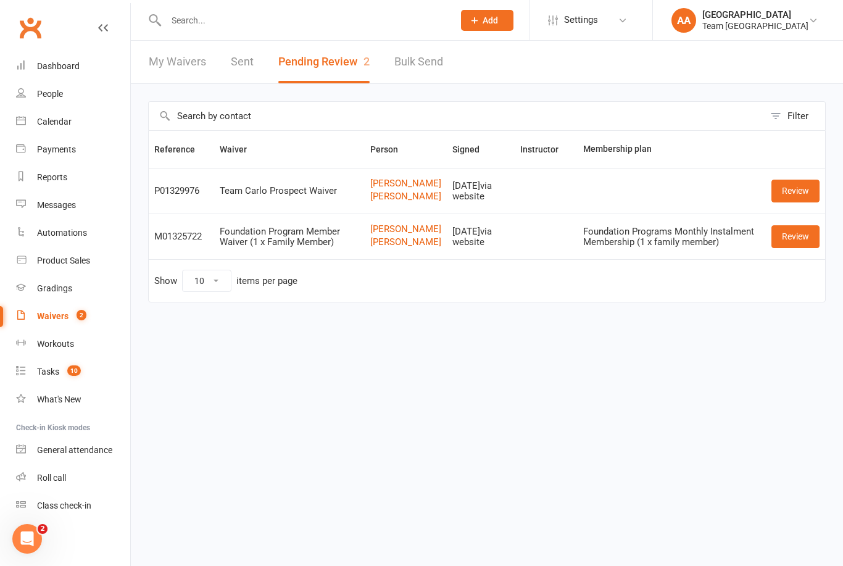
click at [798, 202] on link "Review" at bounding box center [796, 191] width 48 height 22
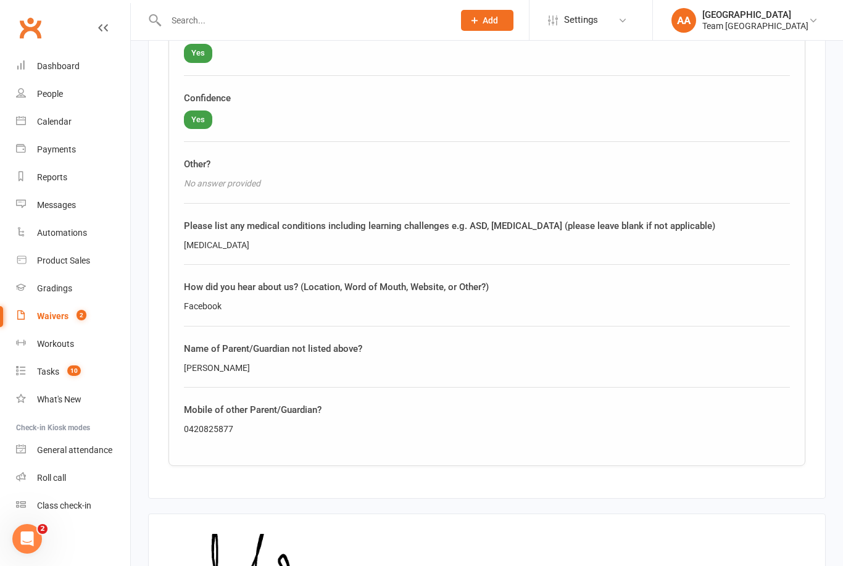
scroll to position [1380, 0]
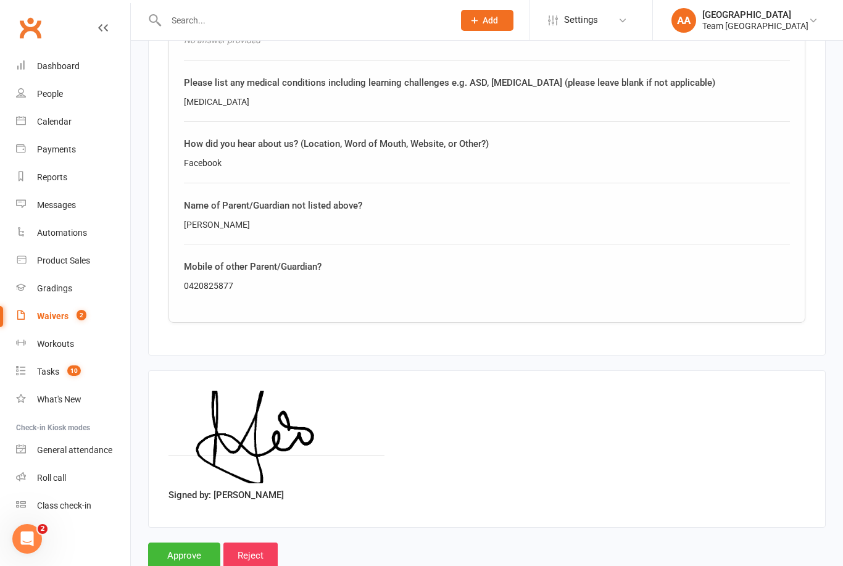
click at [180, 543] on input "Approve" at bounding box center [184, 556] width 72 height 26
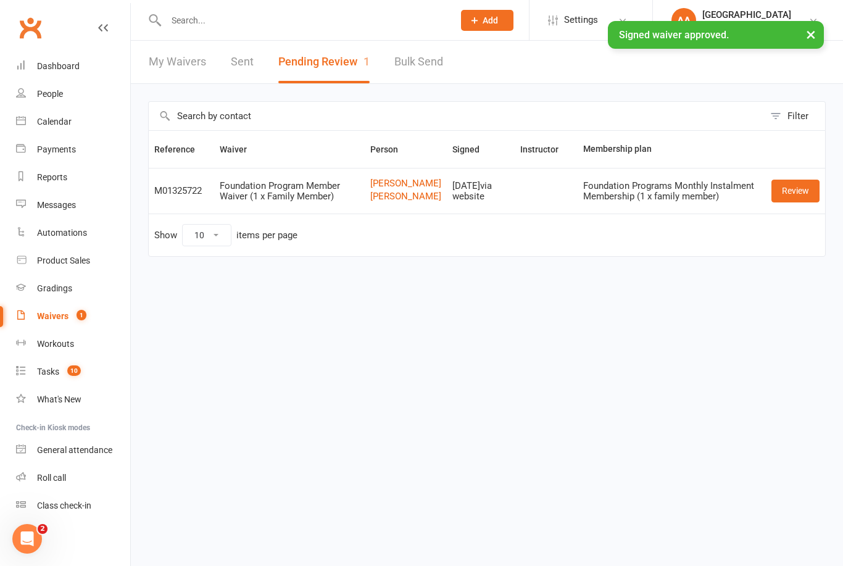
click at [64, 69] on div "Dashboard" at bounding box center [58, 66] width 43 height 10
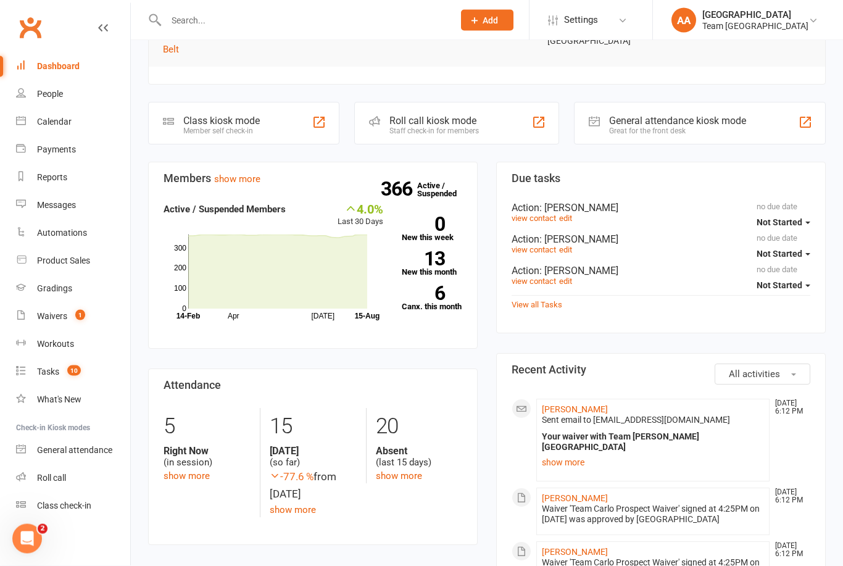
scroll to position [164, 0]
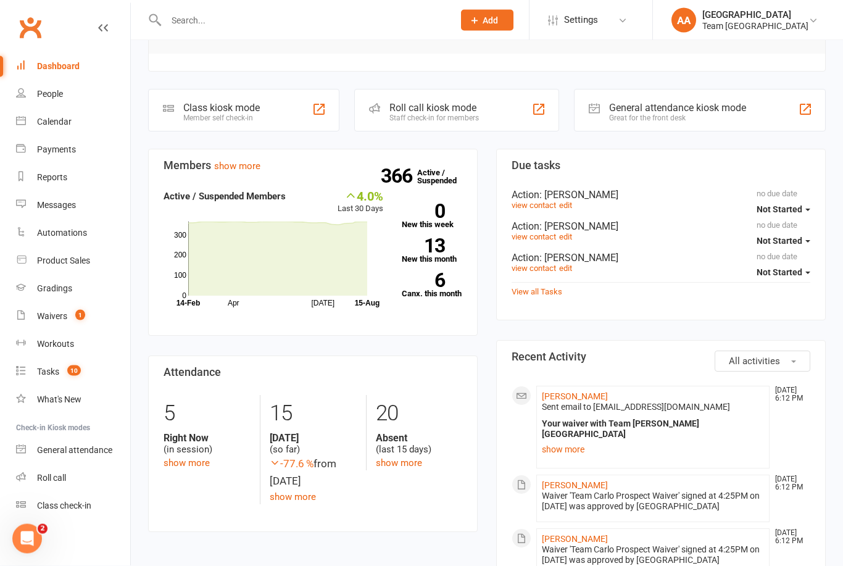
click at [575, 481] on link "[PERSON_NAME]" at bounding box center [575, 486] width 66 height 10
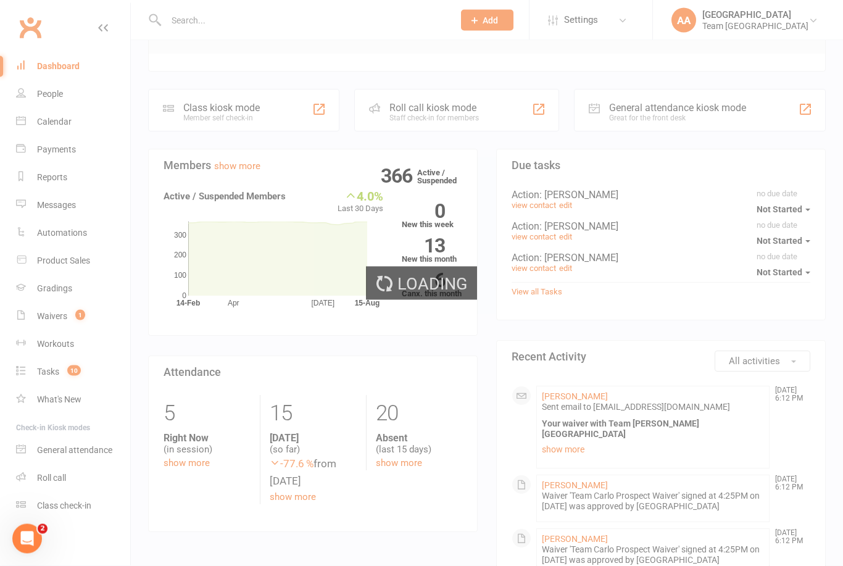
scroll to position [165, 0]
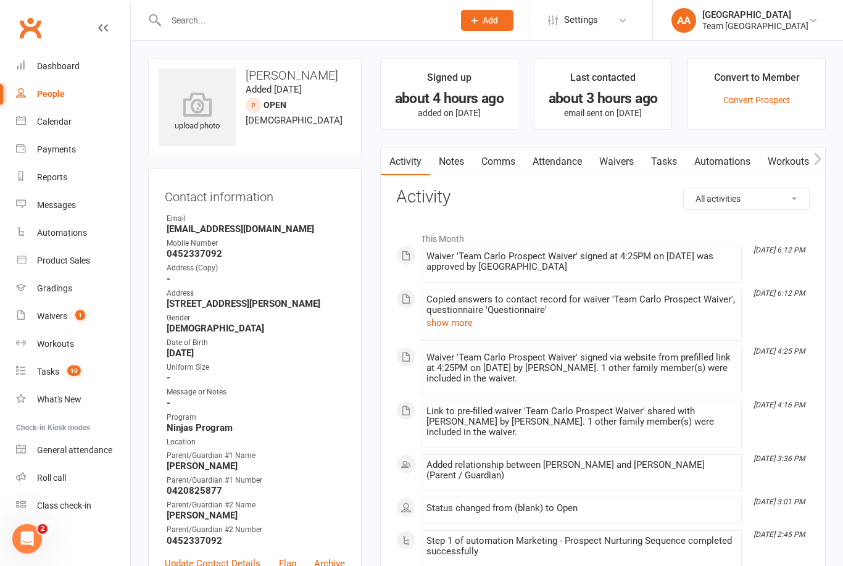
click at [460, 169] on link "Notes" at bounding box center [451, 162] width 43 height 28
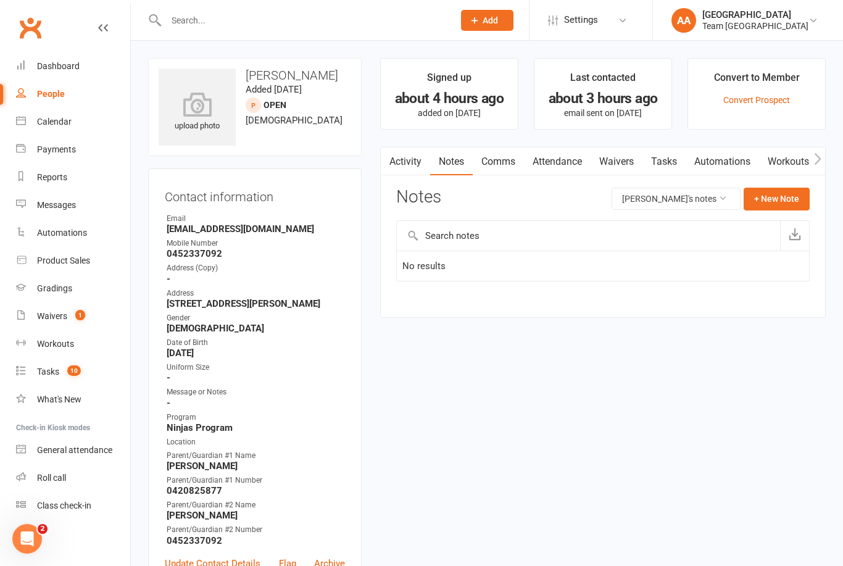
click at [194, 19] on input "text" at bounding box center [303, 20] width 283 height 17
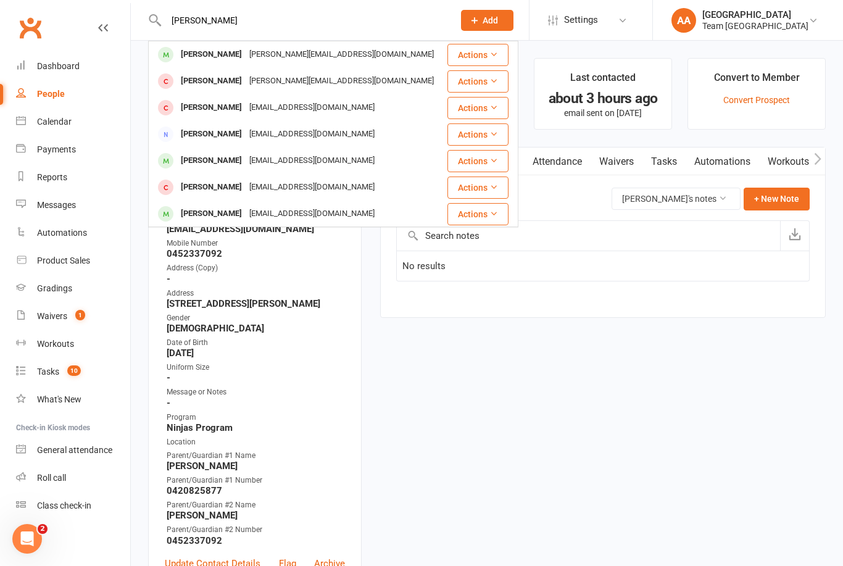
type input "[PERSON_NAME]"
click at [235, 53] on div "[PERSON_NAME]" at bounding box center [211, 55] width 69 height 18
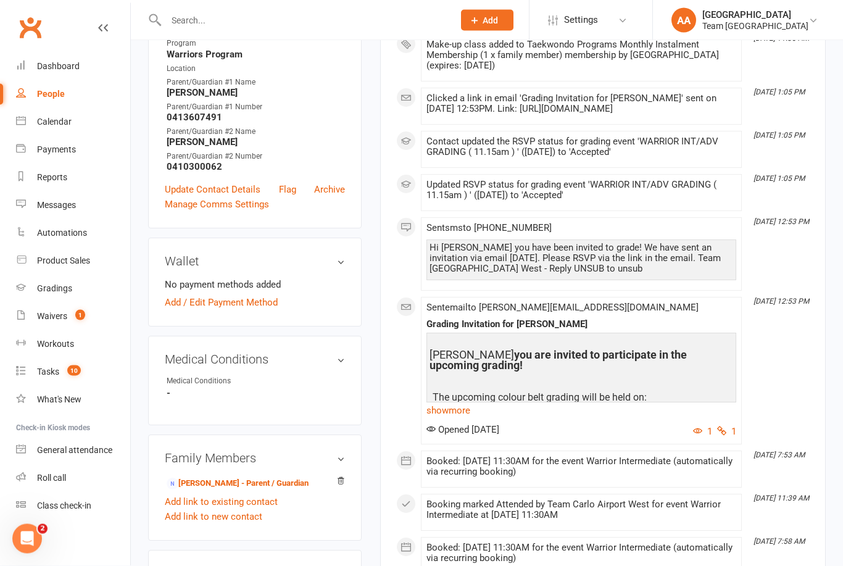
scroll to position [469, 0]
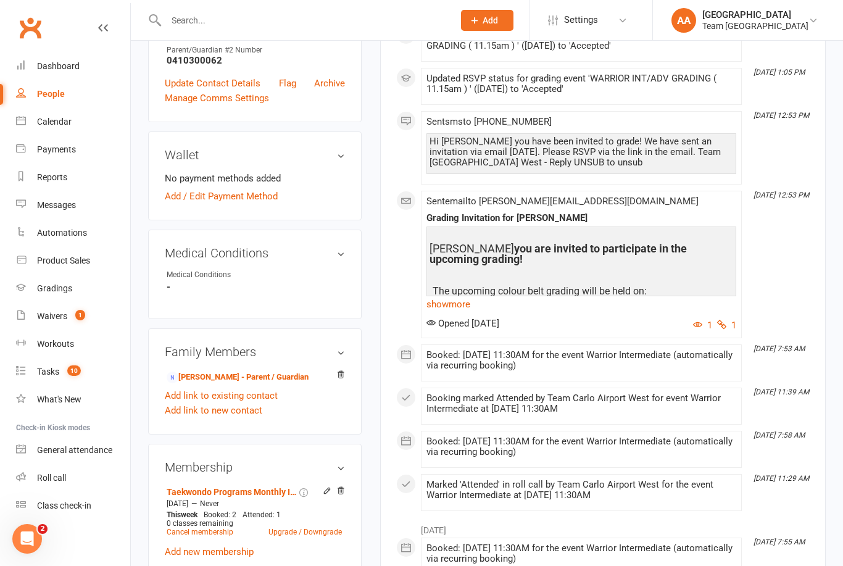
click at [243, 371] on link "[PERSON_NAME] - Parent / Guardian" at bounding box center [238, 377] width 142 height 13
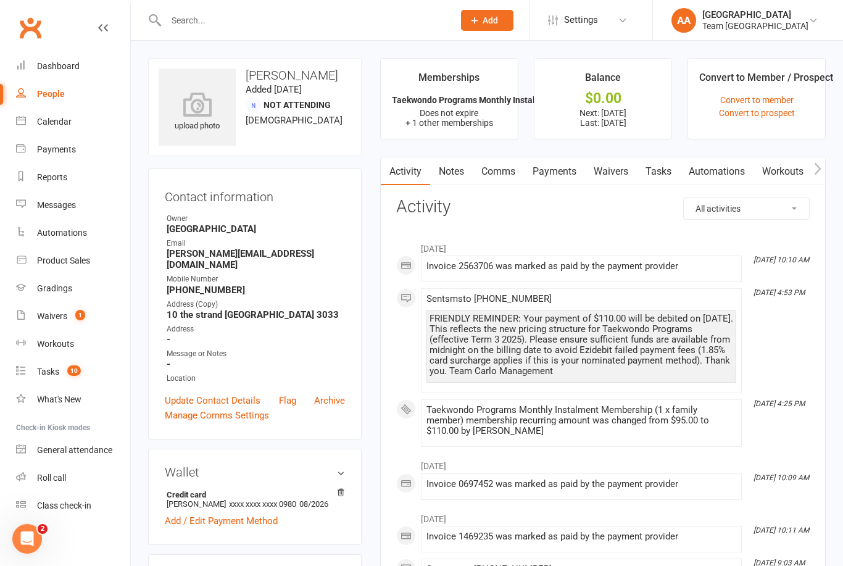
click at [508, 174] on link "Comms" at bounding box center [498, 171] width 51 height 28
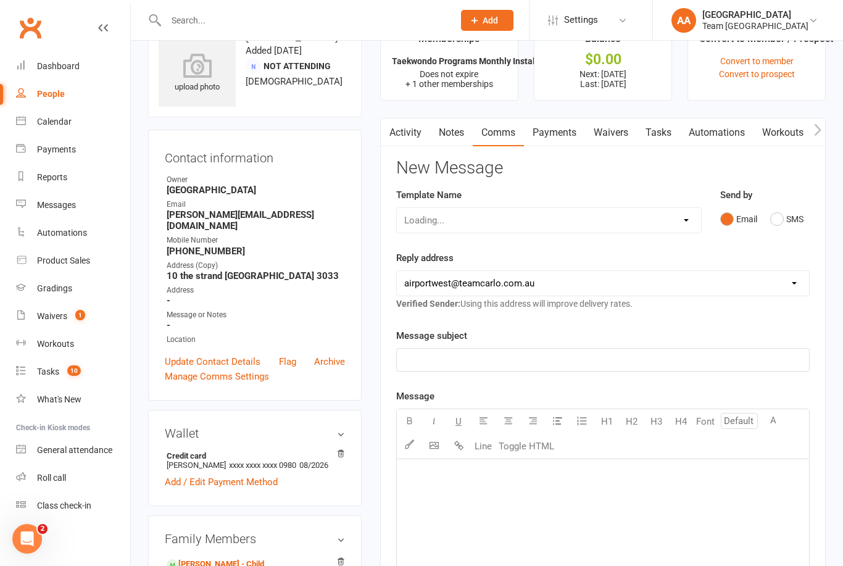
scroll to position [40, 0]
click at [684, 224] on select "Select Template [SMS] Direct Debit - AT Payment Reminder SMS [SMS] Direct Debit…" at bounding box center [549, 219] width 304 height 25
select select "17"
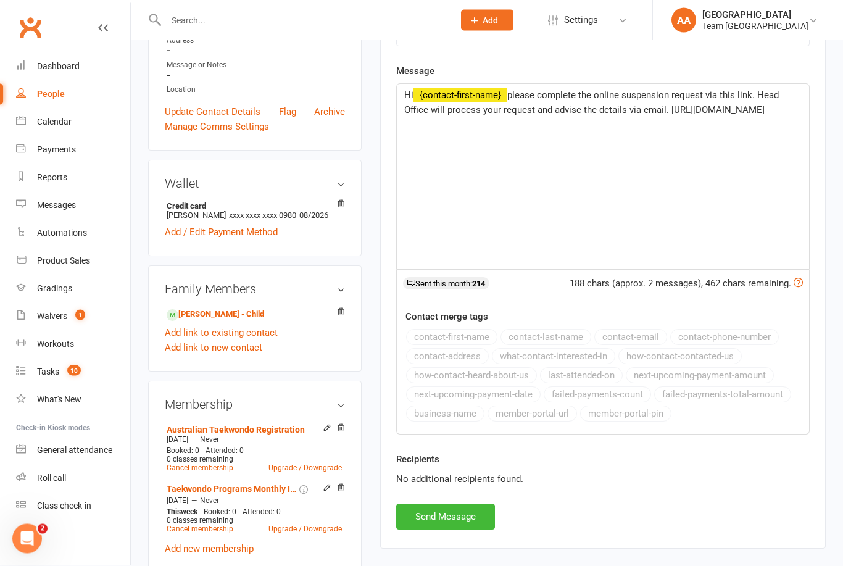
click at [450, 521] on button "Send Message" at bounding box center [445, 517] width 99 height 26
select select
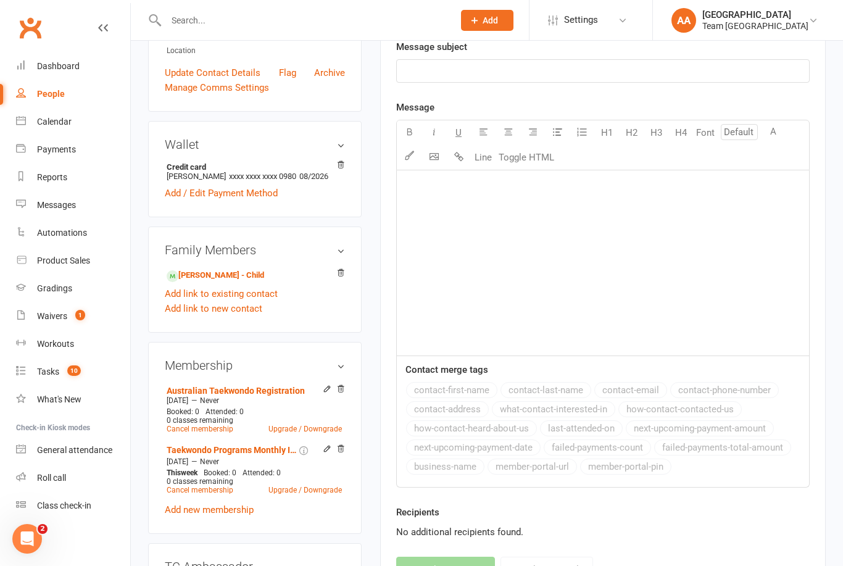
scroll to position [328, 0]
